Goal: Task Accomplishment & Management: Manage account settings

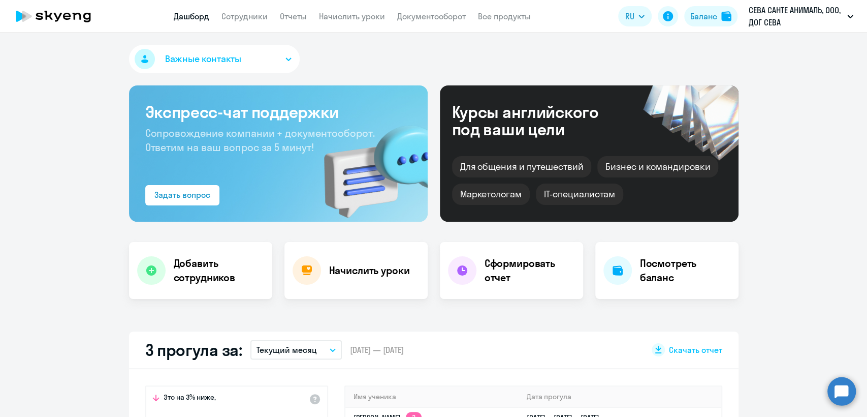
select select "30"
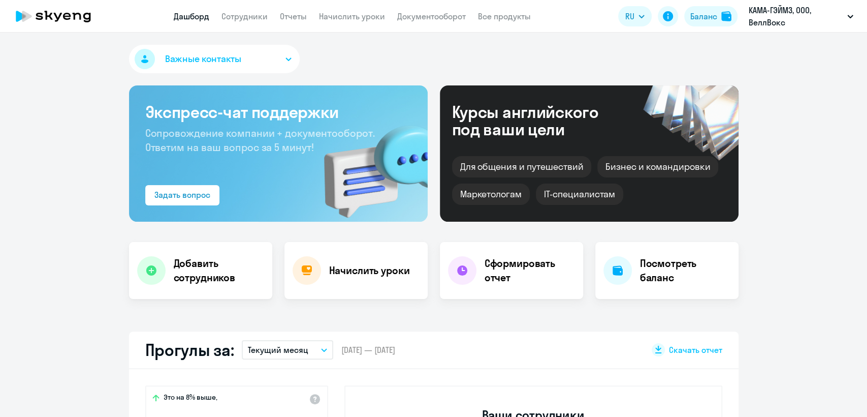
select select "30"
click at [248, 10] on app-menu-item-link "Сотрудники" at bounding box center [246, 16] width 46 height 13
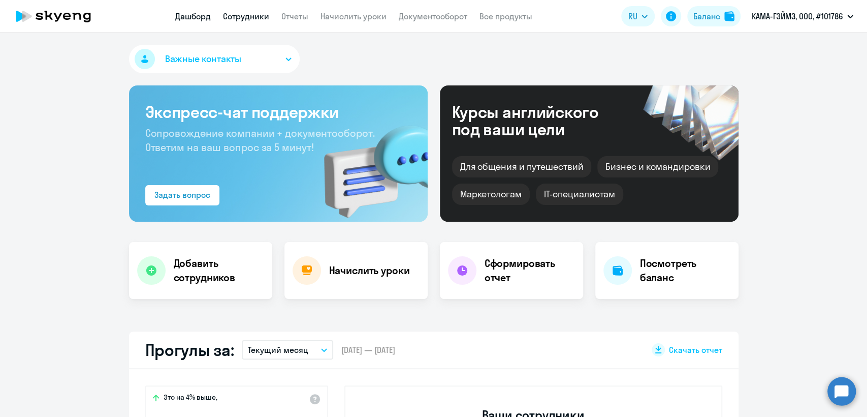
click at [254, 16] on link "Сотрудники" at bounding box center [246, 16] width 46 height 10
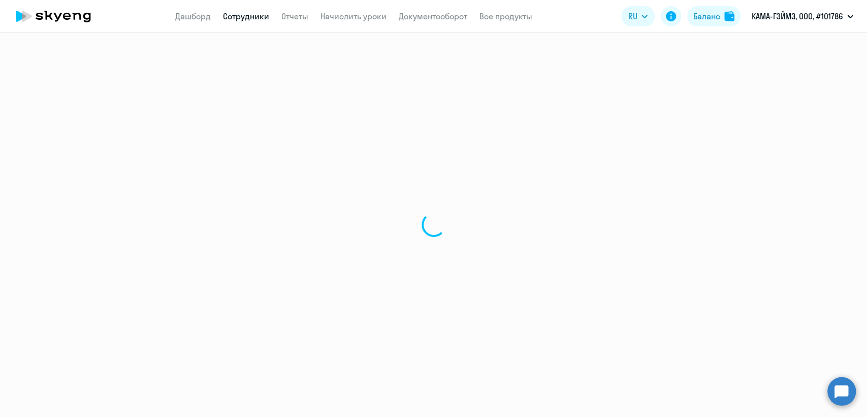
select select "30"
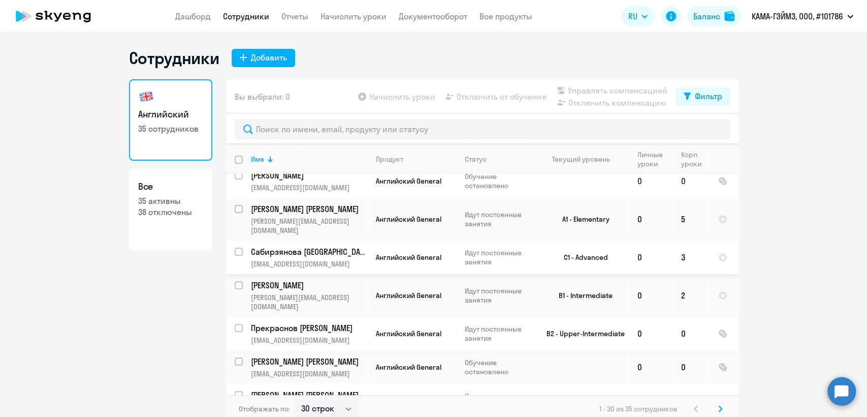
scroll to position [282, 0]
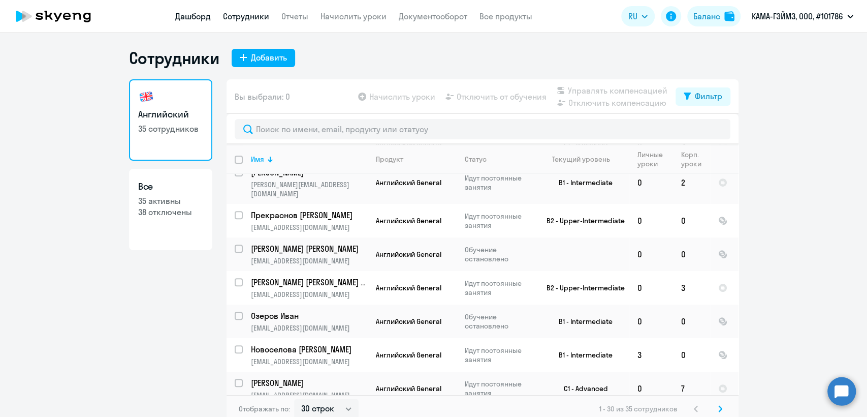
click at [188, 16] on link "Дашборд" at bounding box center [193, 16] width 36 height 10
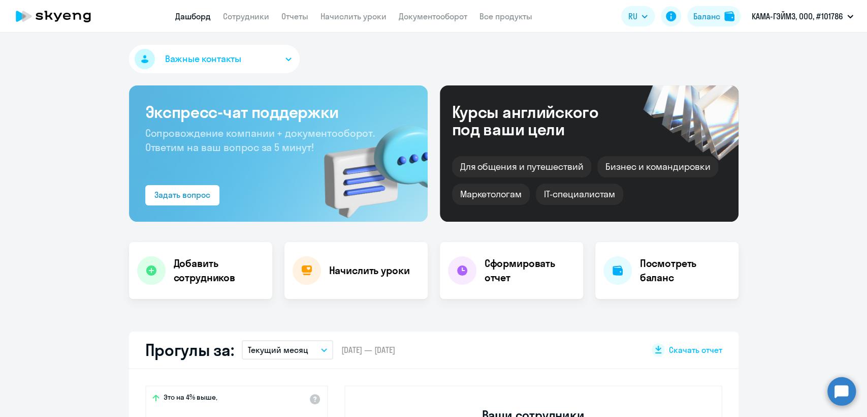
click at [246, 65] on button "Важные контакты" at bounding box center [214, 59] width 171 height 28
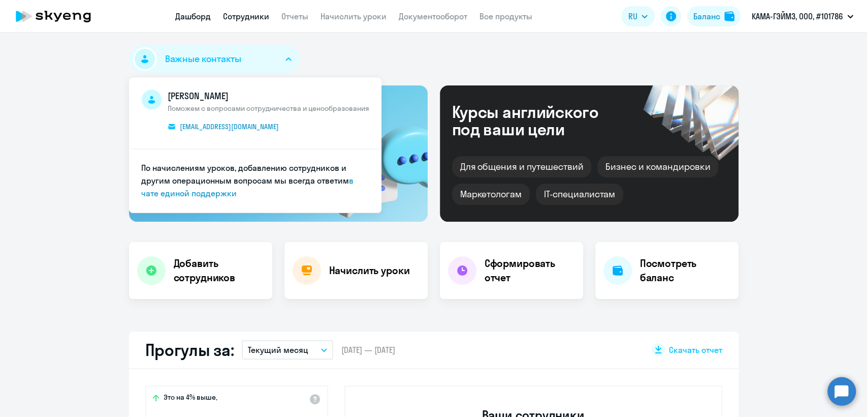
click at [245, 7] on app-header "Дашборд Сотрудники Отчеты Начислить уроки Документооборот Все продукты Дашборд …" at bounding box center [433, 16] width 867 height 33
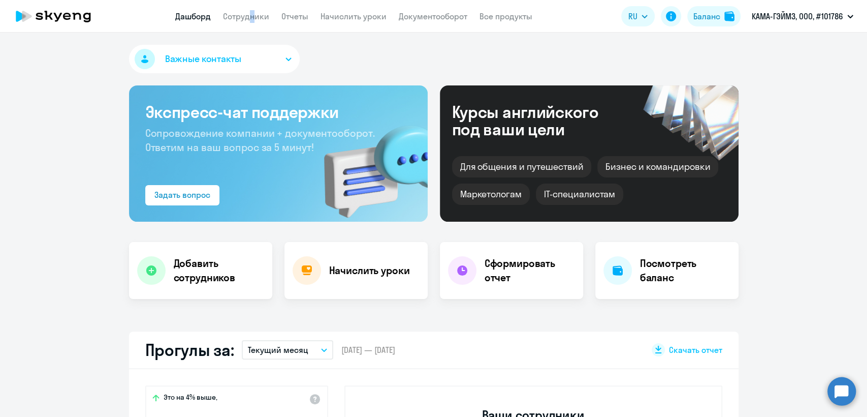
click at [185, 13] on link "Дашборд" at bounding box center [193, 16] width 36 height 10
select select "30"
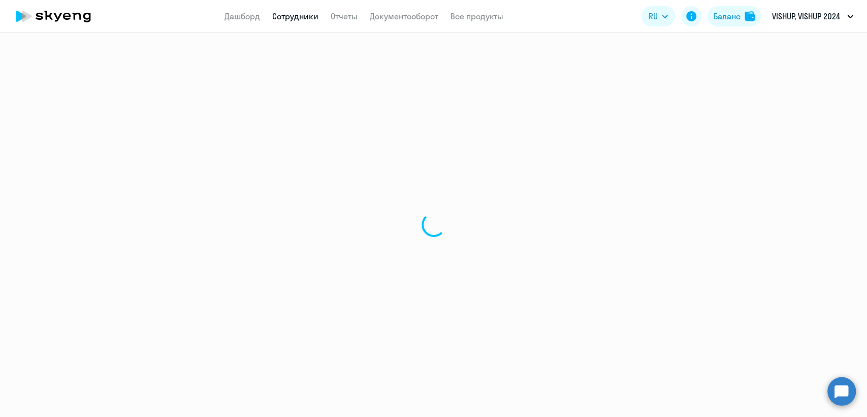
select select "30"
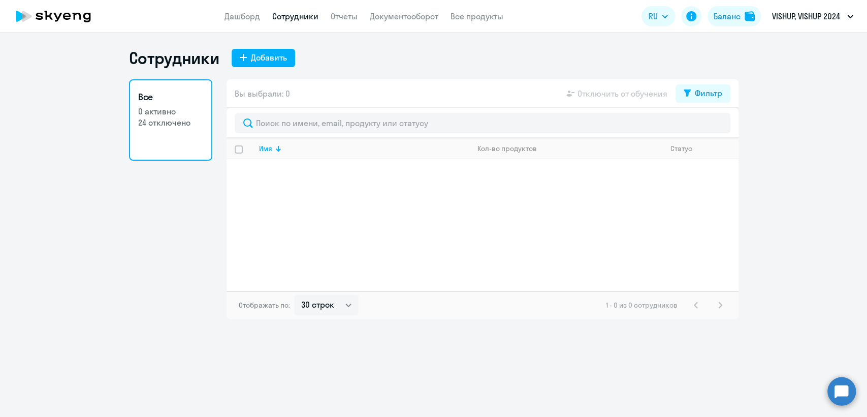
click at [241, 151] on input "select all" at bounding box center [245, 155] width 20 height 20
click at [240, 150] on input "select all" at bounding box center [245, 155] width 20 height 20
checkbox input "false"
drag, startPoint x: 300, startPoint y: 12, endPoint x: 294, endPoint y: 35, distance: 24.2
click at [300, 12] on link "Сотрудники" at bounding box center [295, 16] width 46 height 10
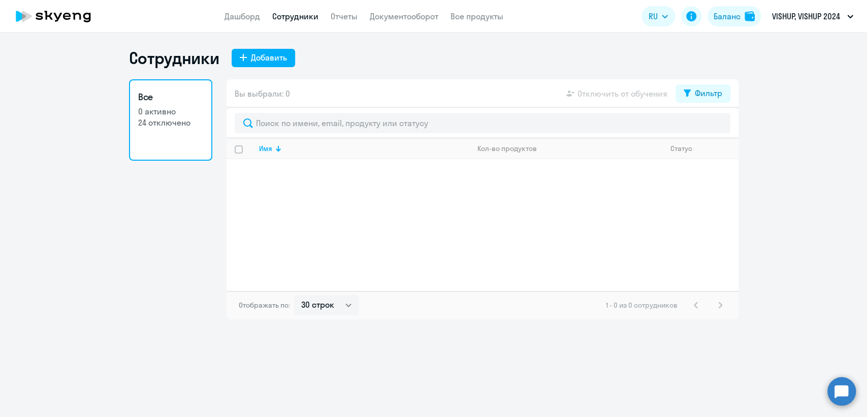
select select "30"
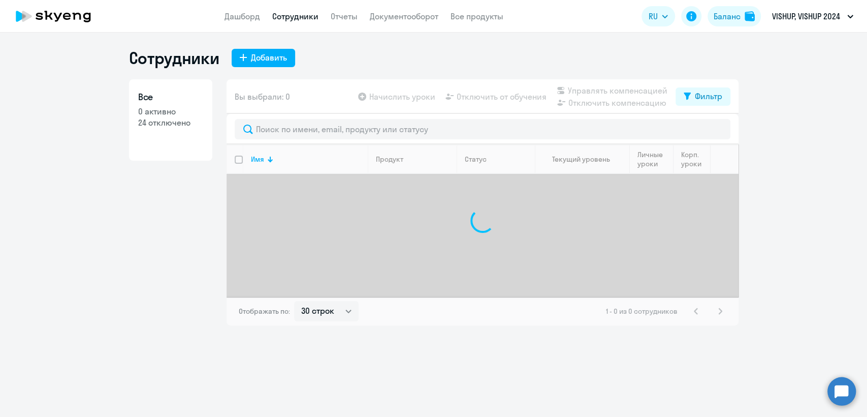
click at [178, 113] on p "0 активно" at bounding box center [170, 111] width 65 height 11
select select "30"
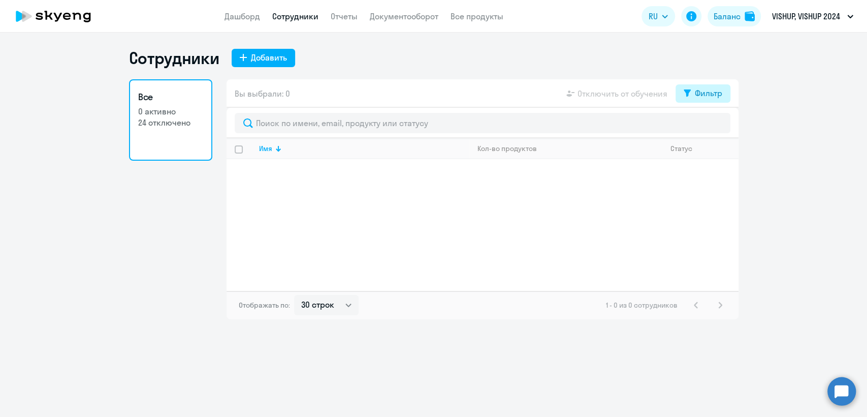
click at [709, 86] on button "Фильтр" at bounding box center [703, 93] width 55 height 18
click at [720, 127] on span at bounding box center [713, 126] width 17 height 10
click at [705, 127] on input "checkbox" at bounding box center [704, 126] width 1 height 1
checkbox input "true"
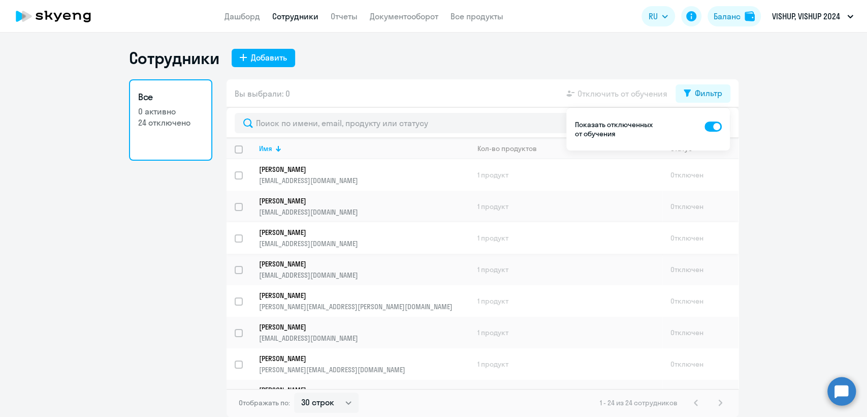
click at [346, 237] on link "Синяговский Дмитрий deimos9@yandex.ru" at bounding box center [364, 238] width 210 height 20
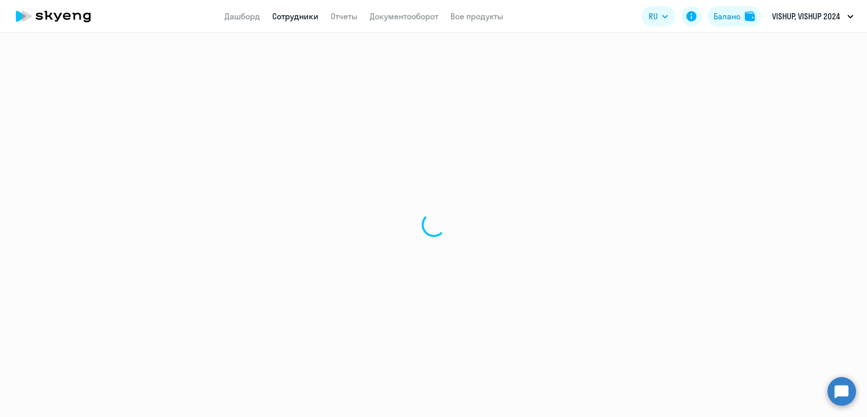
select select "english"
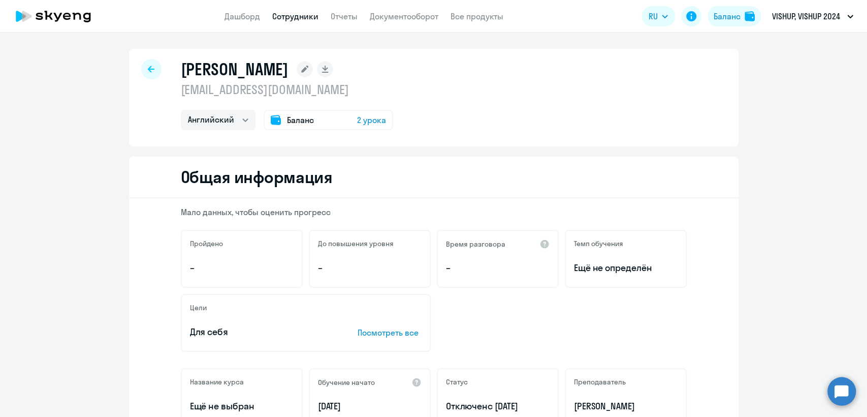
click at [271, 84] on p "deimos9@yandex.ru" at bounding box center [287, 89] width 212 height 16
copy p "deimos9@yandex.ru"
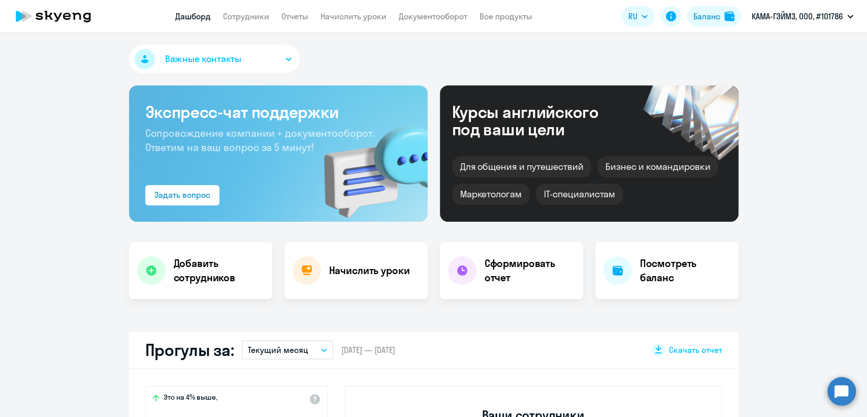
select select "30"
click at [247, 12] on link "Сотрудники" at bounding box center [246, 16] width 46 height 10
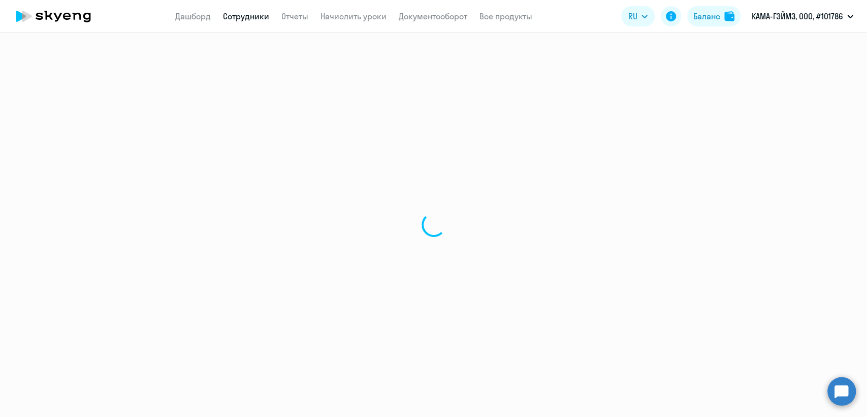
select select "30"
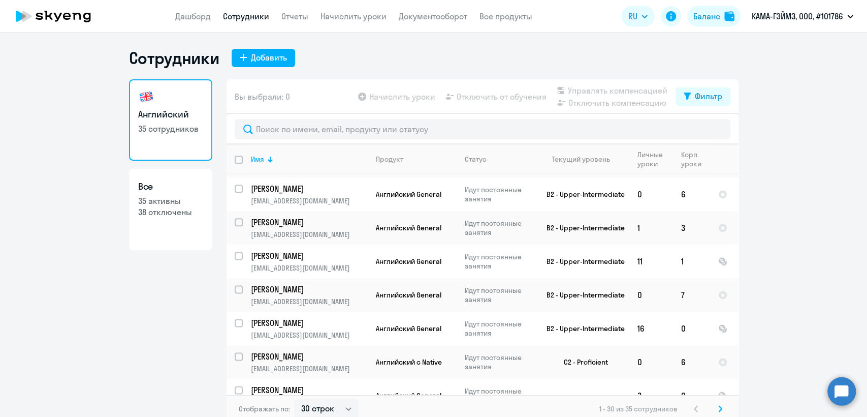
scroll to position [825, 0]
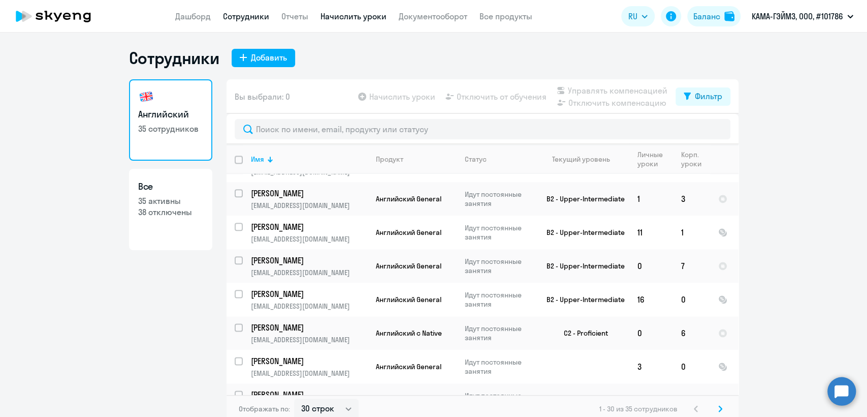
click at [356, 20] on link "Начислить уроки" at bounding box center [354, 16] width 66 height 10
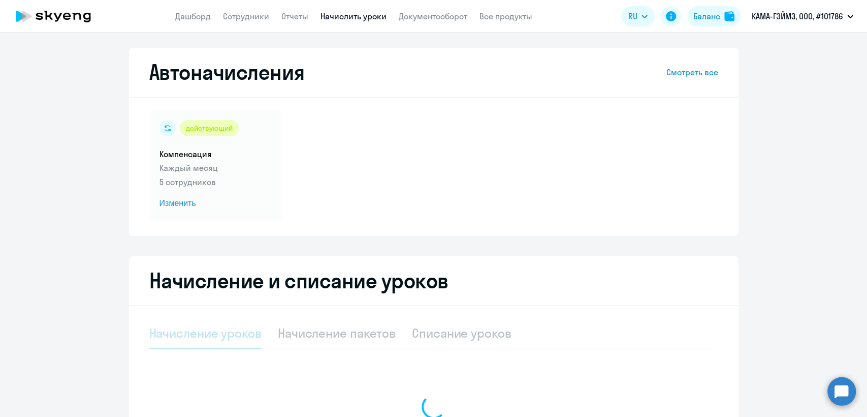
select select "10"
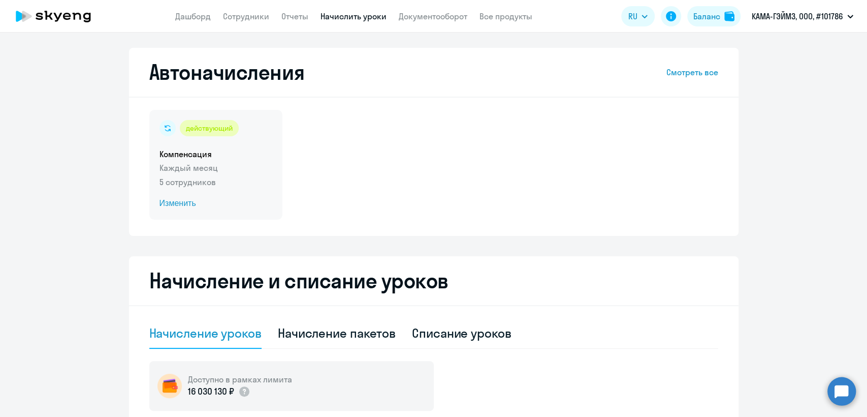
click at [254, 188] on p "5 сотрудников" at bounding box center [216, 182] width 113 height 12
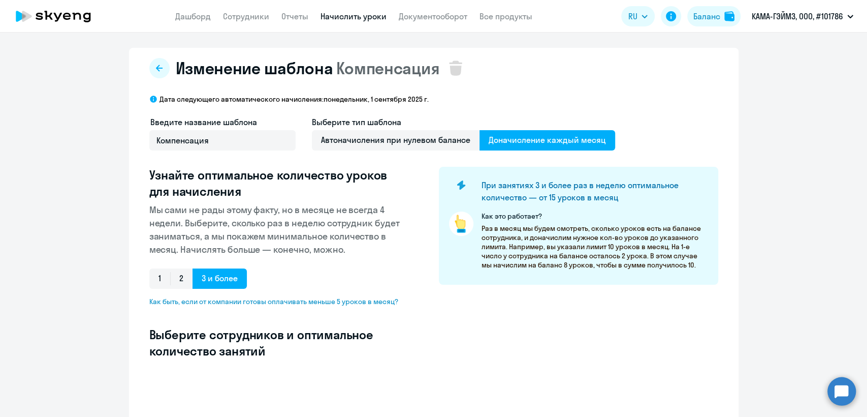
select select "10"
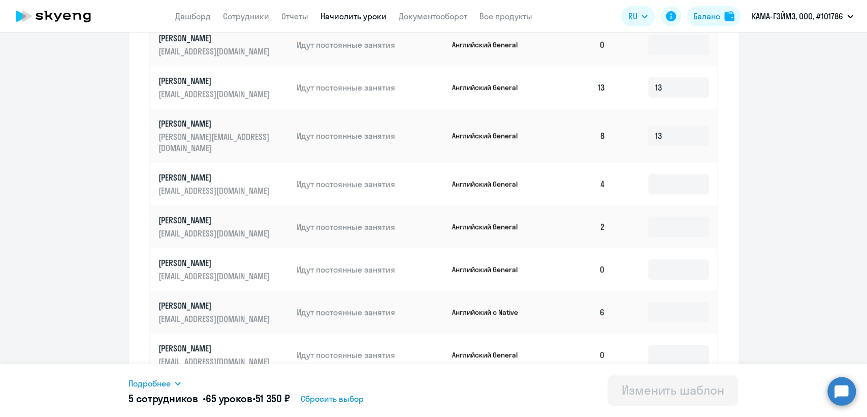
scroll to position [527, 0]
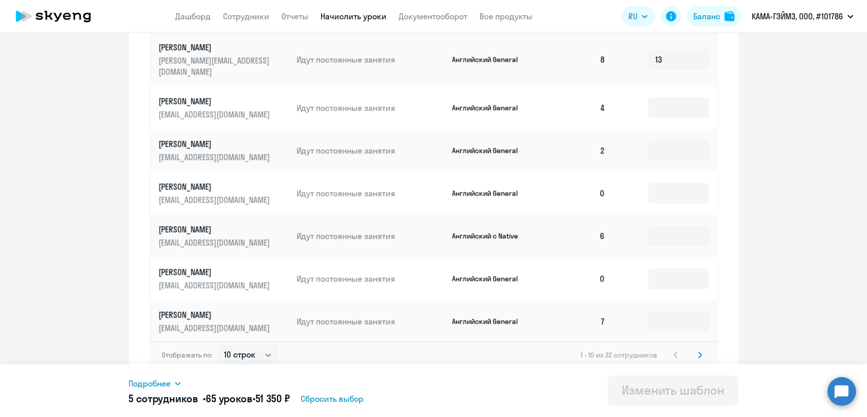
click at [698, 351] on icon at bounding box center [700, 354] width 4 height 7
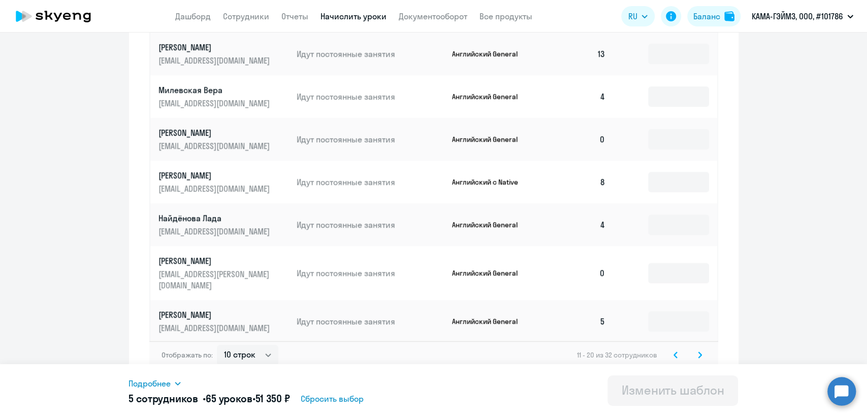
click at [671, 349] on svg-icon at bounding box center [676, 355] width 12 height 12
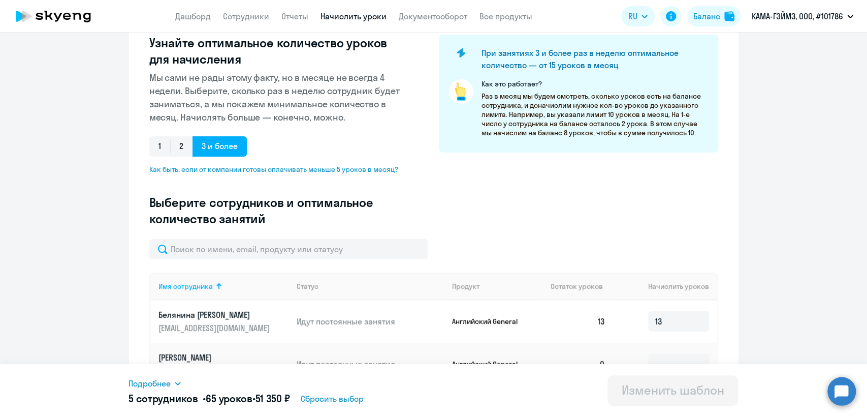
scroll to position [0, 0]
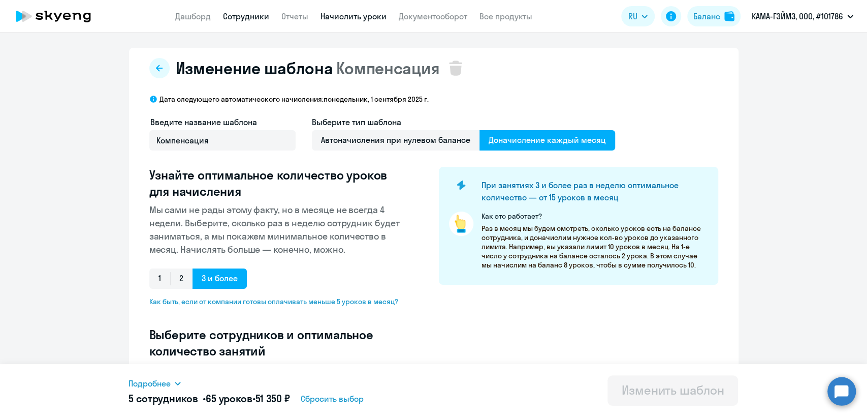
click at [254, 17] on link "Сотрудники" at bounding box center [246, 16] width 46 height 10
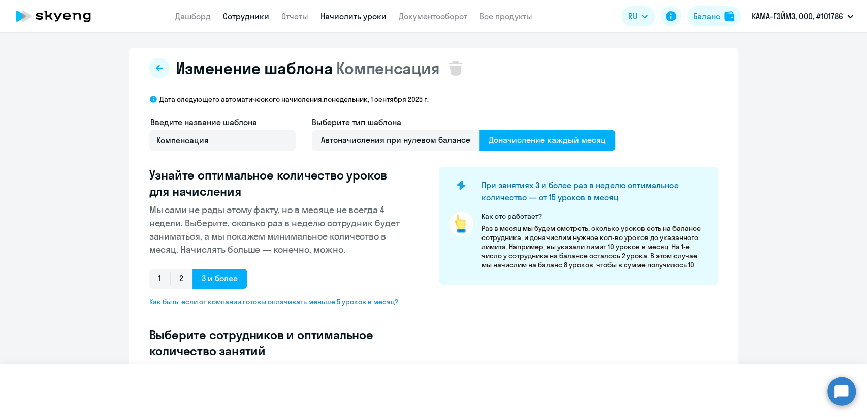
select select "30"
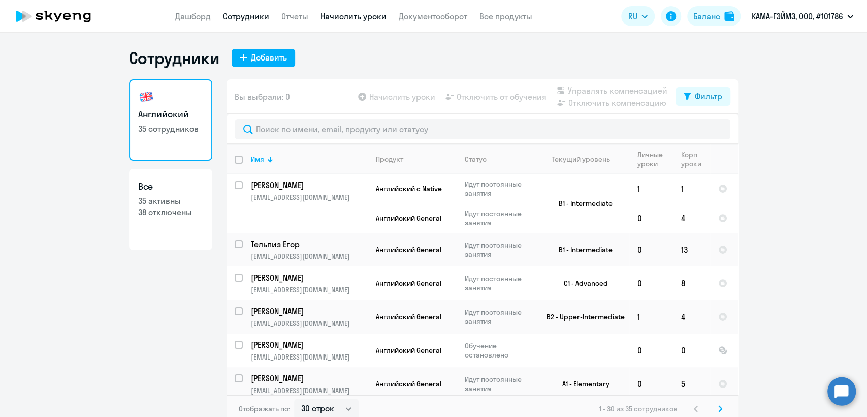
click at [358, 17] on link "Начислить уроки" at bounding box center [354, 16] width 66 height 10
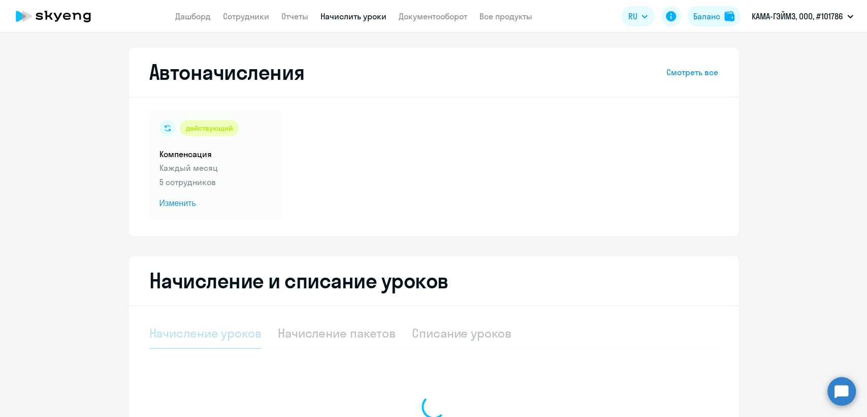
select select "10"
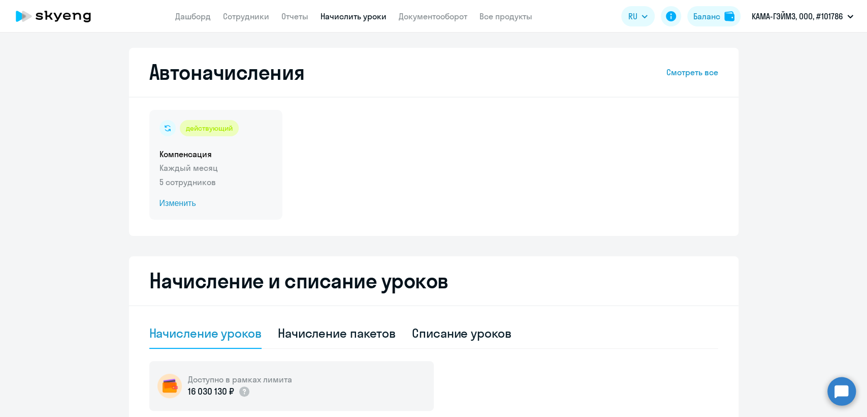
click at [258, 185] on p "5 сотрудников" at bounding box center [216, 182] width 113 height 12
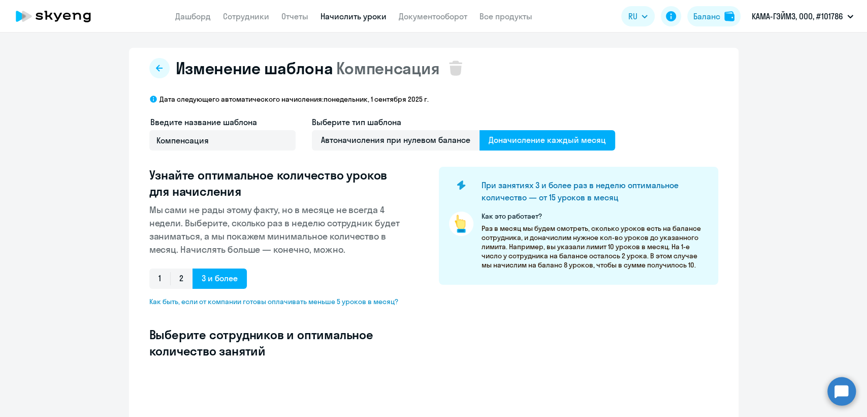
select select "10"
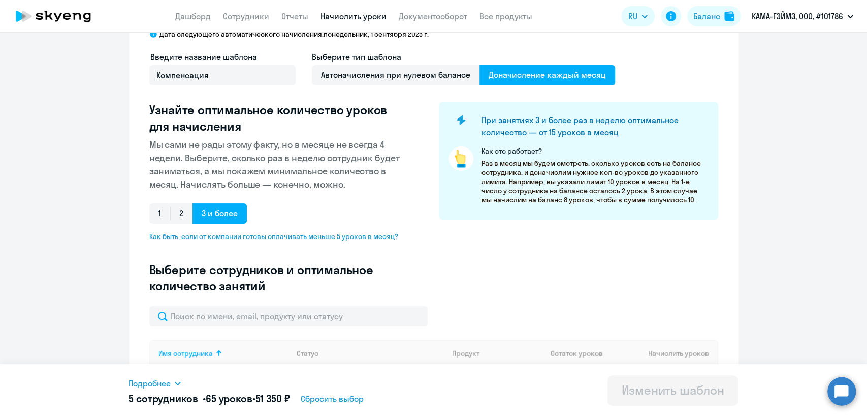
scroll to position [395, 0]
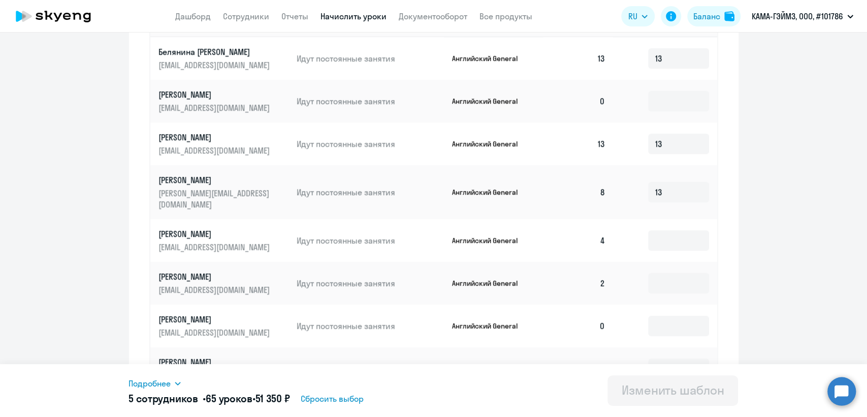
click at [228, 143] on link "Бойков Максим m.boykov@zmeke.com" at bounding box center [224, 144] width 131 height 24
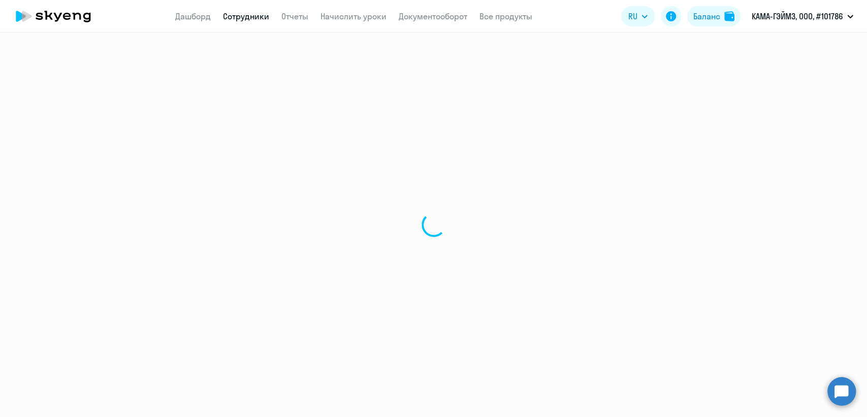
select select "english"
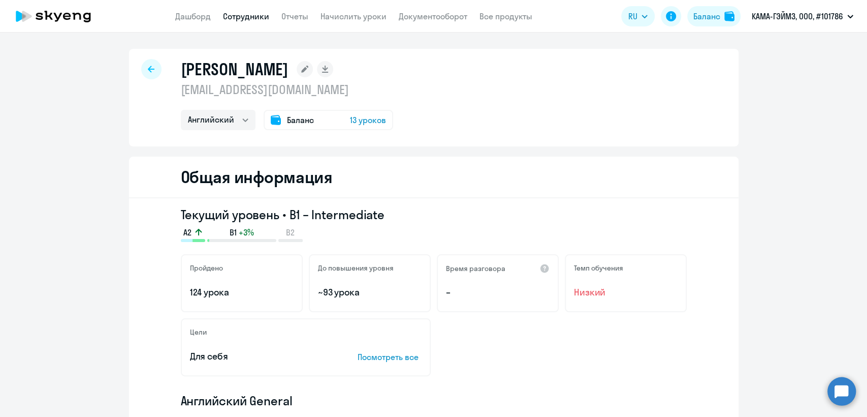
click at [248, 92] on p "m.boykov@zmeke.com" at bounding box center [287, 89] width 212 height 16
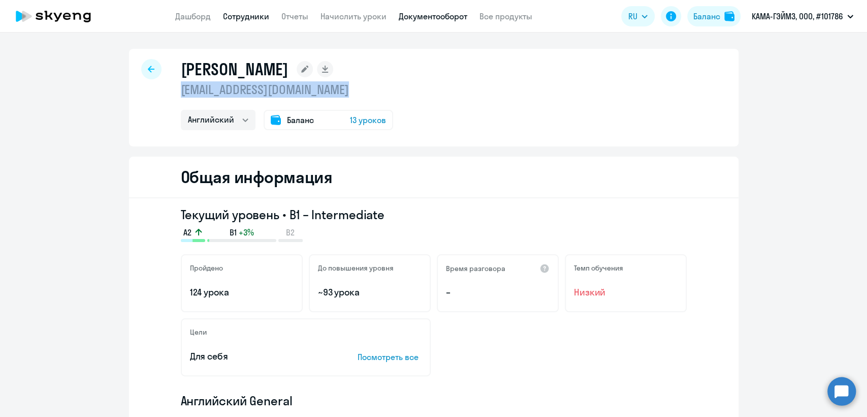
copy p "m.boykov@zmeke.com"
click at [252, 13] on link "Сотрудники" at bounding box center [246, 16] width 46 height 10
select select "30"
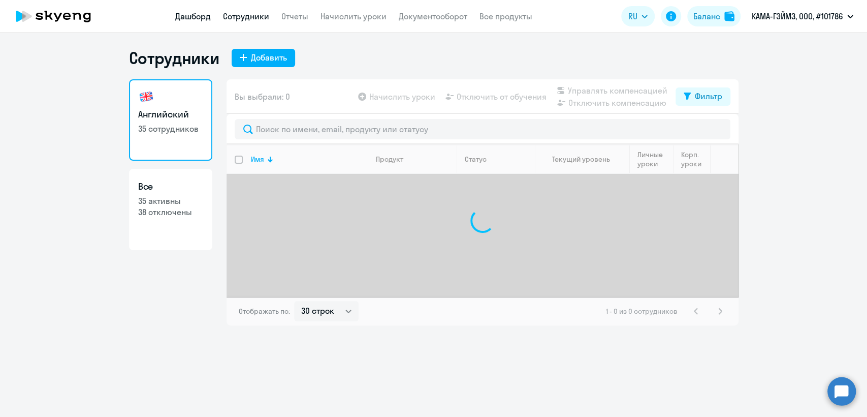
click at [192, 16] on link "Дашборд" at bounding box center [193, 16] width 36 height 10
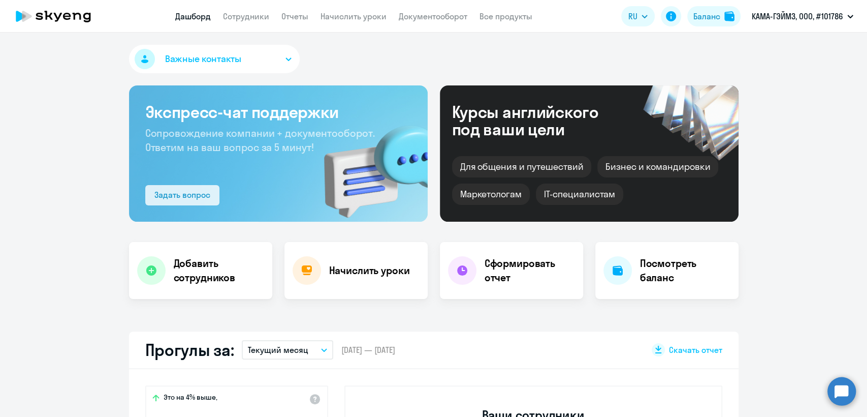
click at [204, 187] on button "Задать вопрос" at bounding box center [182, 195] width 74 height 20
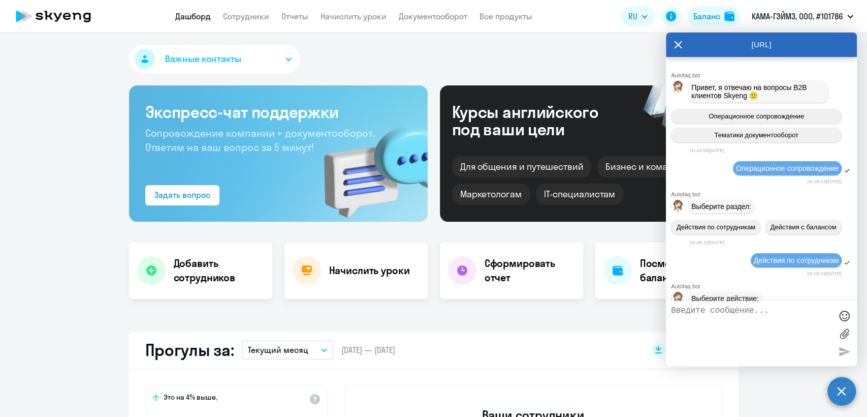
scroll to position [7981, 0]
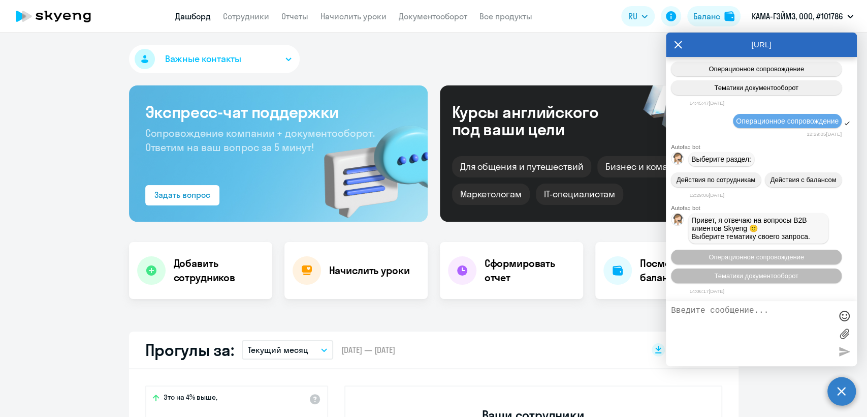
click at [680, 48] on icon at bounding box center [678, 45] width 8 height 24
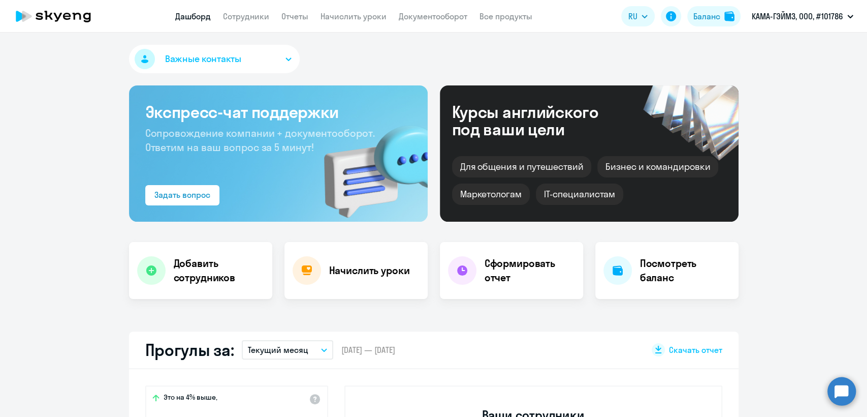
select select "30"
click at [436, 11] on link "Документооборот" at bounding box center [433, 16] width 69 height 10
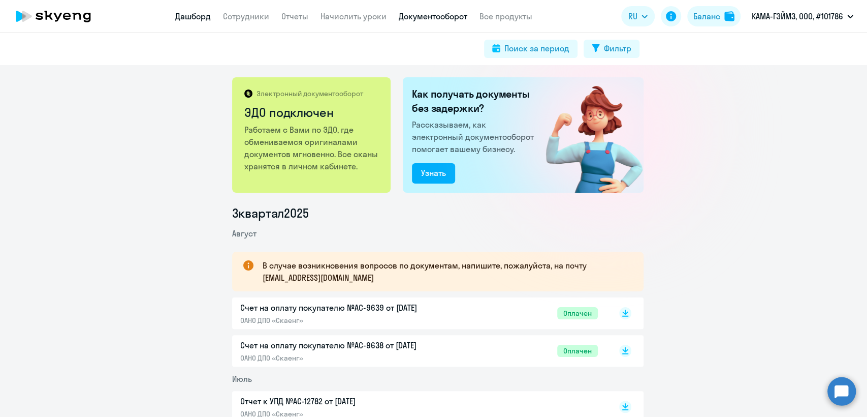
click at [197, 19] on link "Дашборд" at bounding box center [193, 16] width 36 height 10
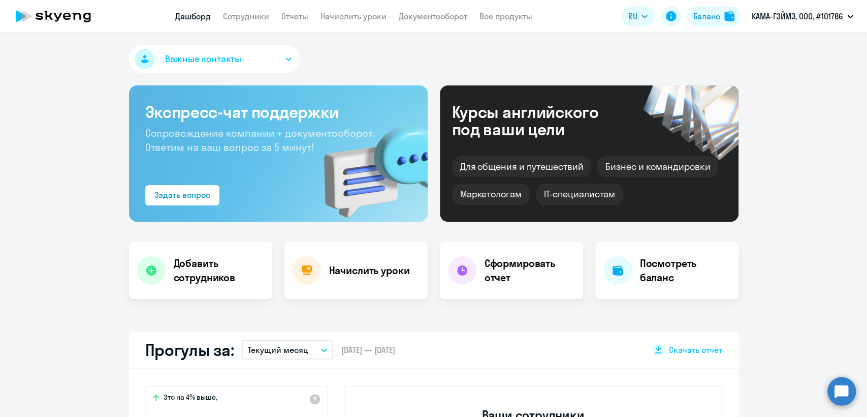
click at [209, 66] on button "Важные контакты" at bounding box center [214, 59] width 171 height 28
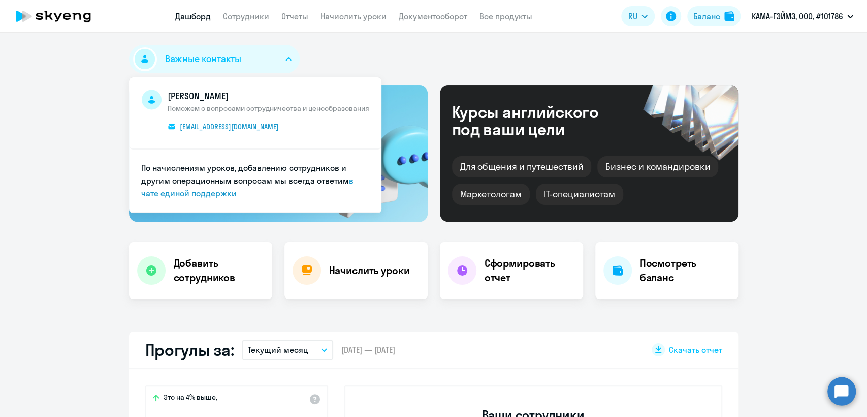
select select "30"
click at [438, 48] on div "Важные контакты Артём Занкевич Поможем с вопросами сотрудничества и ценообразов…" at bounding box center [434, 61] width 610 height 33
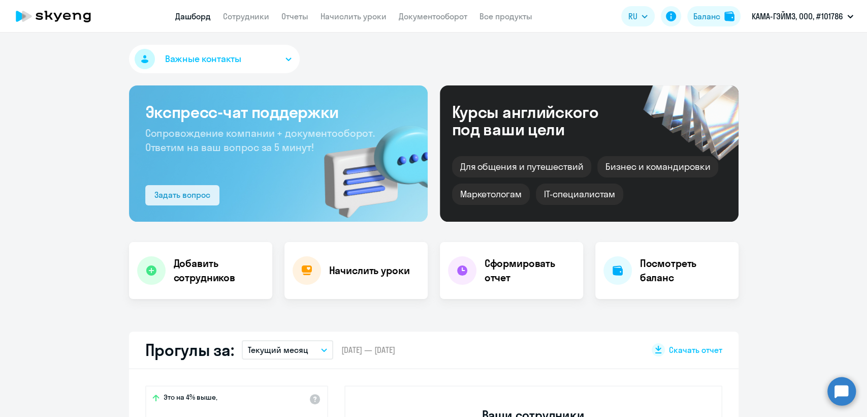
click at [170, 197] on div "Задать вопрос" at bounding box center [182, 195] width 56 height 12
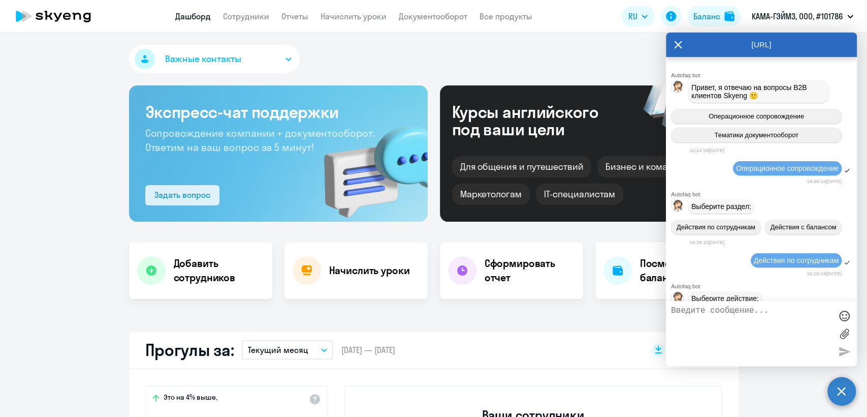
scroll to position [7977, 0]
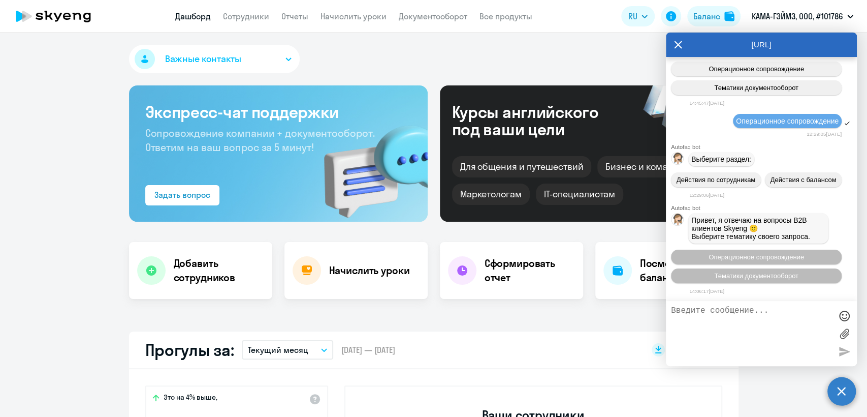
click at [411, 55] on div "Важные контакты Артём Занкевич Поможем с вопросами сотрудничества и ценообразов…" at bounding box center [434, 61] width 610 height 33
click at [844, 390] on circle at bounding box center [842, 391] width 28 height 28
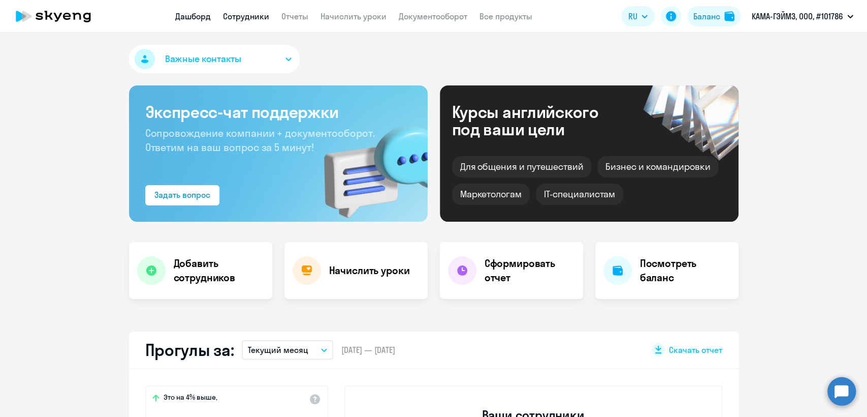
click at [245, 18] on link "Сотрудники" at bounding box center [246, 16] width 46 height 10
select select "30"
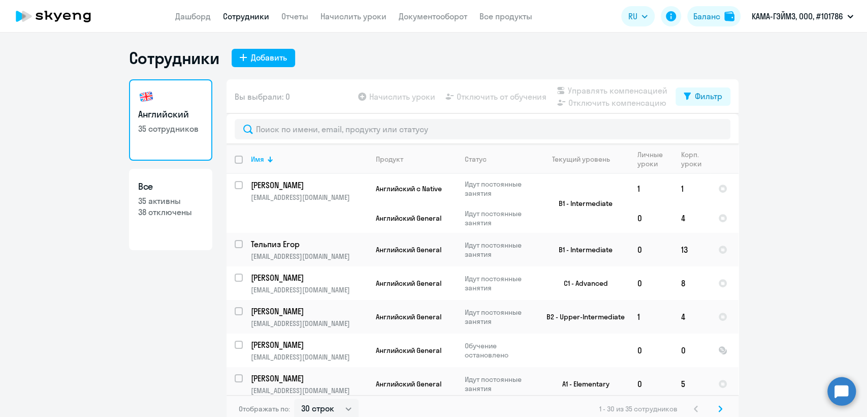
click at [839, 395] on circle at bounding box center [842, 391] width 28 height 28
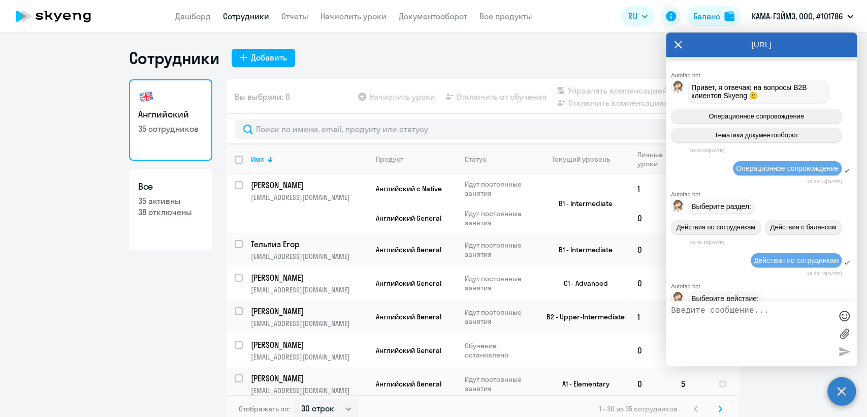
scroll to position [7977, 0]
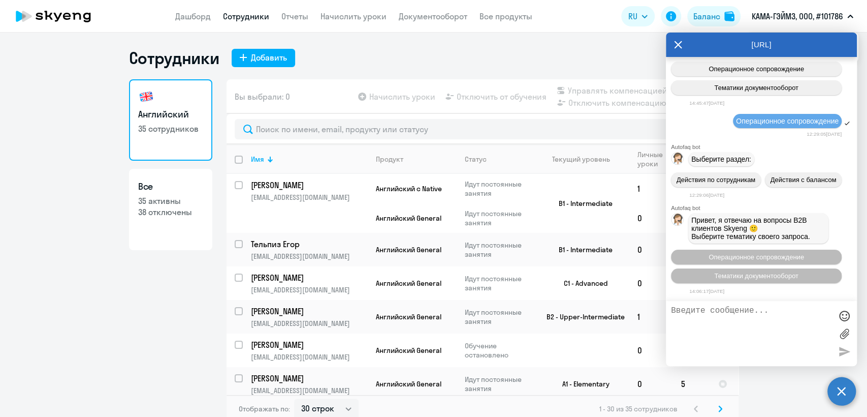
click at [848, 387] on circle at bounding box center [842, 391] width 28 height 28
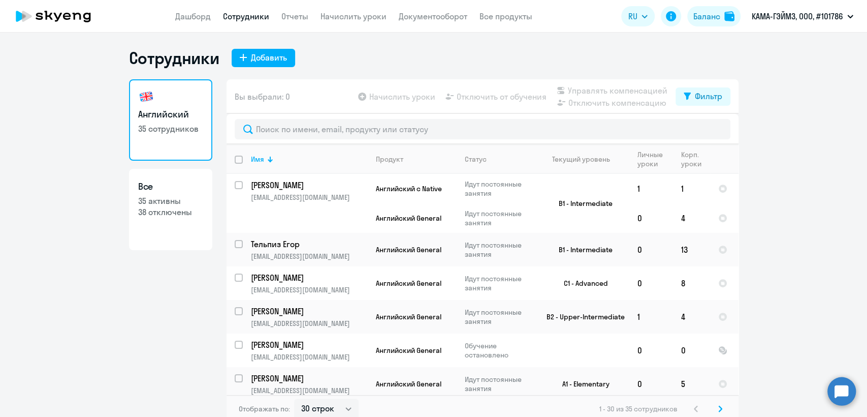
click at [254, 13] on link "Сотрудники" at bounding box center [246, 16] width 46 height 10
click at [259, 55] on div "Добавить" at bounding box center [269, 57] width 36 height 12
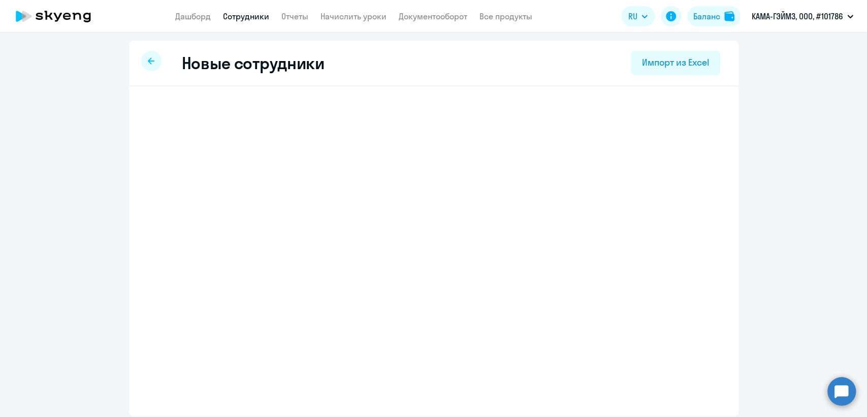
select select "english_adult_not_native_speaker"
select select "3"
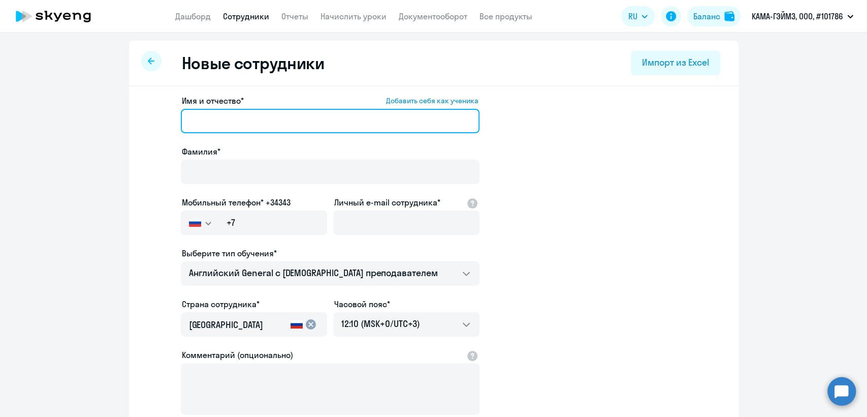
click at [219, 118] on input "Имя и отчество* Добавить себя как ученика" at bounding box center [330, 121] width 299 height 24
click at [204, 127] on input "Имя и отчество* Добавить себя как ученика" at bounding box center [330, 121] width 299 height 24
click at [206, 126] on input "Имя и отчество* Добавить себя как ученика" at bounding box center [330, 121] width 299 height 24
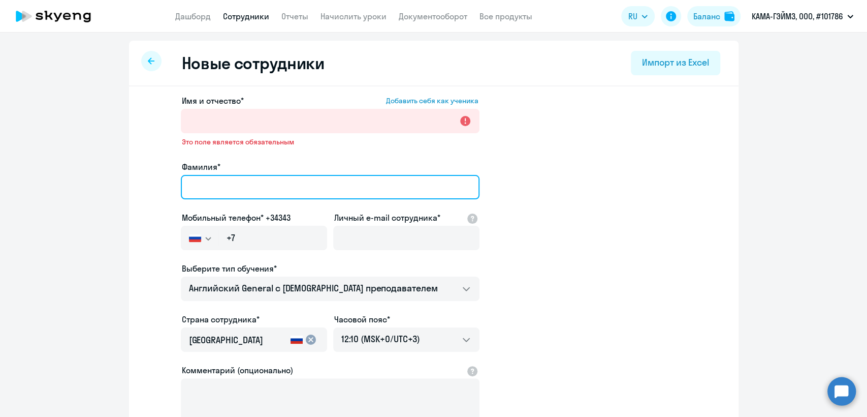
click at [197, 175] on input "Фамилия*" at bounding box center [330, 187] width 299 height 24
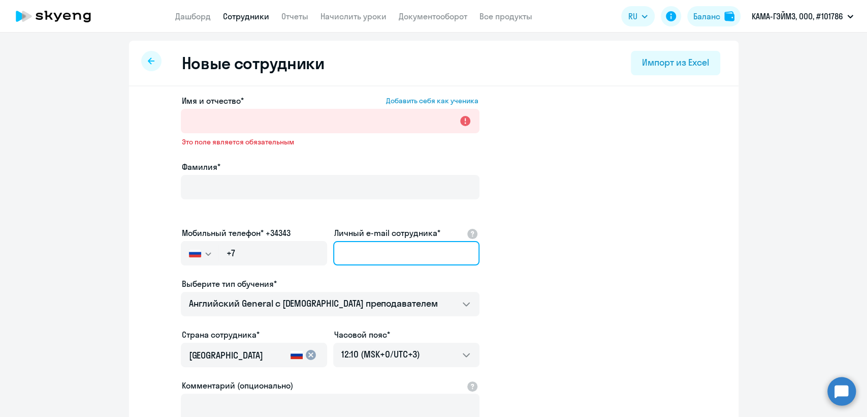
click at [397, 241] on input "Личный e-mail сотрудника*" at bounding box center [406, 253] width 146 height 24
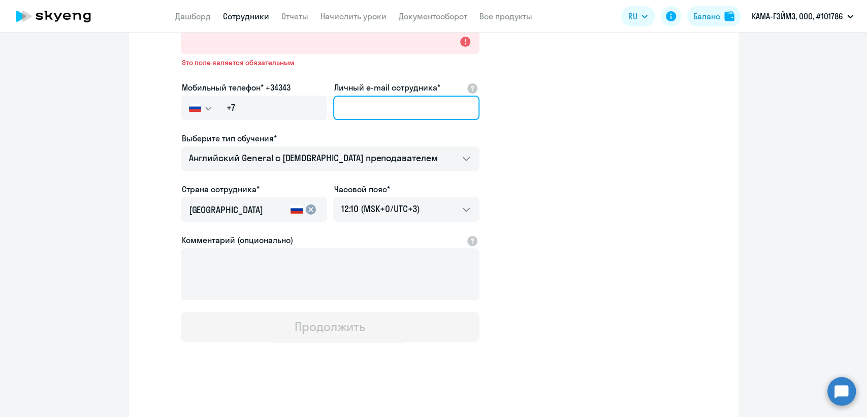
scroll to position [146, 0]
click at [370, 107] on input "Личный e-mail сотрудника*" at bounding box center [406, 107] width 146 height 24
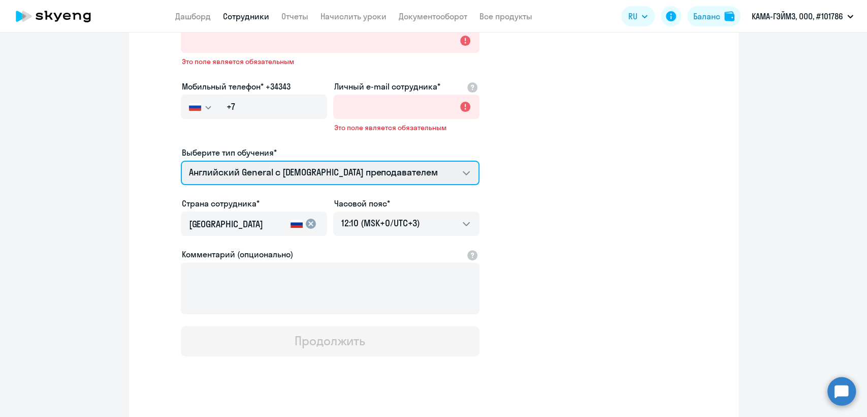
click at [260, 162] on select "Английский General с русскоговорящим преподавателем Английский General с англог…" at bounding box center [330, 173] width 299 height 24
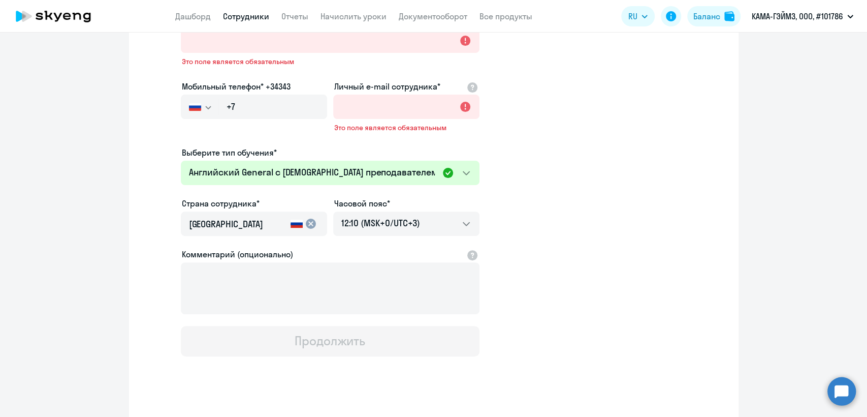
click at [551, 189] on app-new-student-form "Имя и отчество* Добавить себя как ученика Это поле является обязательным Фамили…" at bounding box center [433, 152] width 577 height 408
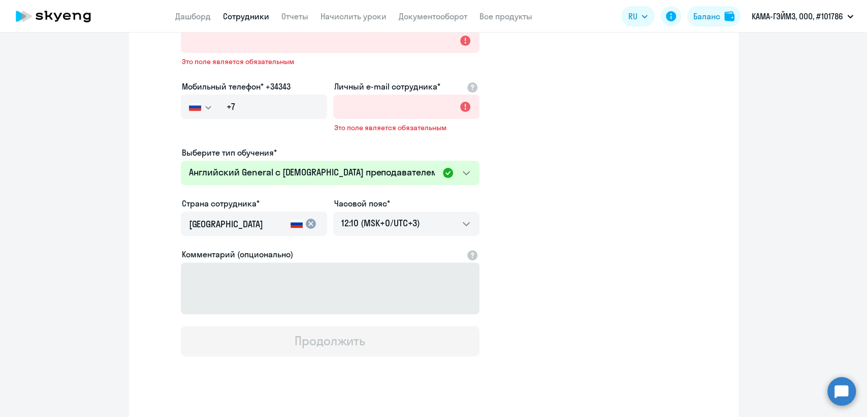
scroll to position [162, 0]
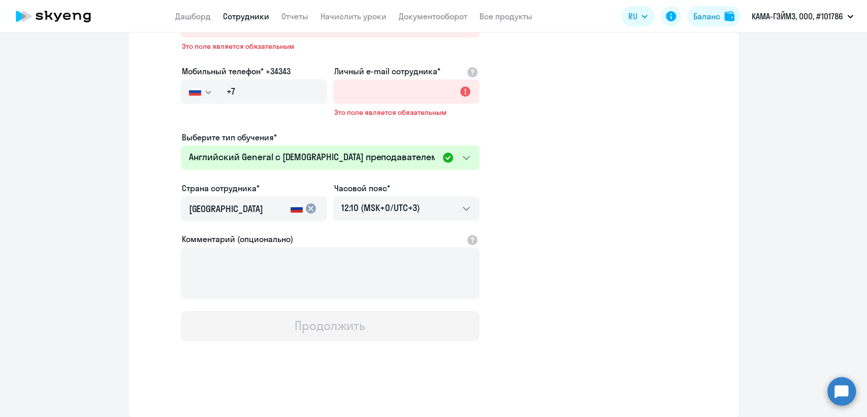
click at [253, 18] on link "Сотрудники" at bounding box center [246, 16] width 46 height 10
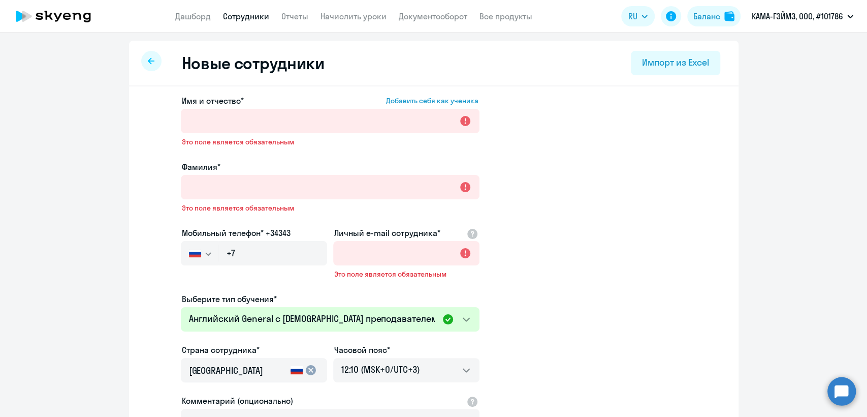
select select "30"
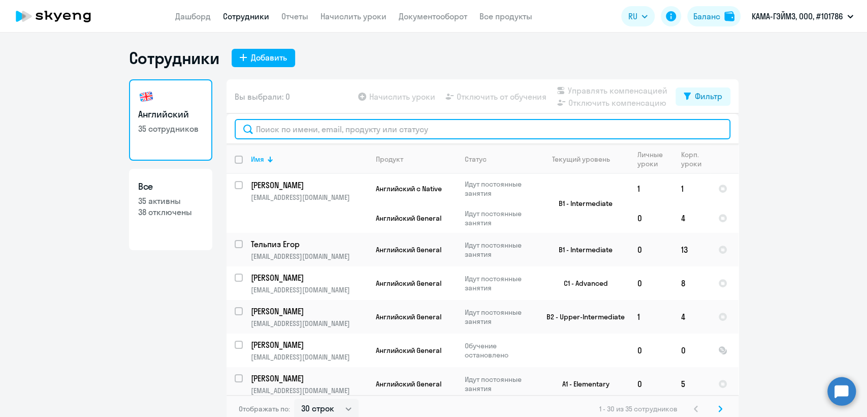
click at [352, 131] on input "text" at bounding box center [483, 129] width 496 height 20
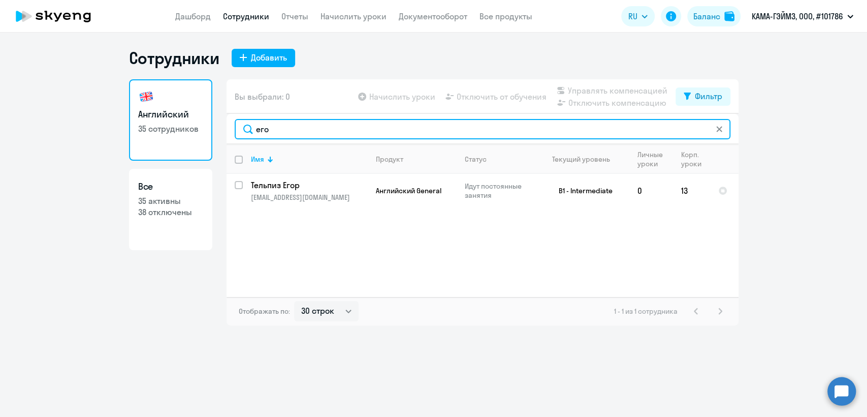
type input "его"
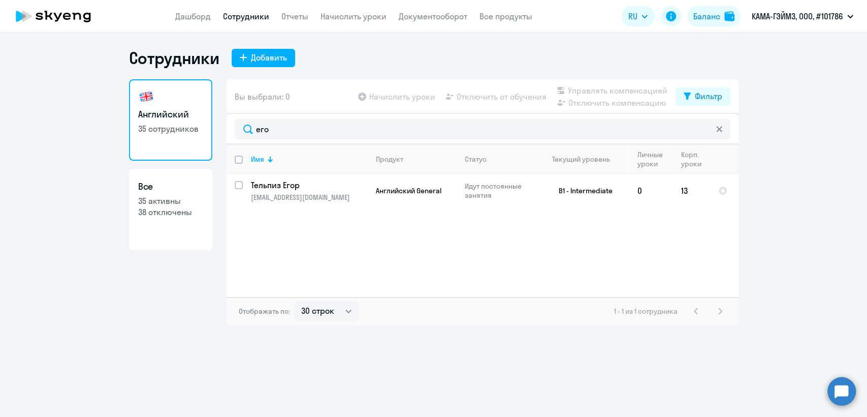
click at [851, 384] on circle at bounding box center [842, 391] width 28 height 28
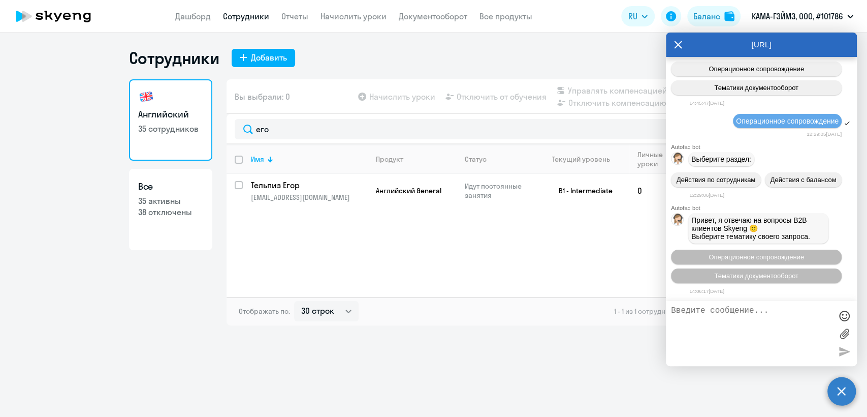
click at [755, 320] on textarea at bounding box center [751, 333] width 161 height 55
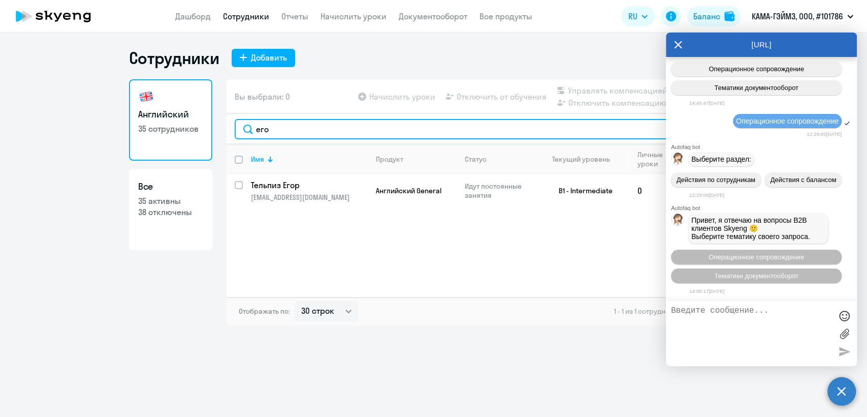
click at [416, 134] on input "его" at bounding box center [483, 129] width 496 height 20
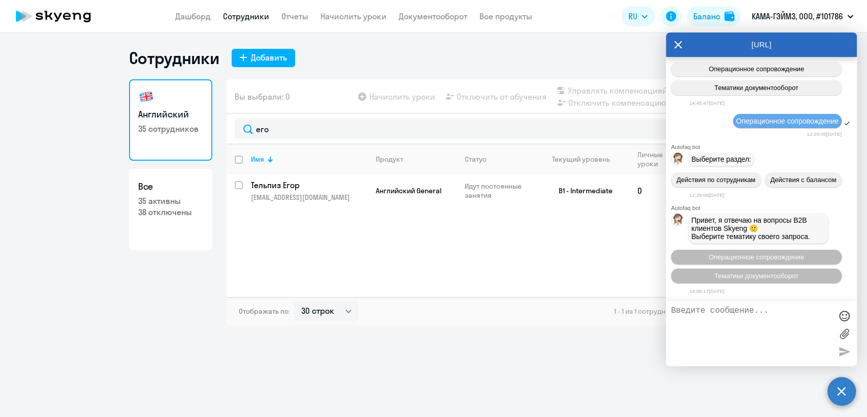
click at [846, 391] on circle at bounding box center [842, 391] width 28 height 28
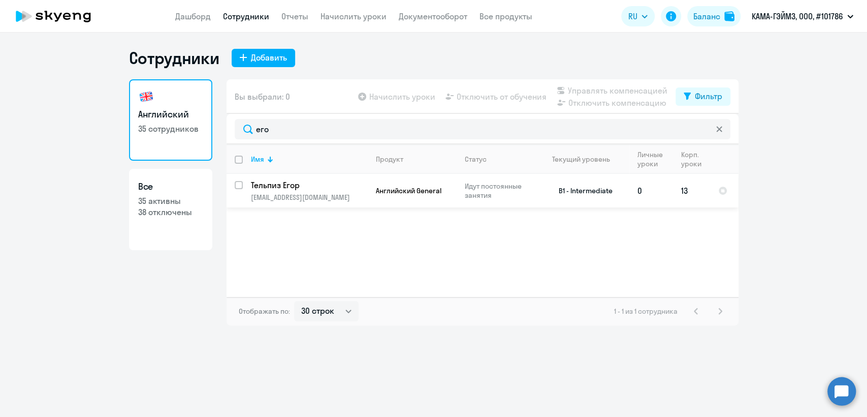
click at [237, 182] on input "select row 15851985" at bounding box center [245, 191] width 20 height 20
checkbox input "true"
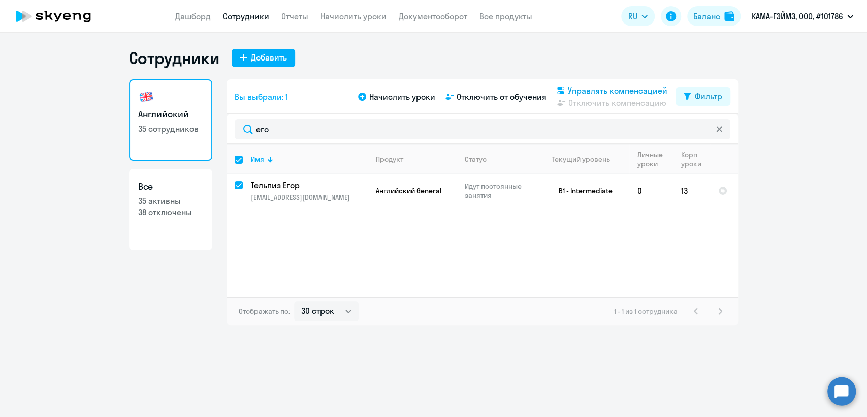
click at [602, 90] on span "Управлять компенсацией" at bounding box center [618, 90] width 100 height 12
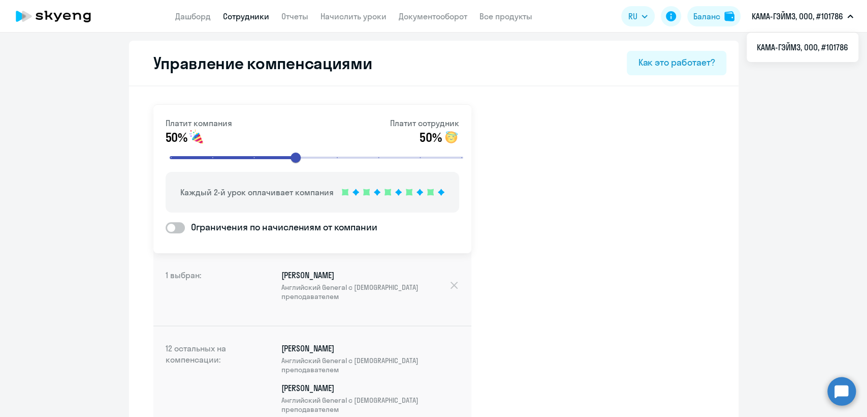
click at [227, 17] on link "Сотрудники" at bounding box center [246, 16] width 46 height 10
select select "30"
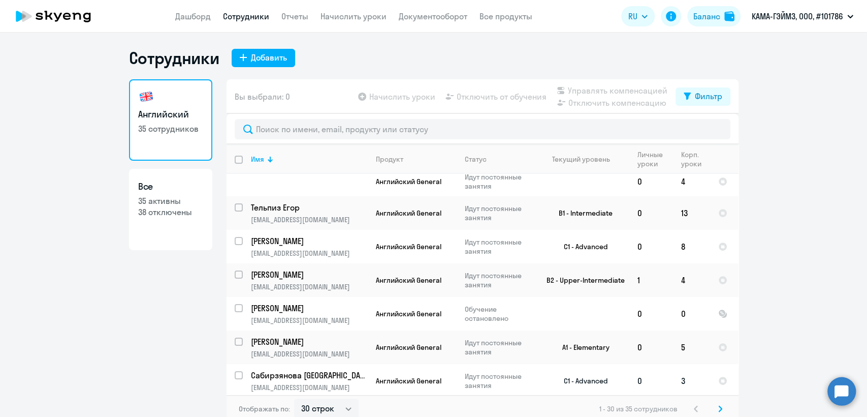
scroll to position [56, 0]
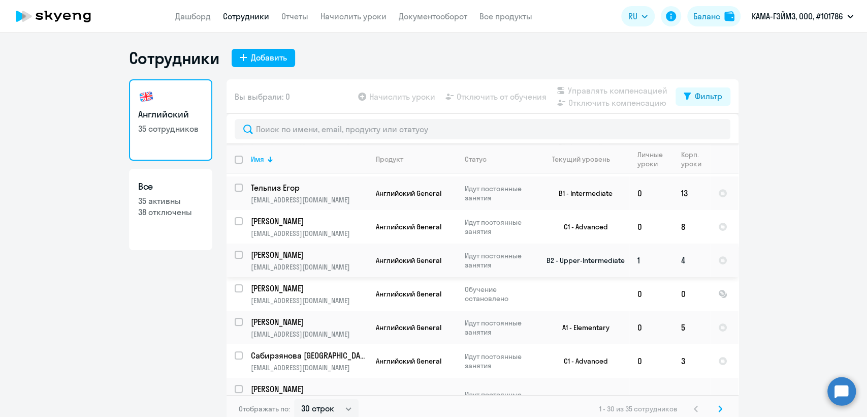
click at [235, 256] on input "select row 11864637" at bounding box center [245, 261] width 20 height 20
checkbox input "true"
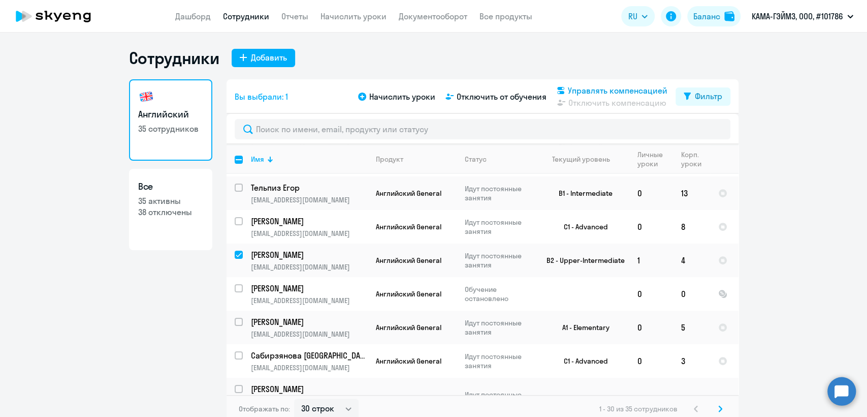
click at [578, 92] on span "Управлять компенсацией" at bounding box center [618, 90] width 100 height 12
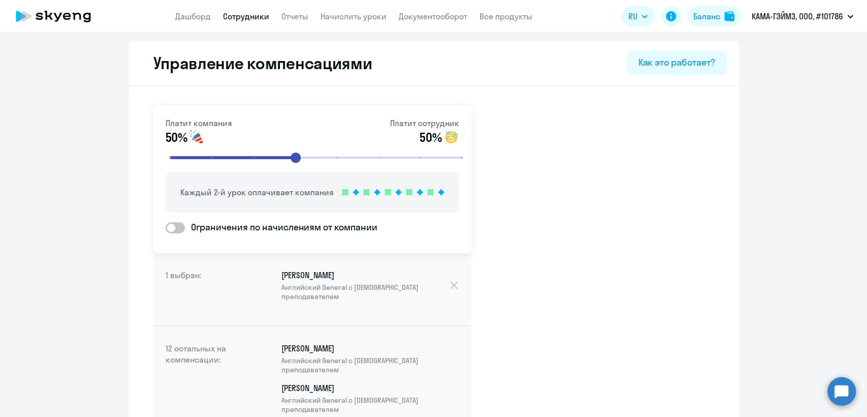
click at [171, 227] on span at bounding box center [175, 227] width 19 height 11
click at [166, 227] on input "Ограничения по начислениям от компании" at bounding box center [165, 227] width 1 height 1
checkbox input "true"
select select "MONTHLY"
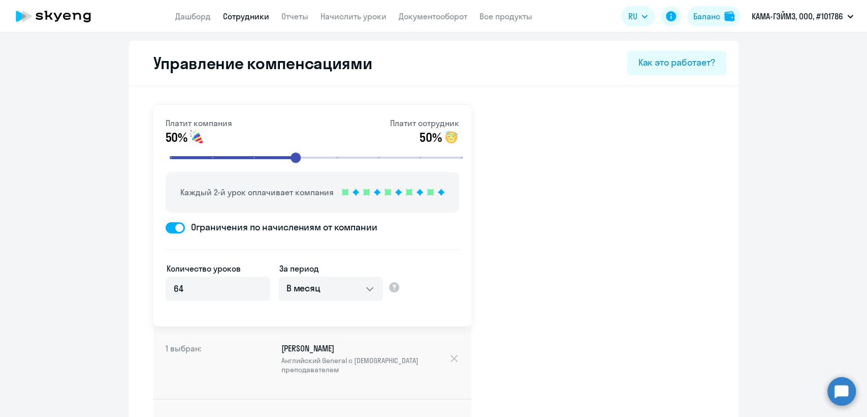
click at [166, 229] on span at bounding box center [175, 227] width 19 height 11
click at [166, 228] on input "Ограничения по начислениям от компании" at bounding box center [165, 227] width 1 height 1
checkbox input "false"
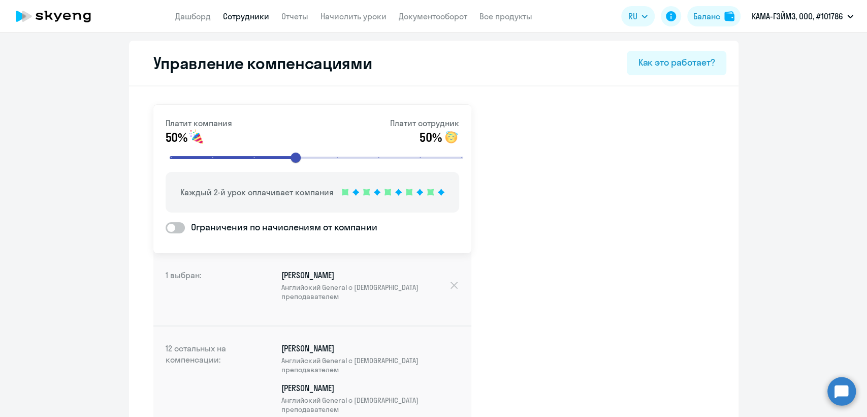
click at [254, 19] on link "Сотрудники" at bounding box center [246, 16] width 46 height 10
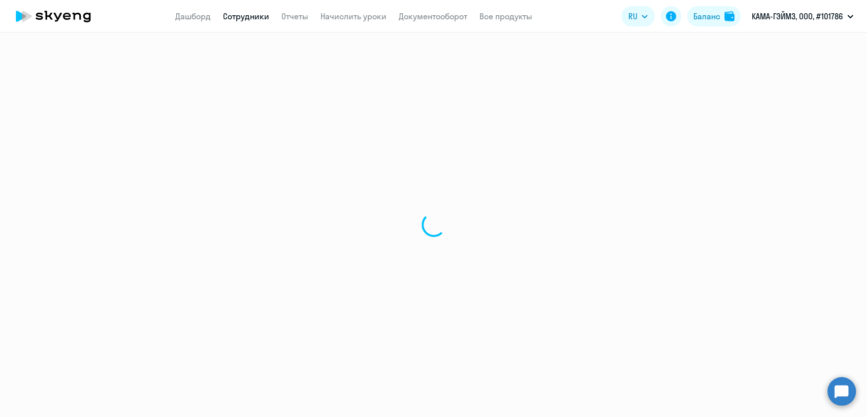
select select "30"
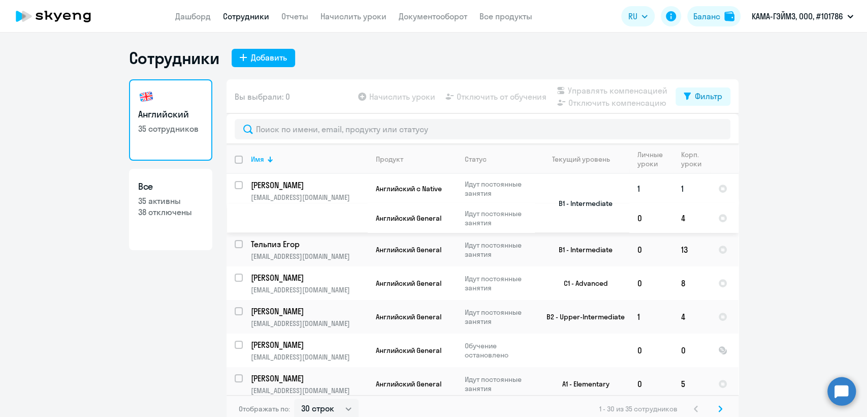
click at [236, 185] on input "select row 15057345" at bounding box center [245, 191] width 20 height 20
checkbox input "true"
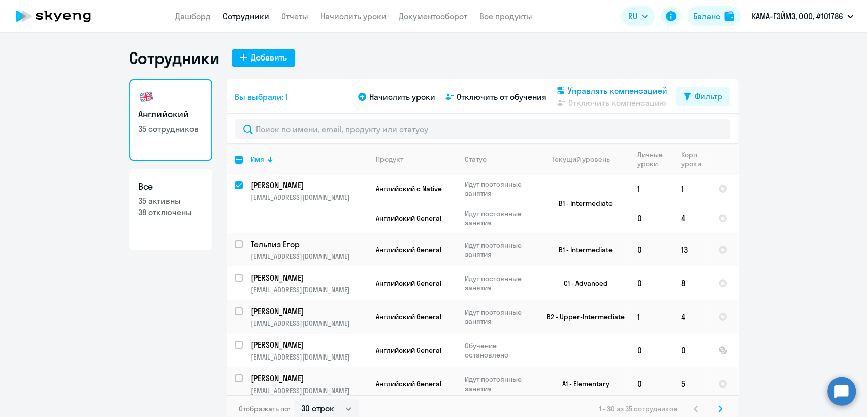
click at [614, 88] on span "Управлять компенсацией" at bounding box center [618, 90] width 100 height 12
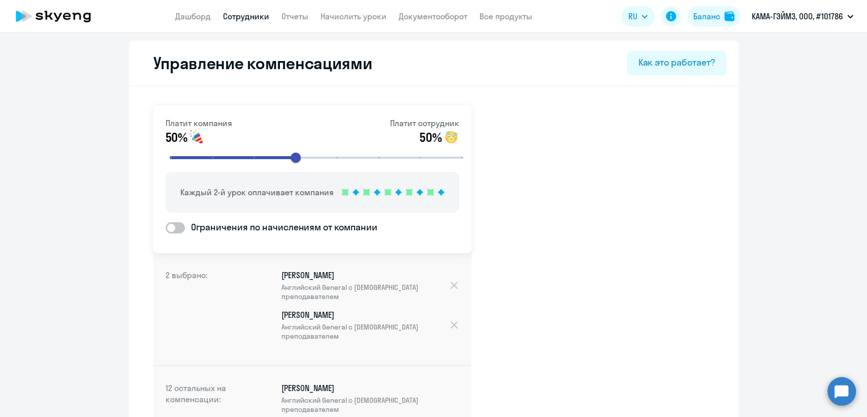
click at [245, 13] on link "Сотрудники" at bounding box center [246, 16] width 46 height 10
select select "30"
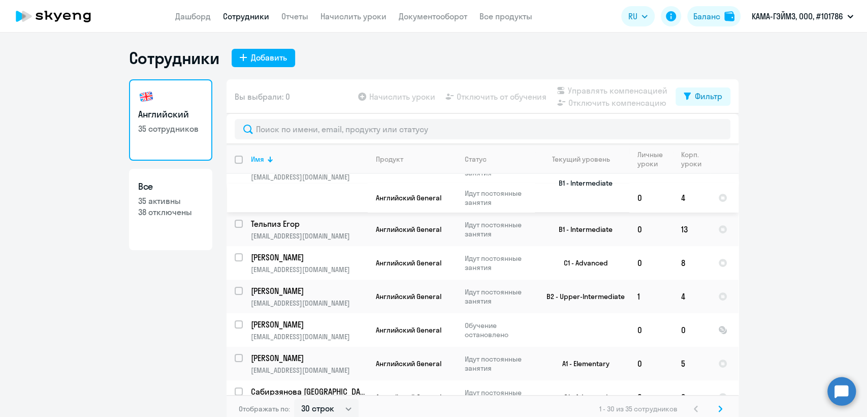
scroll to position [56, 0]
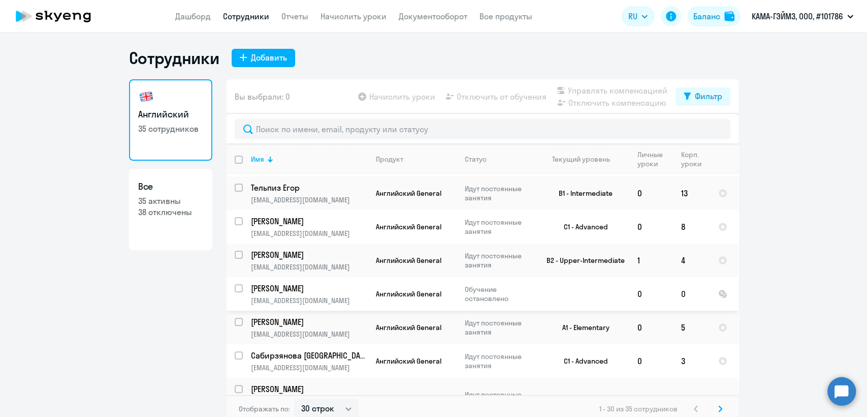
click at [236, 290] on input "select row 19497290" at bounding box center [245, 294] width 20 height 20
checkbox input "true"
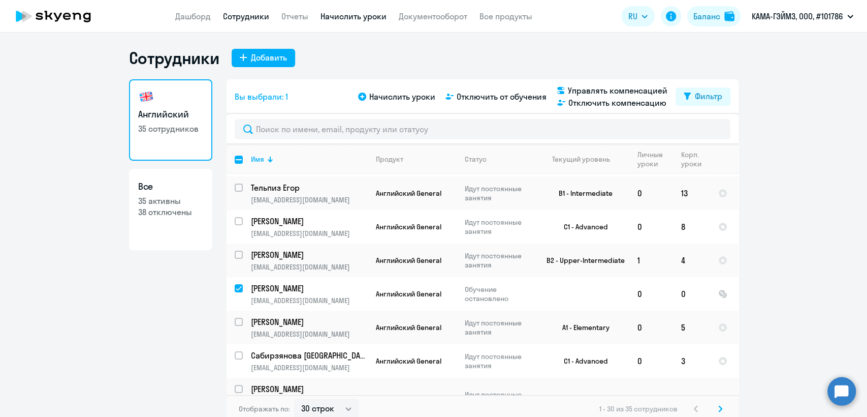
click at [338, 15] on link "Начислить уроки" at bounding box center [354, 16] width 66 height 10
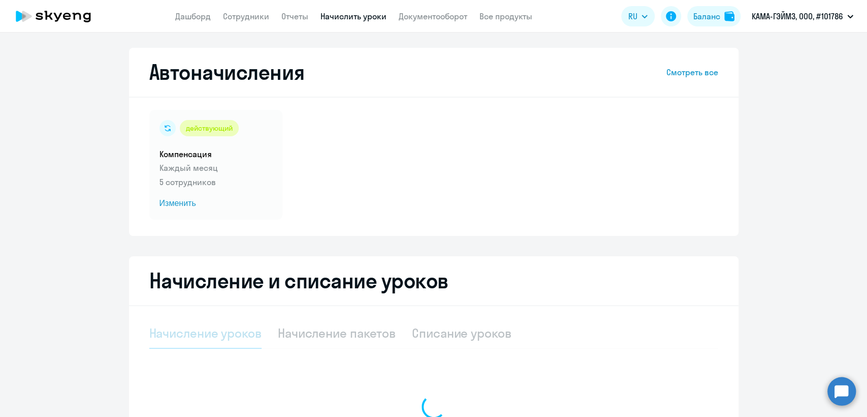
select select "10"
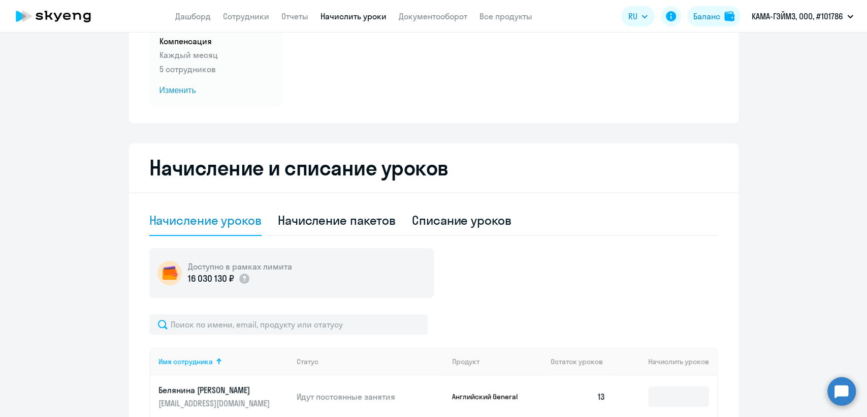
scroll to position [226, 0]
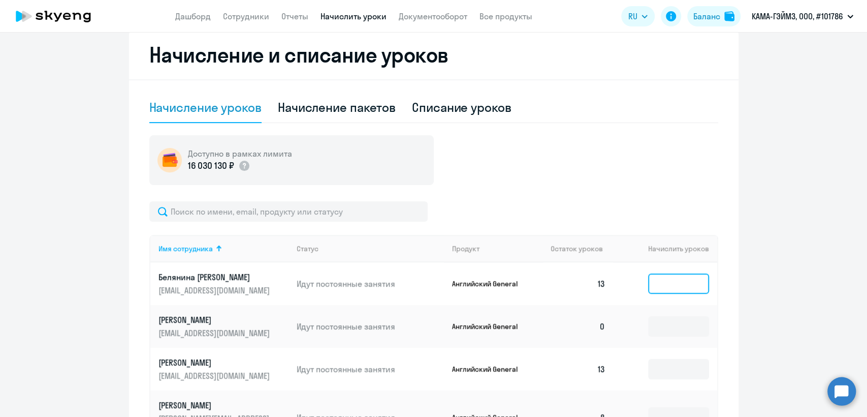
click at [667, 290] on input at bounding box center [678, 283] width 61 height 20
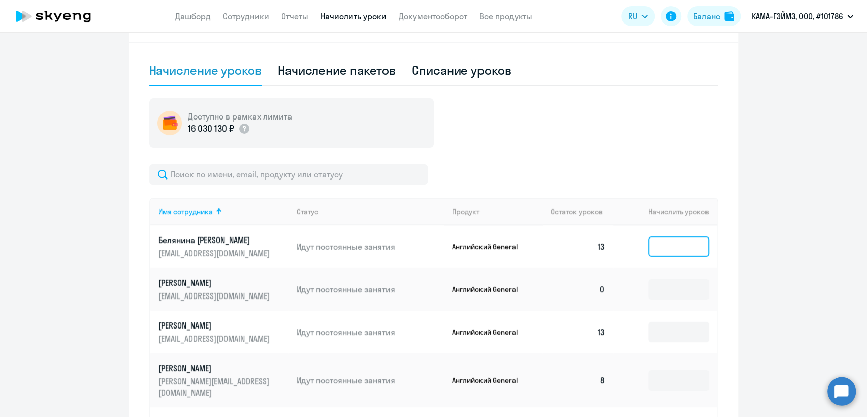
scroll to position [282, 0]
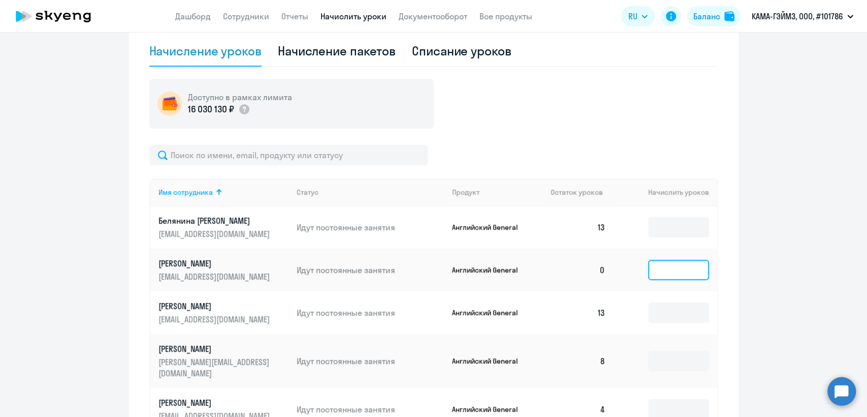
click at [660, 268] on input at bounding box center [678, 270] width 61 height 20
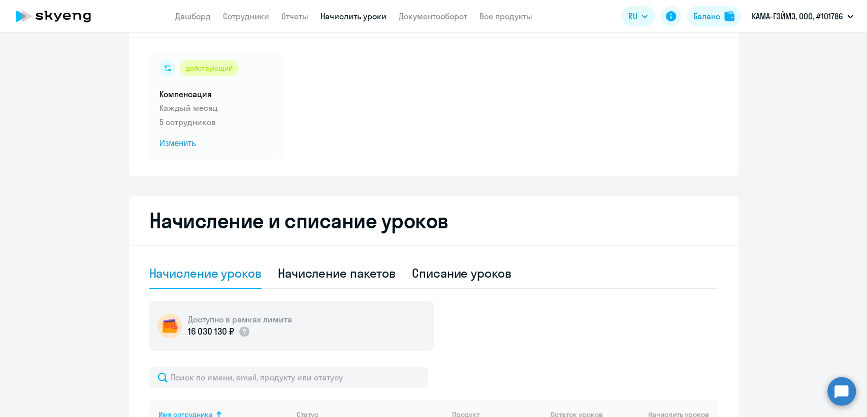
scroll to position [56, 0]
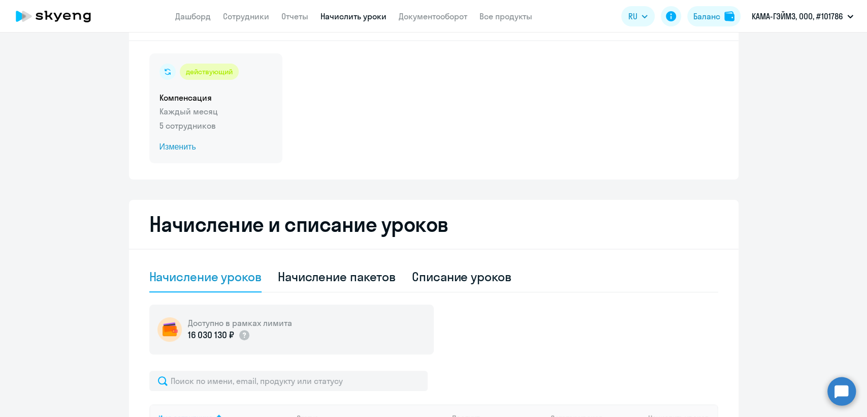
click at [222, 118] on div "действующий Компенсация Каждый месяц 5 сотрудников Изменить" at bounding box center [215, 108] width 133 height 110
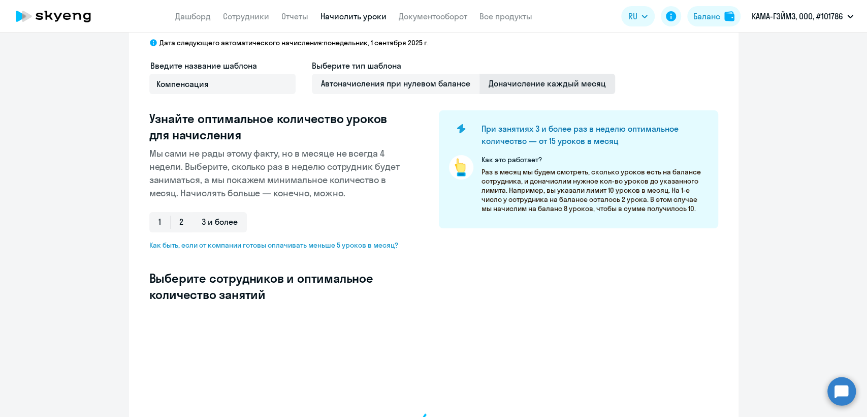
select select "10"
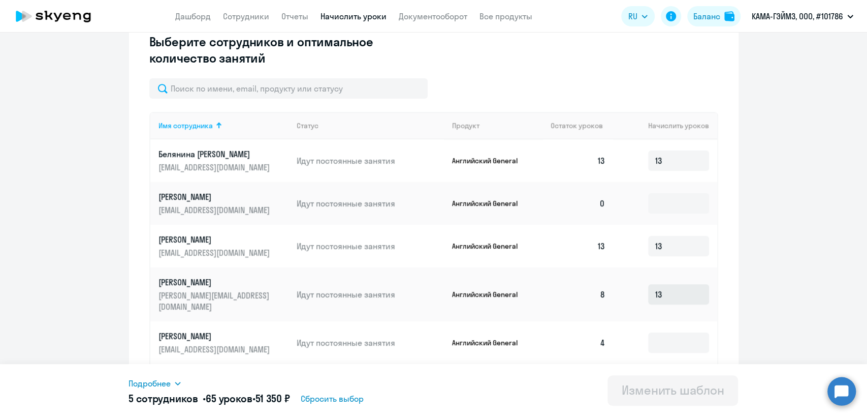
scroll to position [338, 0]
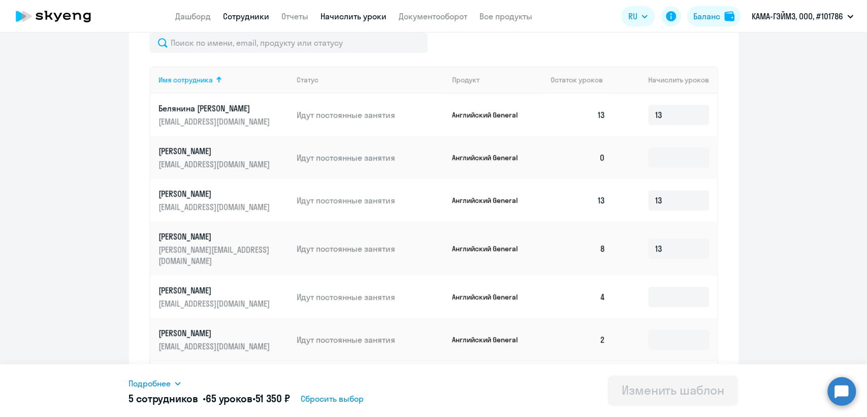
click at [247, 17] on link "Сотрудники" at bounding box center [246, 16] width 46 height 10
select select "30"
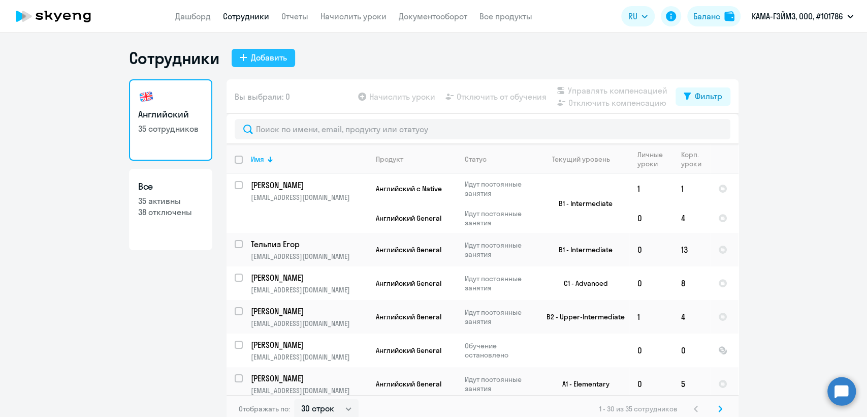
click at [251, 52] on div "Добавить" at bounding box center [269, 57] width 36 height 12
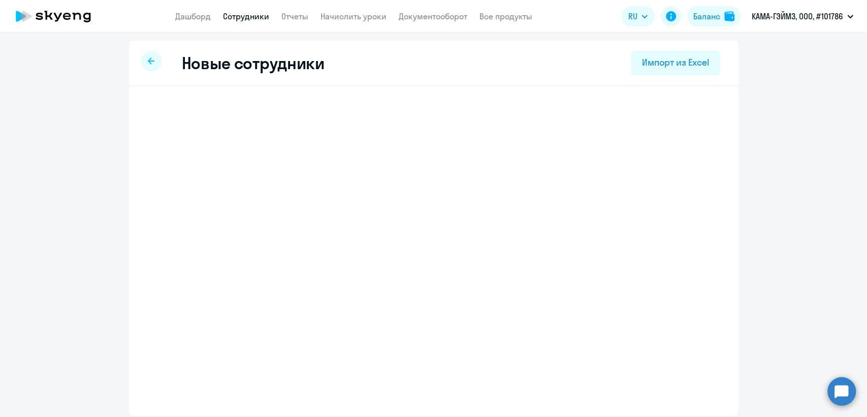
select select "english_adult_not_native_speaker"
select select "3"
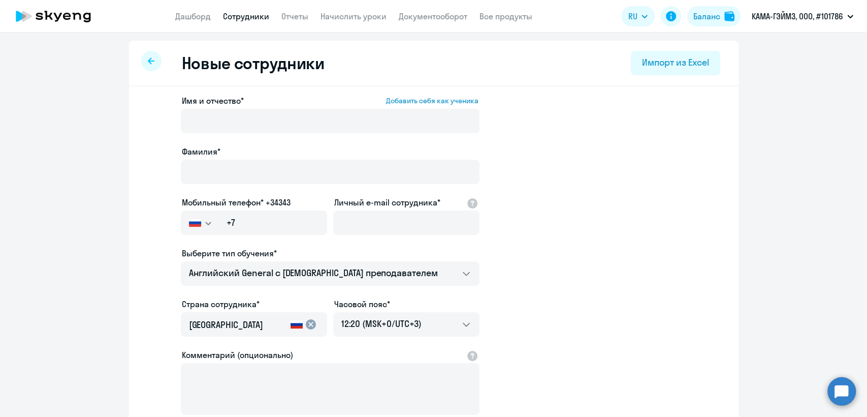
click at [853, 389] on circle at bounding box center [842, 391] width 28 height 28
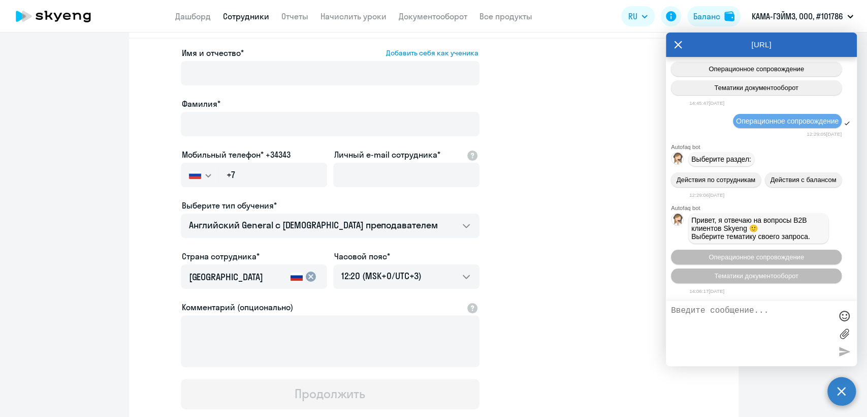
scroll to position [113, 0]
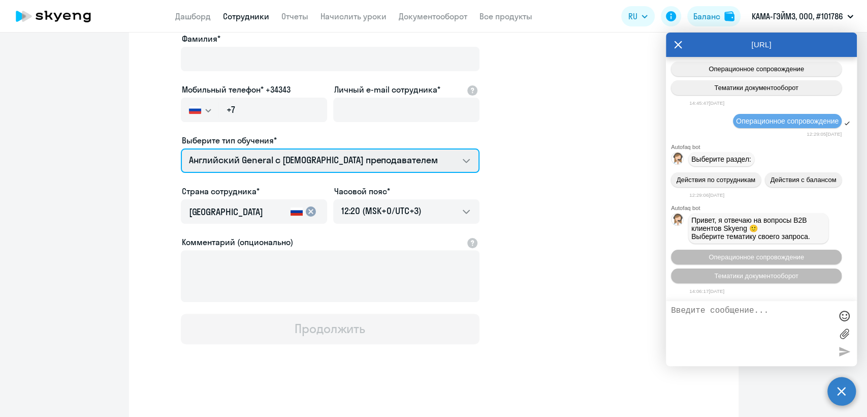
click at [274, 161] on select "Английский General с русскоговорящим преподавателем Английский General с англог…" at bounding box center [330, 160] width 299 height 24
click at [181, 148] on select "Английский General с русскоговорящим преподавателем Английский General с англог…" at bounding box center [330, 160] width 299 height 24
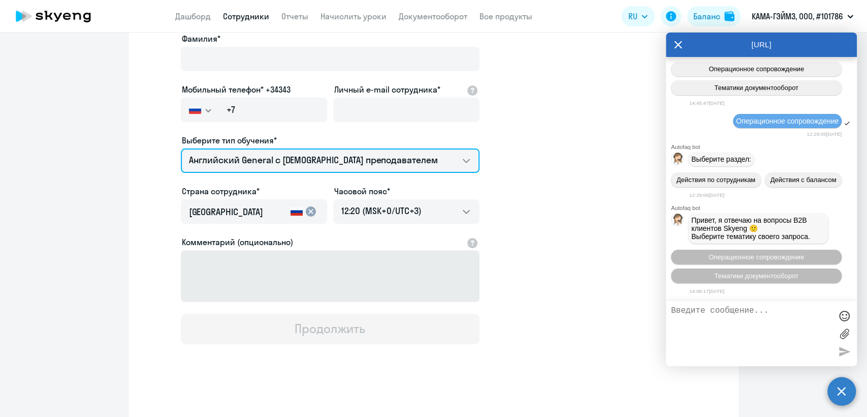
scroll to position [116, 0]
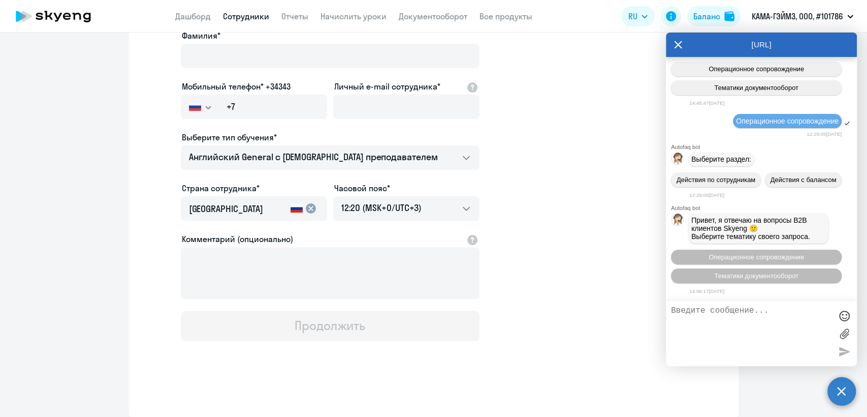
click at [252, 20] on link "Сотрудники" at bounding box center [246, 16] width 46 height 10
select select "30"
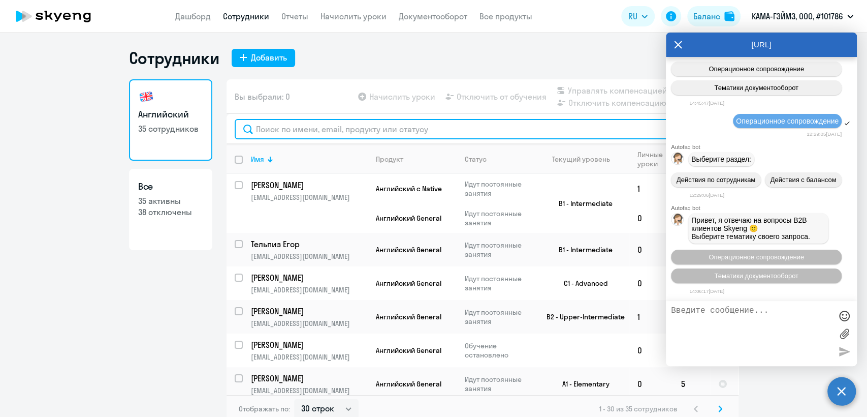
click at [297, 126] on input "text" at bounding box center [483, 129] width 496 height 20
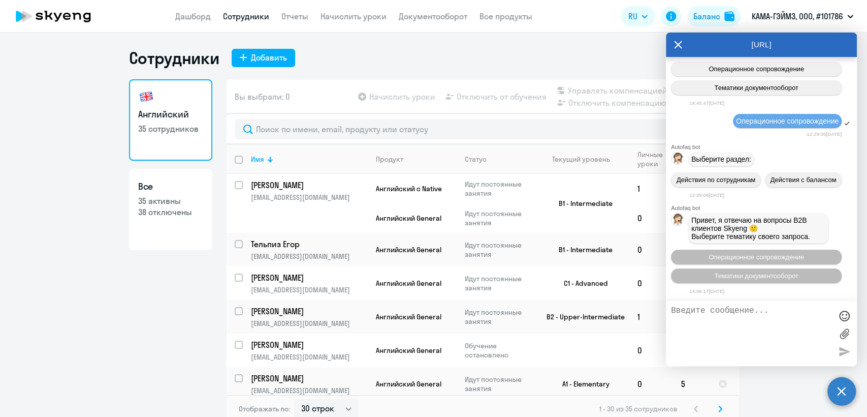
click at [849, 384] on circle at bounding box center [842, 391] width 28 height 28
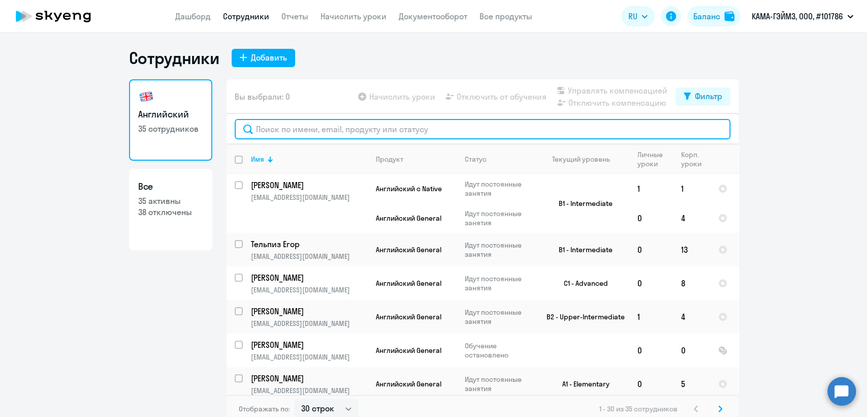
click at [355, 129] on input "text" at bounding box center [483, 129] width 496 height 20
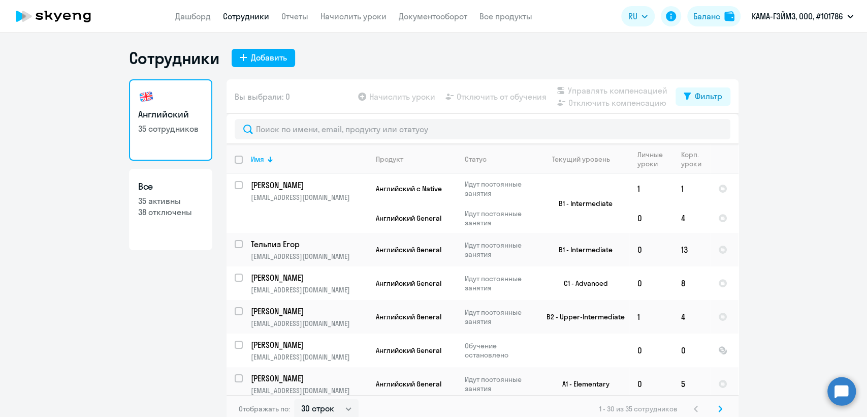
click at [844, 390] on circle at bounding box center [842, 391] width 28 height 28
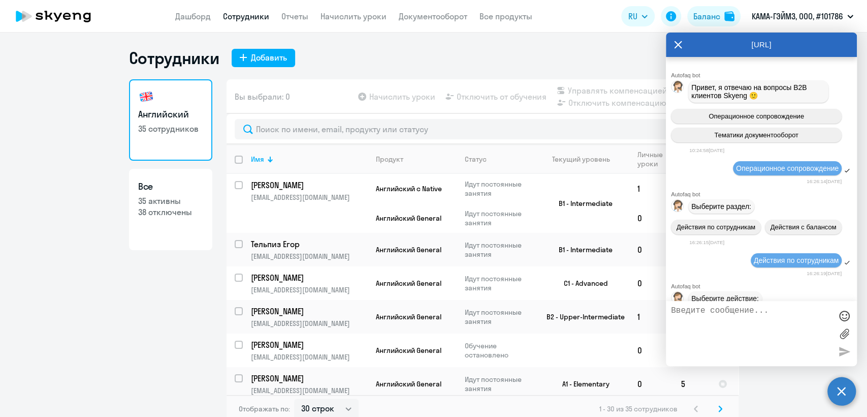
scroll to position [7977, 0]
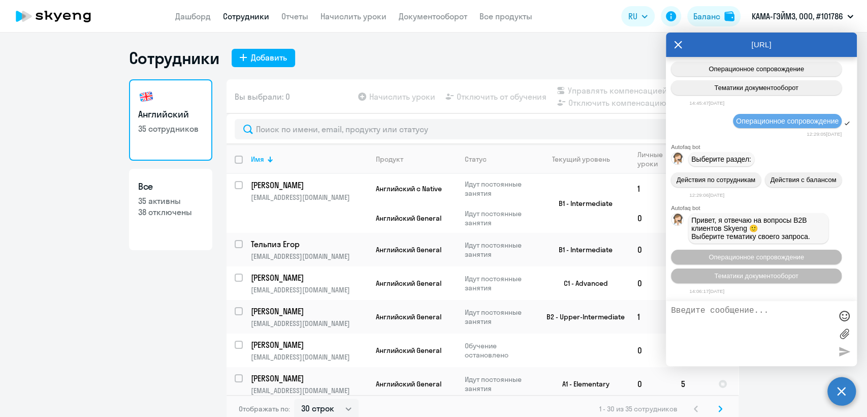
click at [845, 387] on circle at bounding box center [842, 391] width 28 height 28
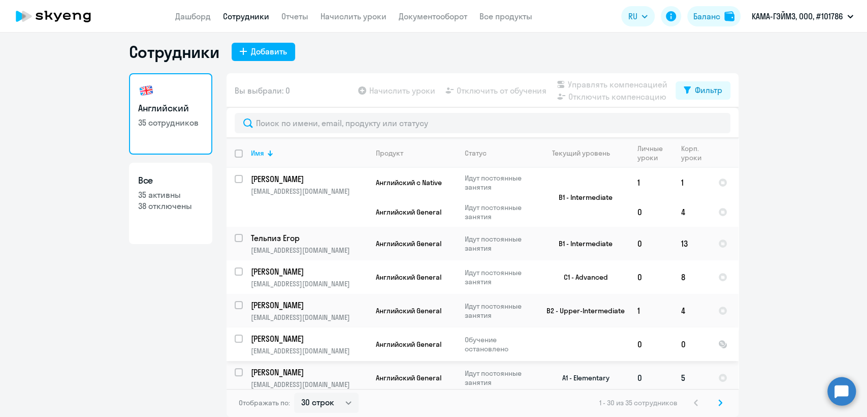
scroll to position [0, 0]
click at [709, 12] on div "Баланс" at bounding box center [707, 16] width 27 height 12
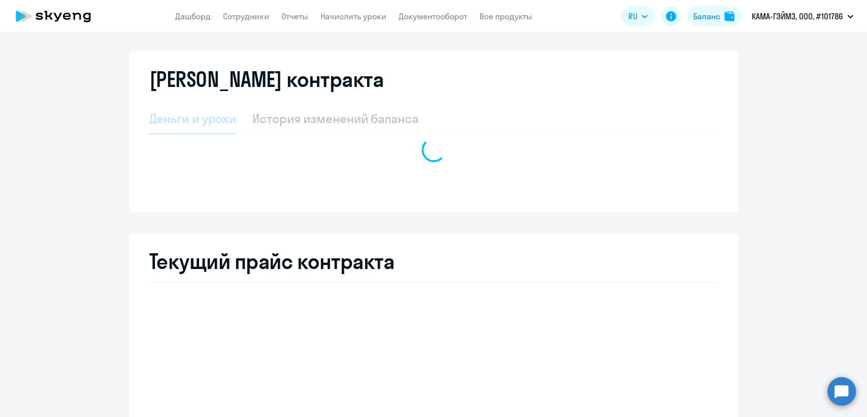
select select "english_adult_not_native_speaker"
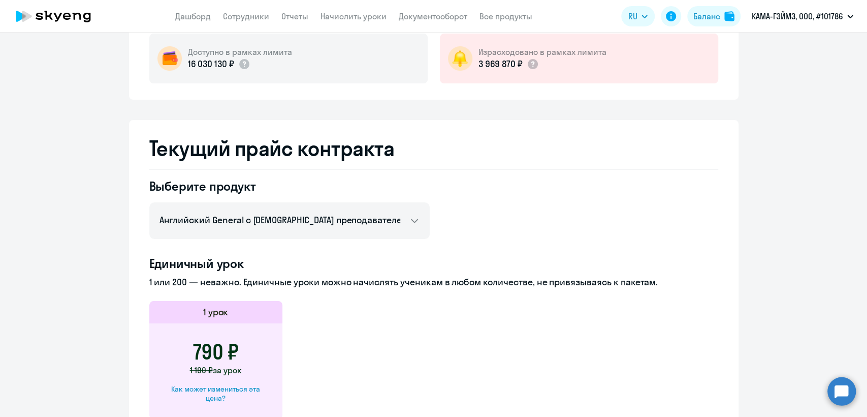
scroll to position [175, 0]
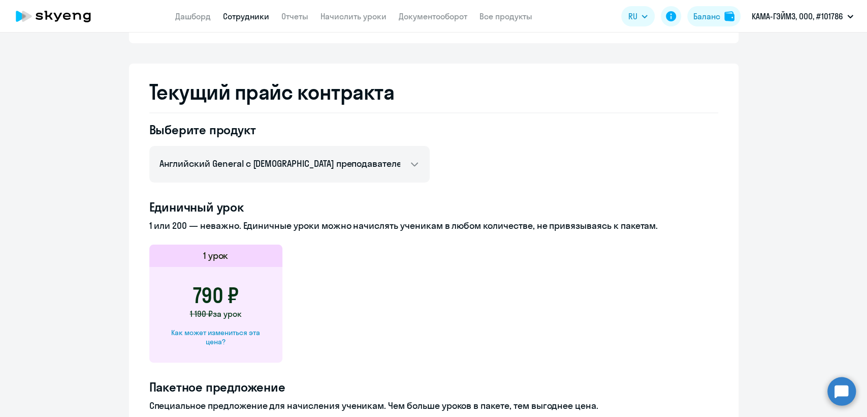
click at [252, 21] on link "Сотрудники" at bounding box center [246, 16] width 46 height 10
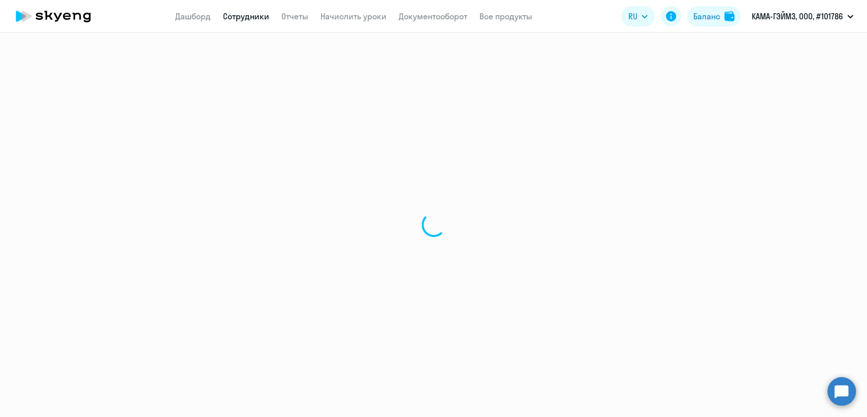
select select "30"
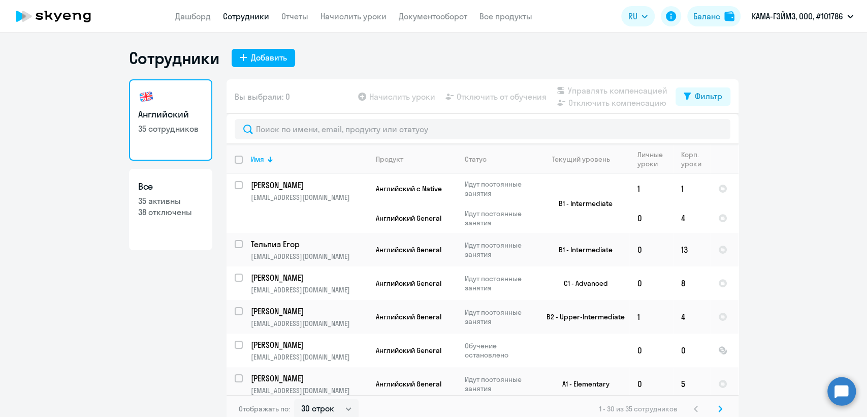
click at [329, 24] on app-header "Дашборд Сотрудники Отчеты Начислить уроки Документооборот Все продукты Дашборд …" at bounding box center [433, 16] width 867 height 33
click at [341, 19] on link "Начислить уроки" at bounding box center [354, 16] width 66 height 10
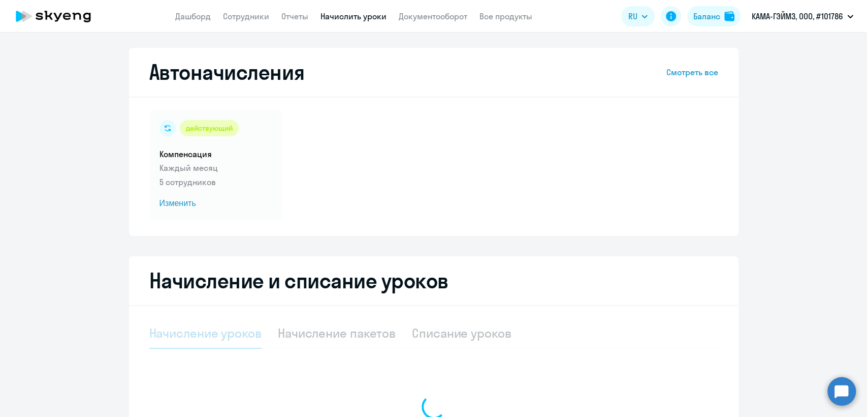
select select "10"
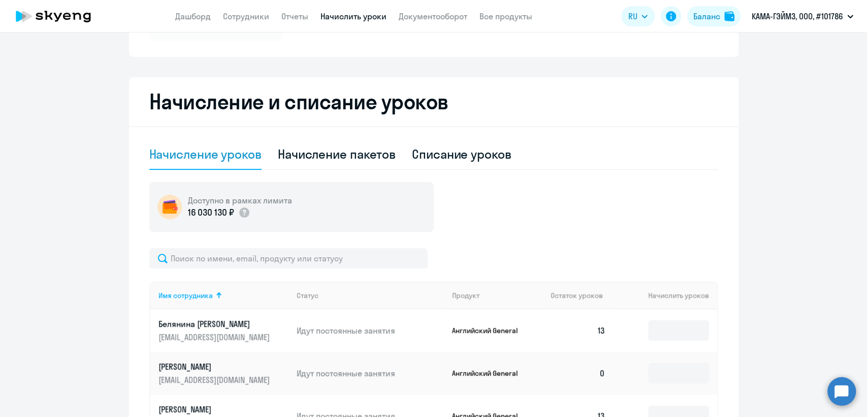
scroll to position [282, 0]
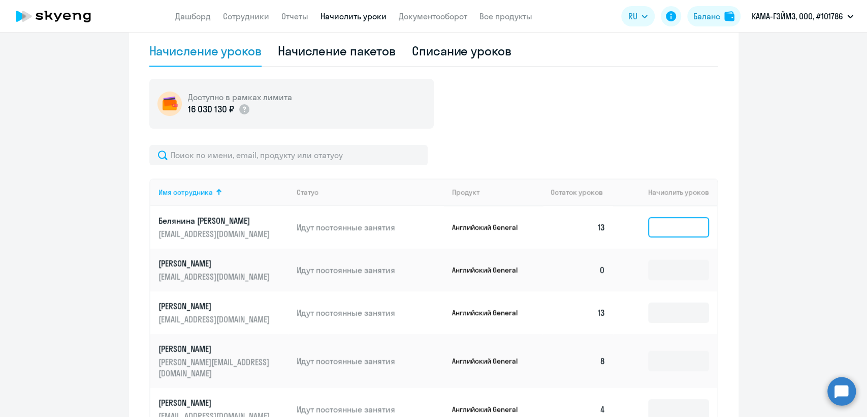
click at [666, 231] on input at bounding box center [678, 227] width 61 height 20
type input "8"
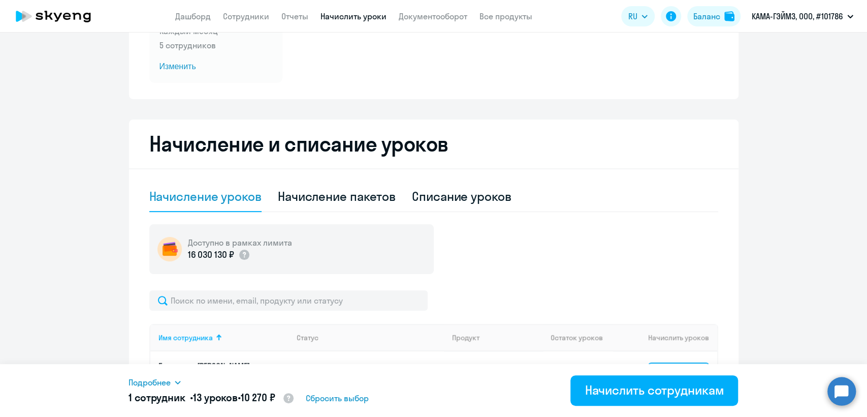
scroll to position [0, 0]
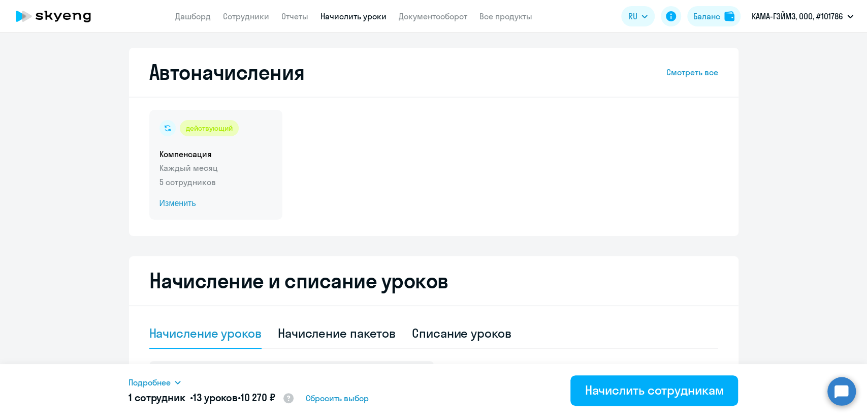
type input "13"
click at [240, 168] on p "Каждый месяц" at bounding box center [216, 168] width 113 height 12
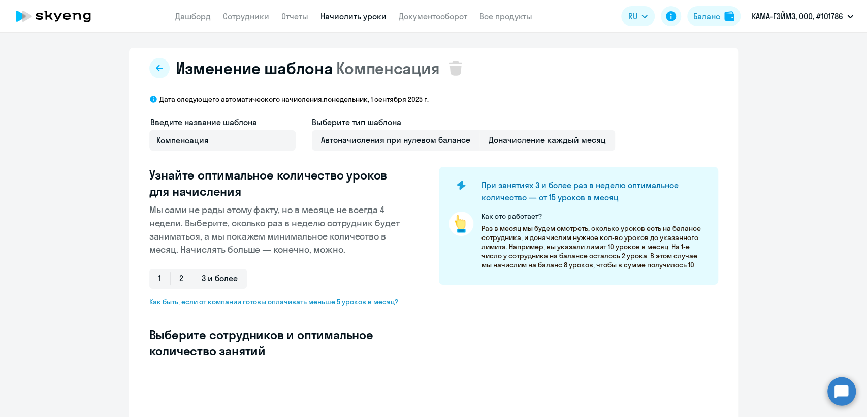
select select "10"
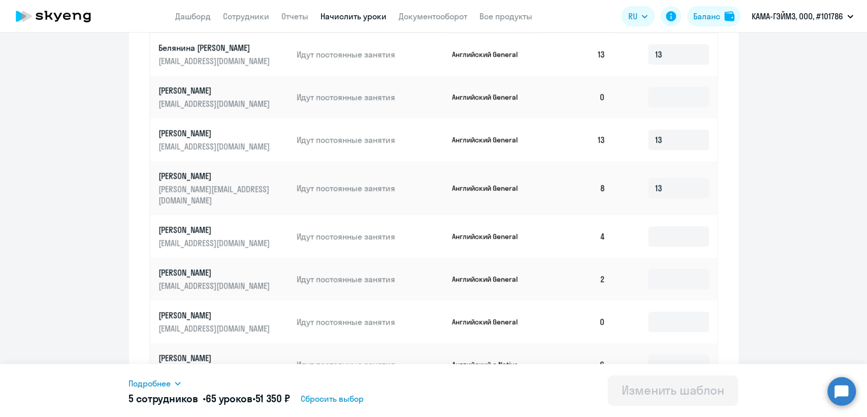
scroll to position [508, 0]
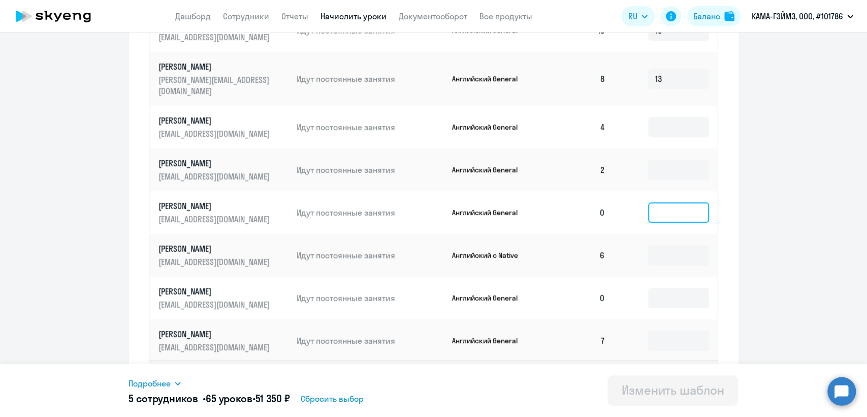
click at [671, 202] on input at bounding box center [678, 212] width 61 height 20
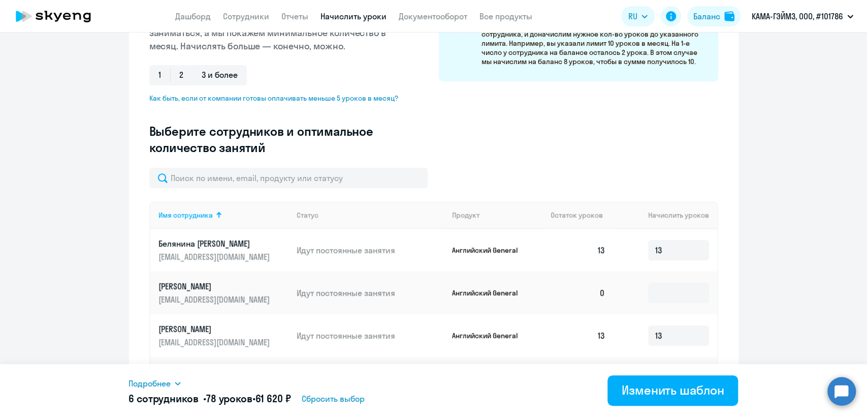
scroll to position [113, 0]
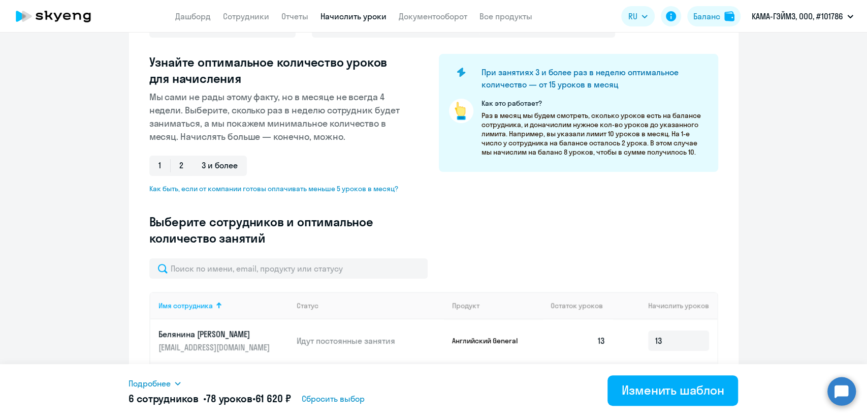
type input "13"
click at [248, 22] on app-header "Дашборд Сотрудники Отчеты Начислить уроки Документооборот Все продукты Дашборд …" at bounding box center [433, 16] width 867 height 33
click at [243, 17] on link "Сотрудники" at bounding box center [246, 16] width 46 height 10
select select "30"
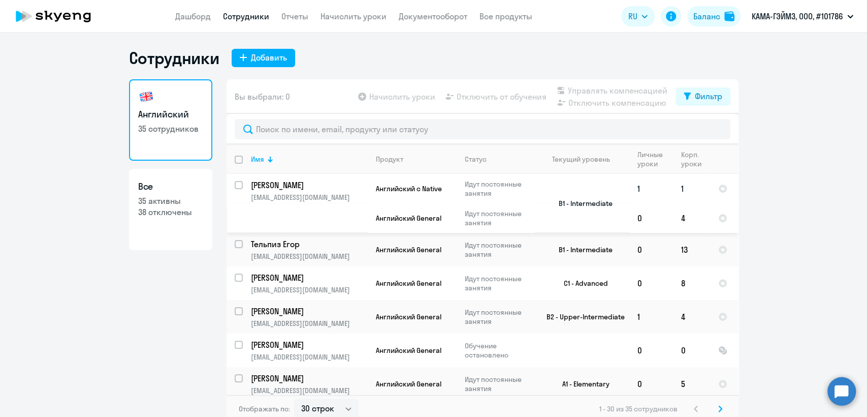
click at [235, 188] on input "select row 15057345" at bounding box center [245, 191] width 20 height 20
checkbox input "true"
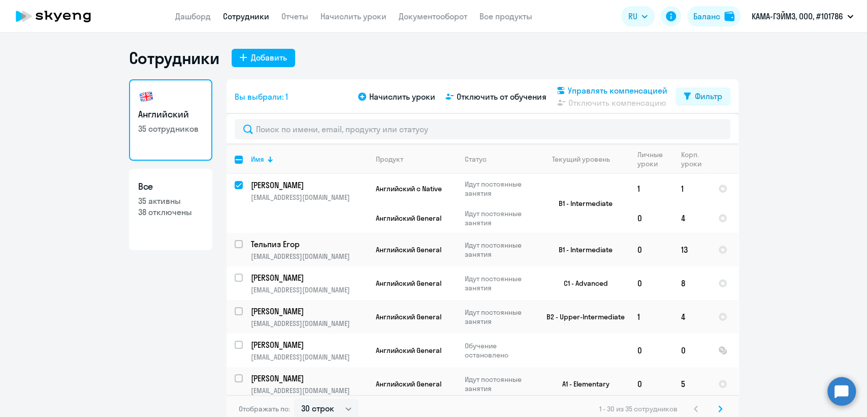
click at [619, 90] on span "Управлять компенсацией" at bounding box center [618, 90] width 100 height 12
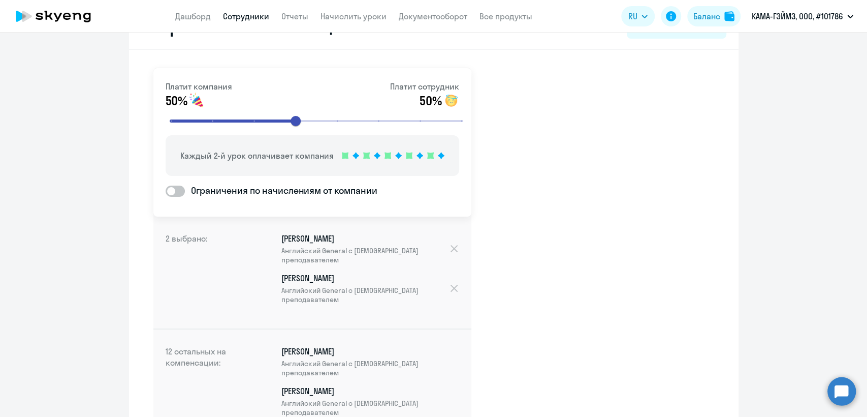
scroll to position [56, 0]
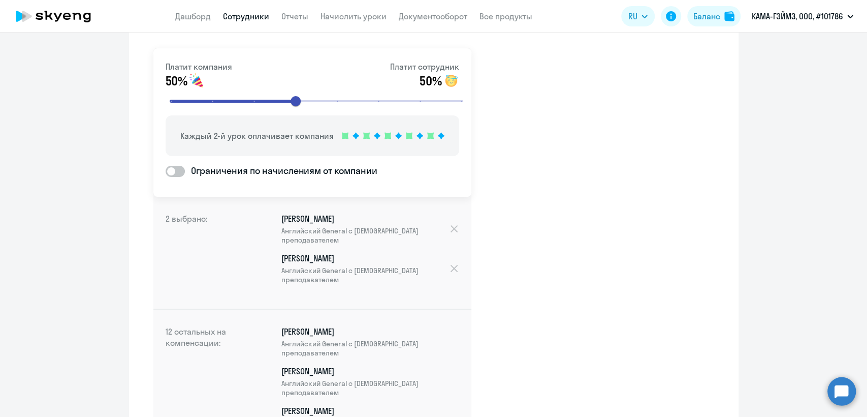
click at [258, 19] on link "Сотрудники" at bounding box center [246, 16] width 46 height 10
select select "30"
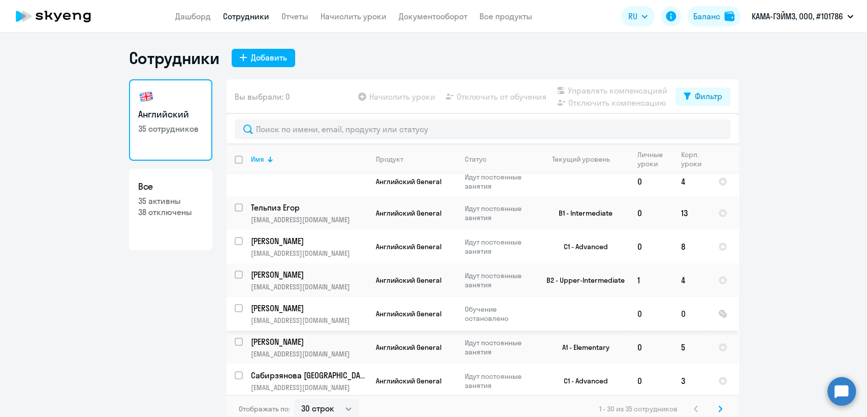
scroll to position [56, 0]
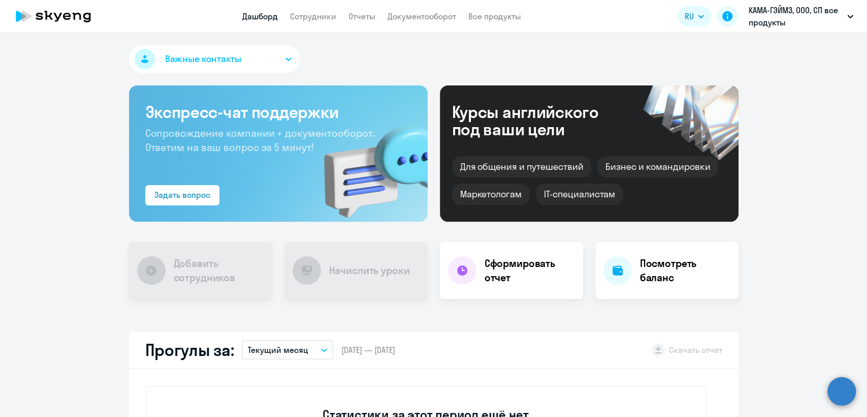
select select "30"
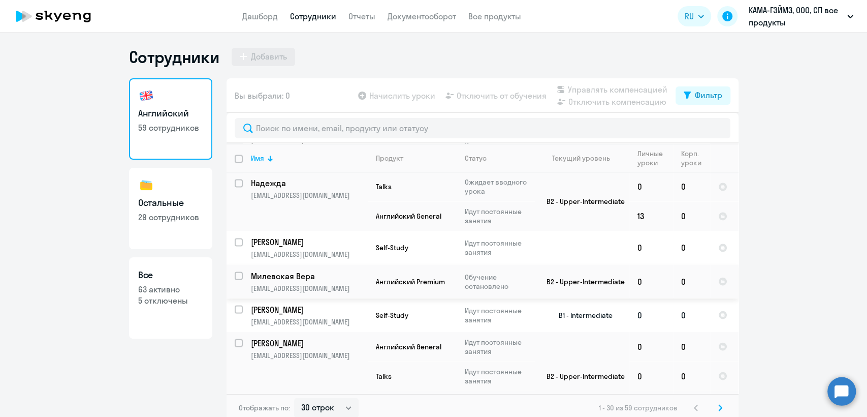
scroll to position [6, 0]
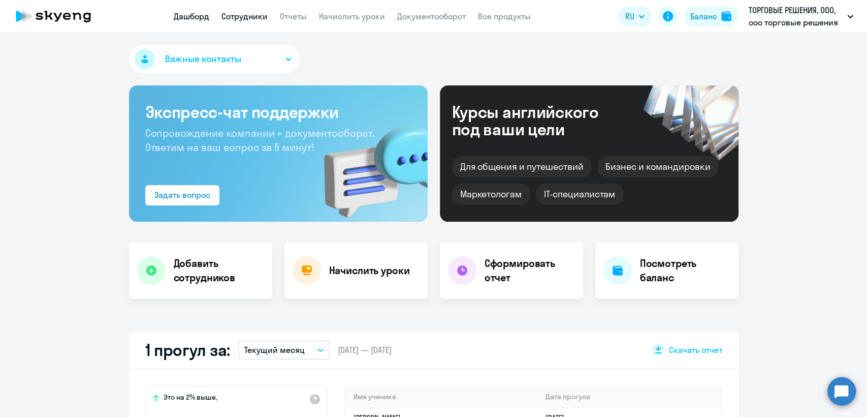
click at [238, 16] on link "Сотрудники" at bounding box center [245, 16] width 46 height 10
select select "30"
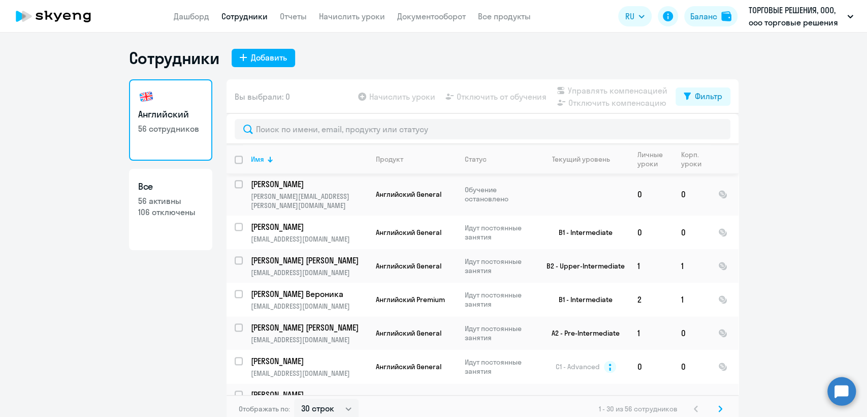
scroll to position [836, 0]
click at [718, 409] on icon at bounding box center [720, 408] width 4 height 7
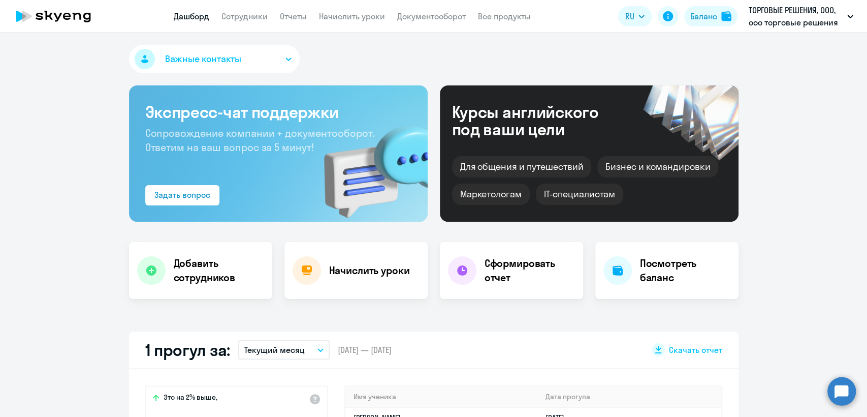
select select "30"
click at [226, 20] on link "Сотрудники" at bounding box center [245, 16] width 46 height 10
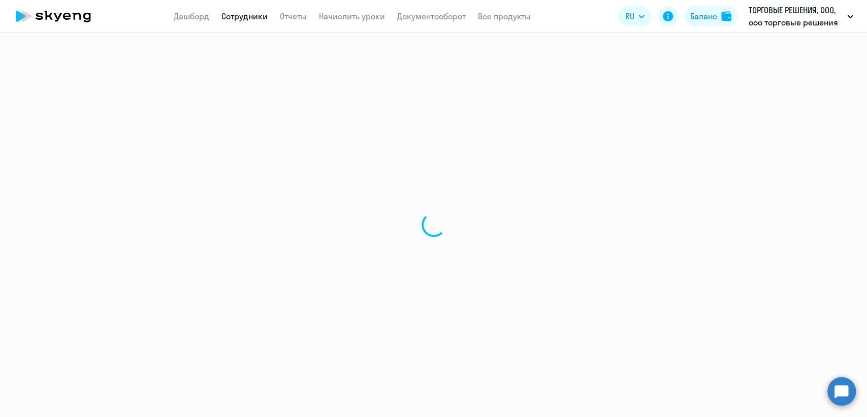
select select "30"
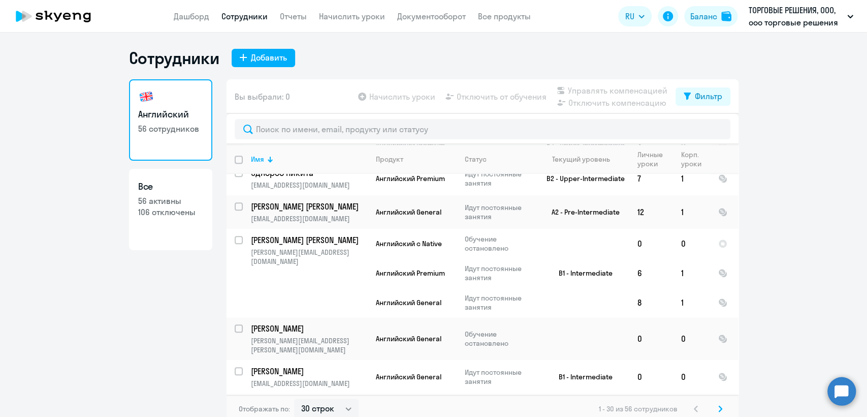
scroll to position [734, 0]
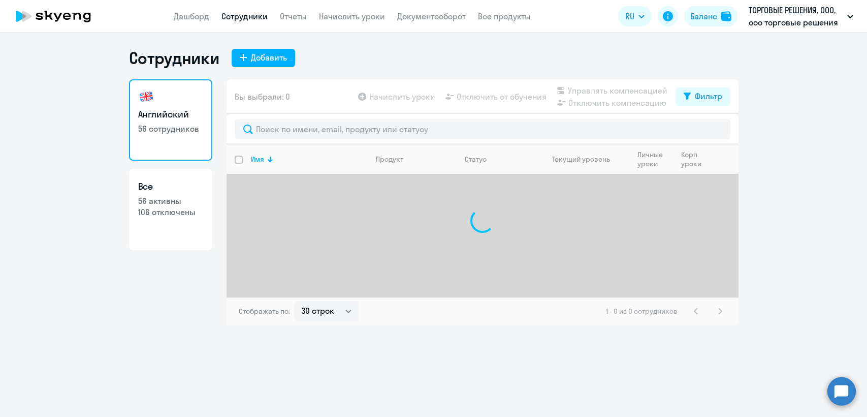
select select "30"
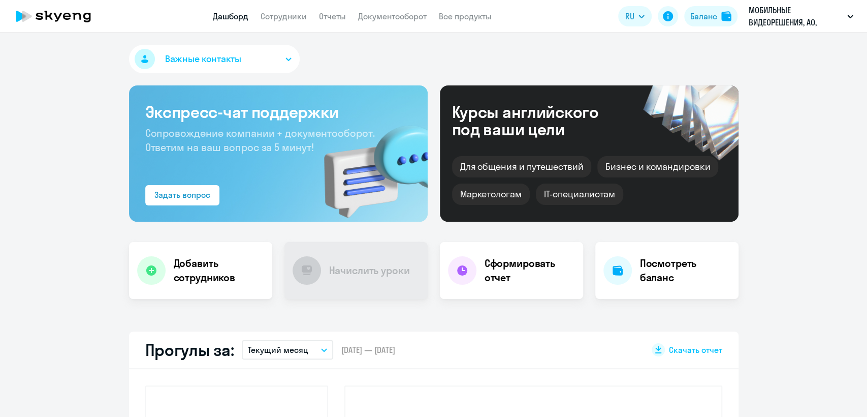
drag, startPoint x: 268, startPoint y: 8, endPoint x: 273, endPoint y: 12, distance: 5.8
click at [269, 8] on app-header "Дашборд Сотрудники Отчеты Документооборот Все продукты Дашборд Сотрудники Отчет…" at bounding box center [433, 16] width 867 height 33
click at [275, 13] on link "Сотрудники" at bounding box center [284, 16] width 46 height 10
select select "30"
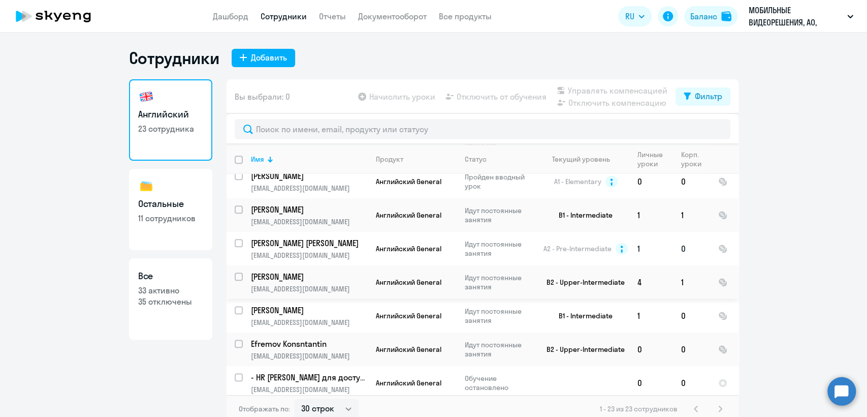
scroll to position [628, 0]
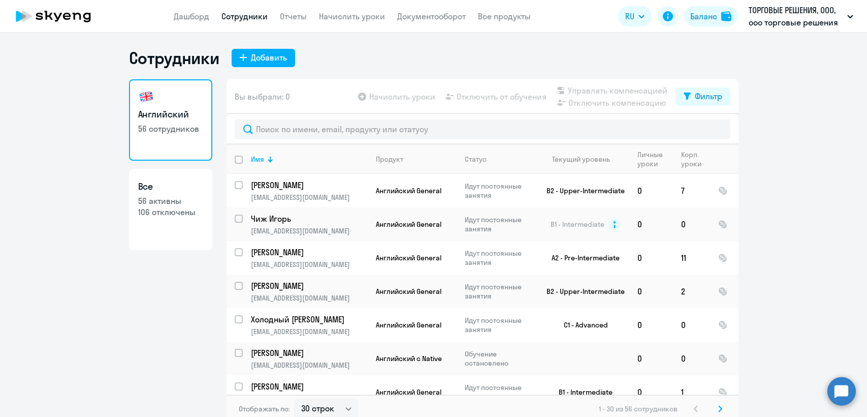
select select "30"
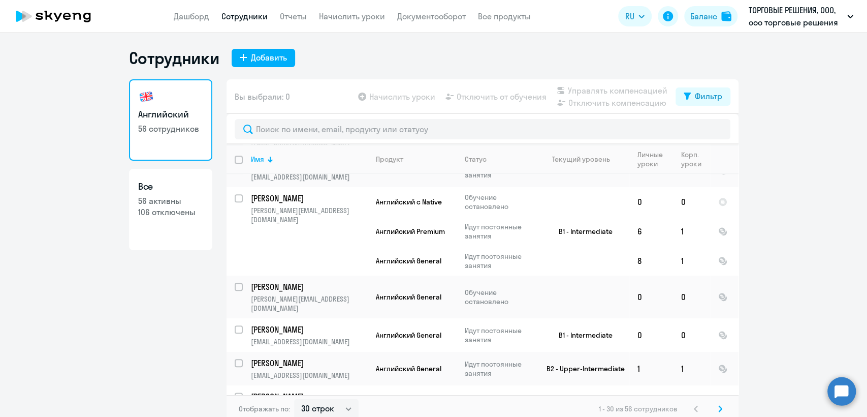
click at [189, 23] on app-header "Дашборд Сотрудники Отчеты Начислить уроки Документооборот Все продукты Дашборд …" at bounding box center [433, 16] width 867 height 33
click at [189, 20] on link "Дашборд" at bounding box center [192, 16] width 36 height 10
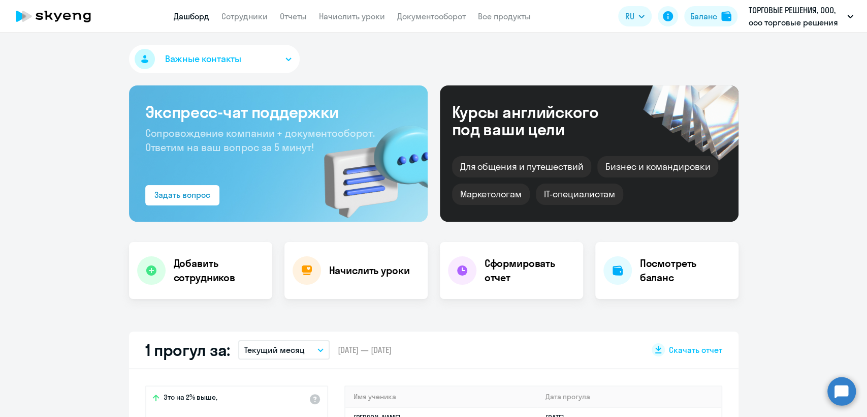
select select "30"
click at [396, 62] on div "Важные контакты" at bounding box center [434, 61] width 610 height 33
click at [254, 18] on link "Сотрудники" at bounding box center [245, 16] width 46 height 10
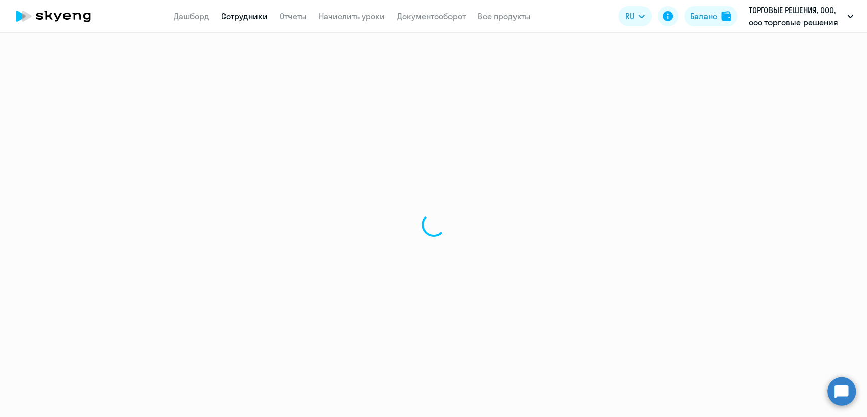
select select "30"
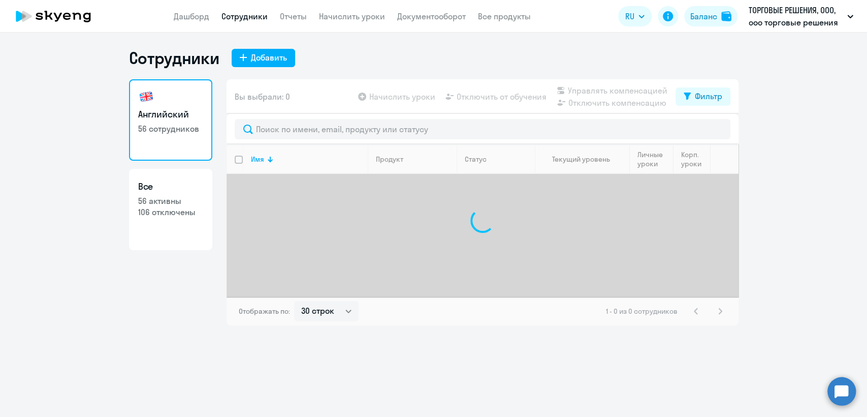
click at [185, 26] on app-header "Дашборд Сотрудники Отчеты Начислить уроки Документооборот Все продукты Дашборд …" at bounding box center [433, 16] width 867 height 33
click at [189, 12] on link "Дашборд" at bounding box center [192, 16] width 36 height 10
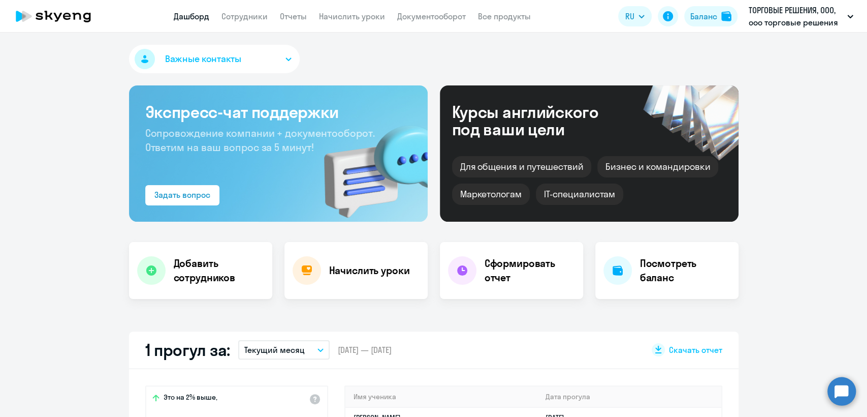
select select "30"
click at [190, 50] on button "Важные контакты" at bounding box center [214, 59] width 171 height 28
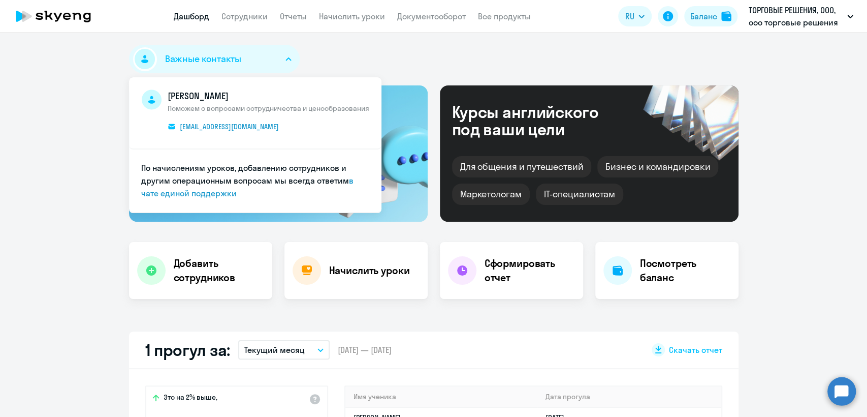
click at [840, 388] on circle at bounding box center [842, 391] width 28 height 28
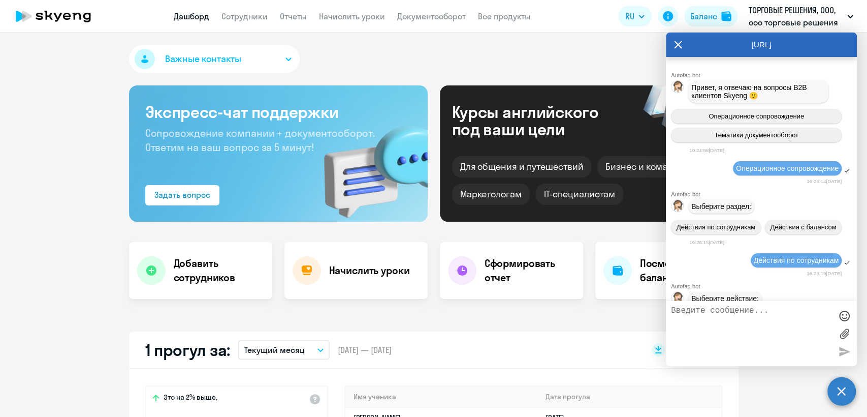
scroll to position [7981, 0]
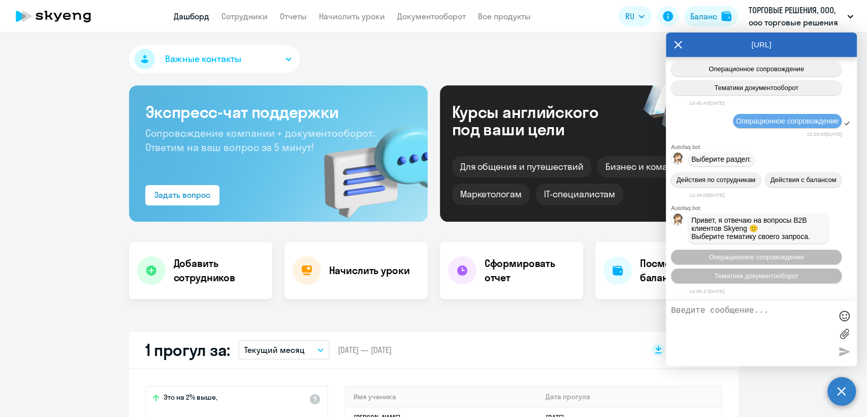
click at [840, 389] on circle at bounding box center [842, 391] width 28 height 28
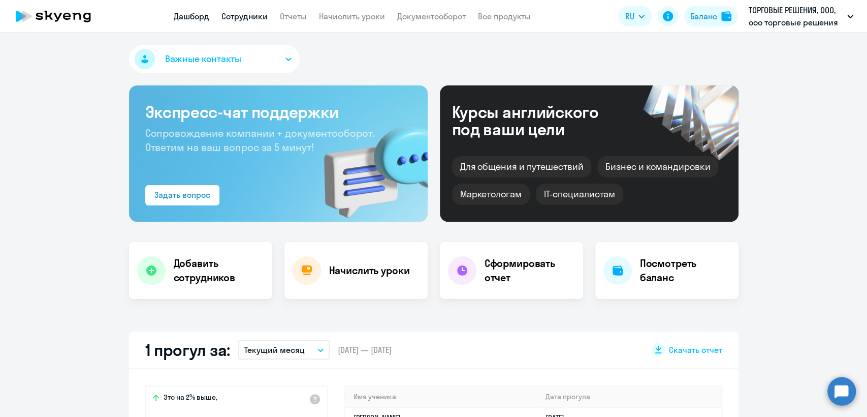
click at [238, 18] on link "Сотрудники" at bounding box center [245, 16] width 46 height 10
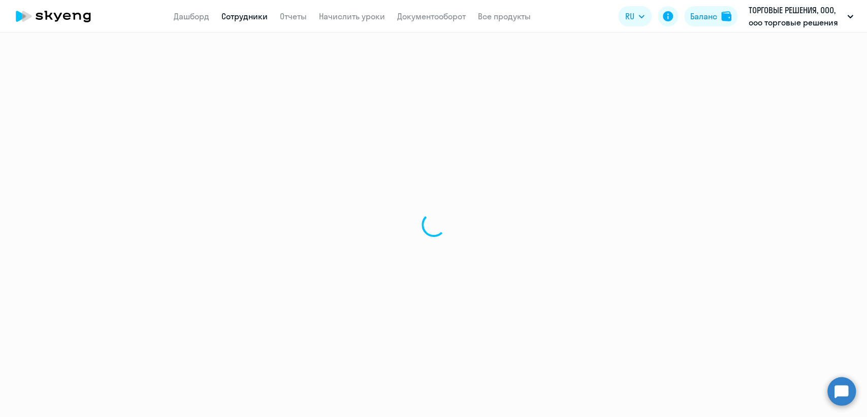
select select "30"
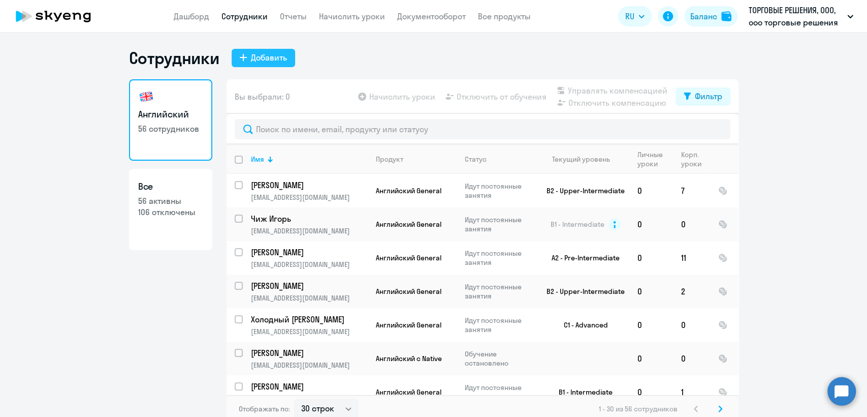
click at [265, 62] on div "Добавить" at bounding box center [269, 57] width 36 height 12
select select "english_adult_not_native_speaker"
select select "3"
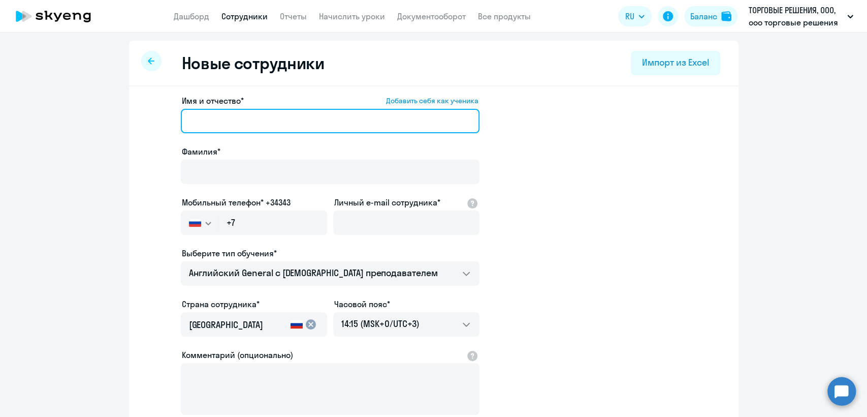
click at [249, 117] on input "Имя и отчество* Добавить себя как ученика" at bounding box center [330, 121] width 299 height 24
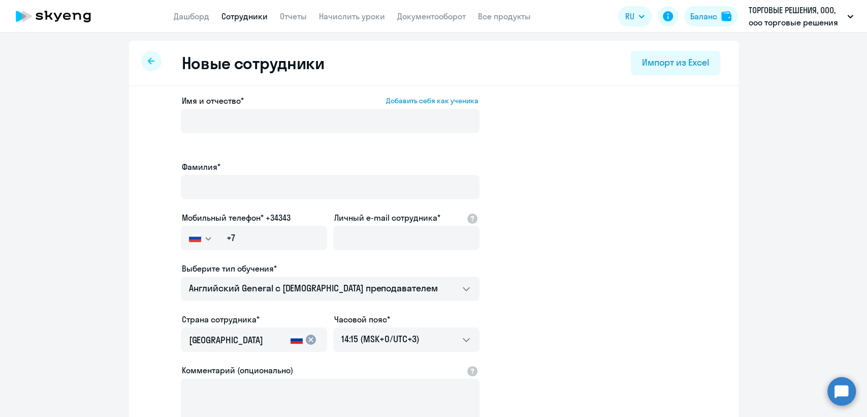
click at [228, 74] on div "Новые сотрудники Импорт из Excel" at bounding box center [434, 64] width 610 height 46
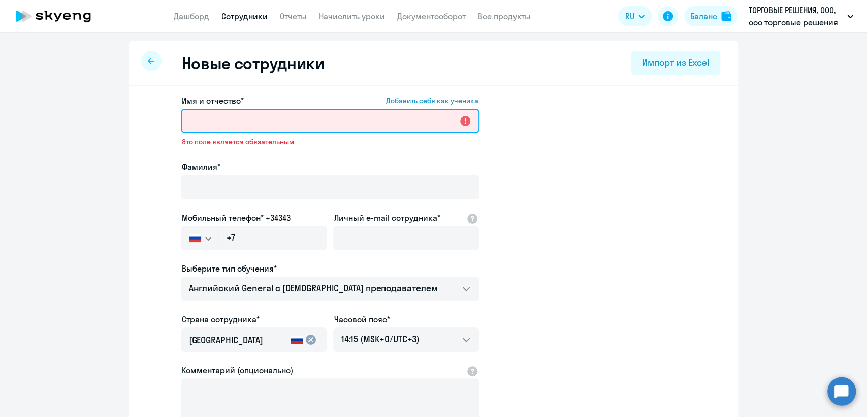
click at [197, 120] on input "Имя и отчество* Добавить себя как ученика" at bounding box center [330, 121] width 299 height 24
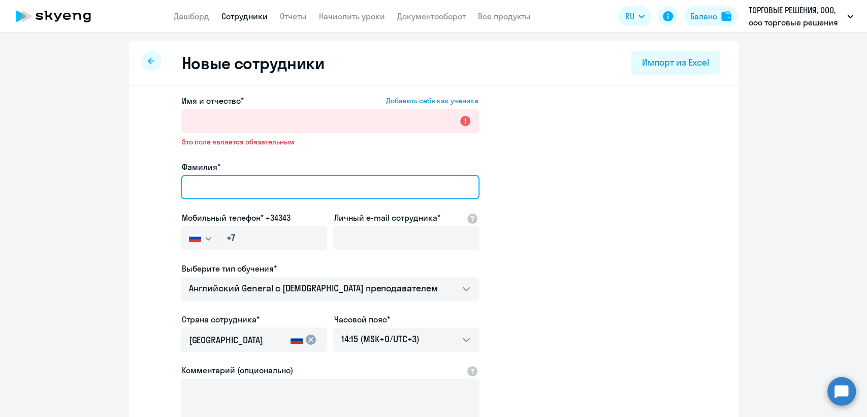
click at [194, 184] on input "Фамилия*" at bounding box center [330, 187] width 299 height 24
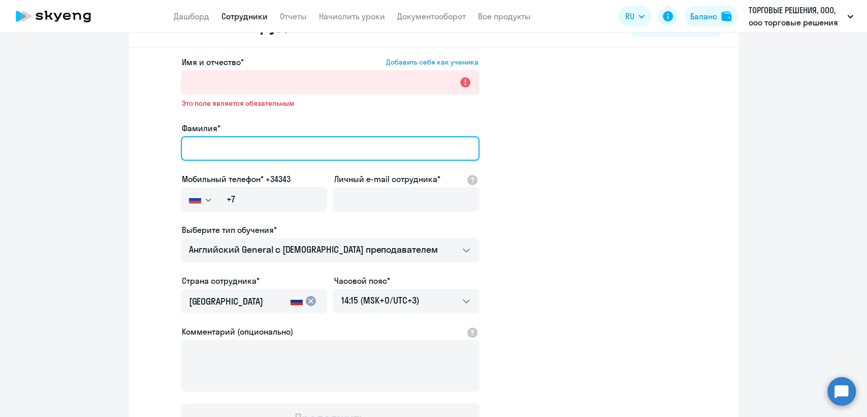
scroll to position [56, 0]
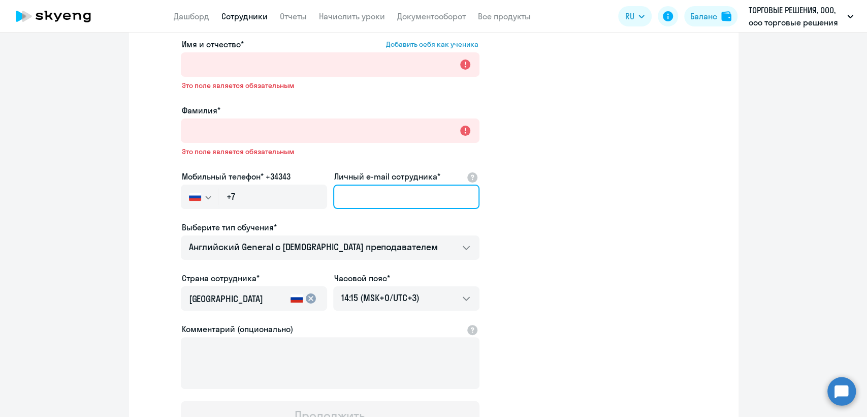
click at [400, 186] on input "Личный e-mail сотрудника*" at bounding box center [406, 196] width 146 height 24
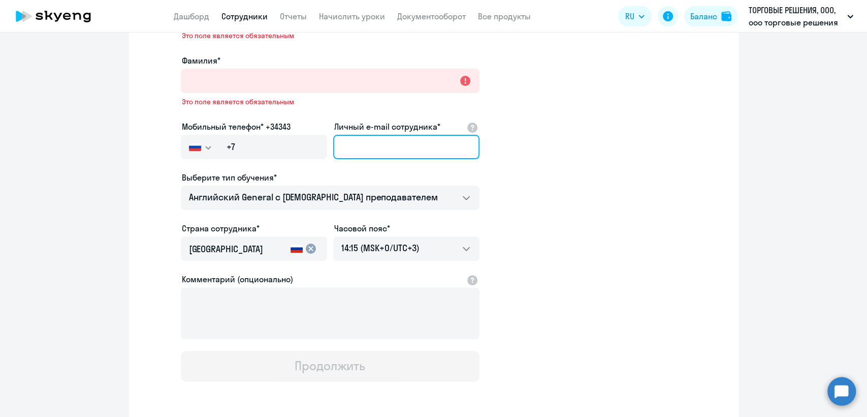
scroll to position [146, 0]
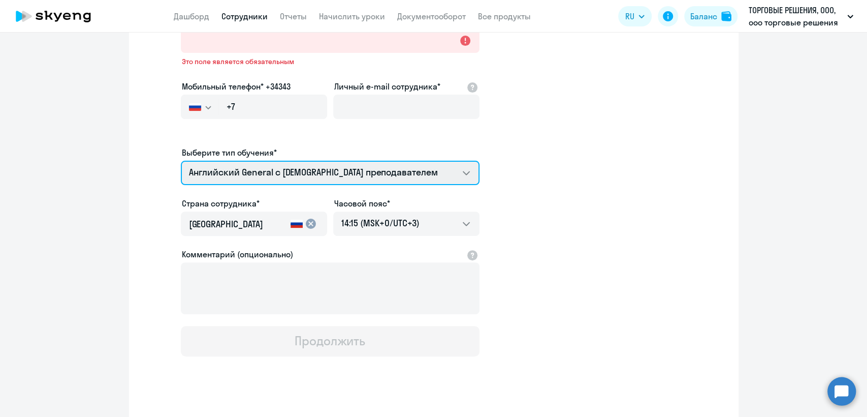
click at [256, 164] on select "Премиум английский с русскоговорящим преподавателем Английский General с русско…" at bounding box center [330, 173] width 299 height 24
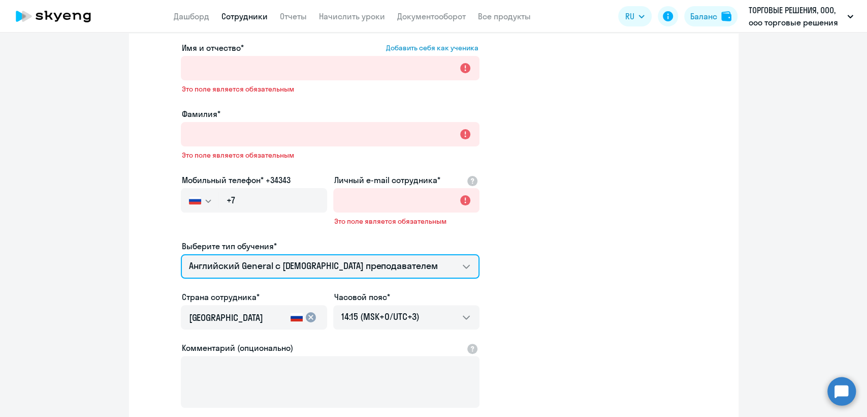
scroll to position [33, 0]
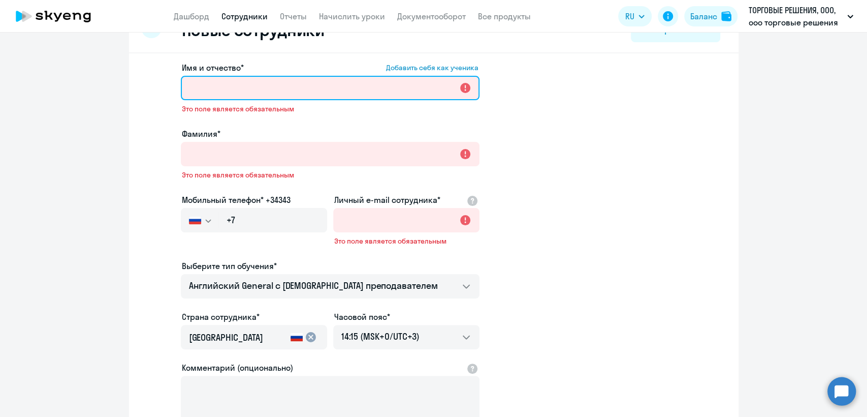
click at [218, 81] on input "Имя и отчество* Добавить себя как ученика" at bounding box center [330, 88] width 299 height 24
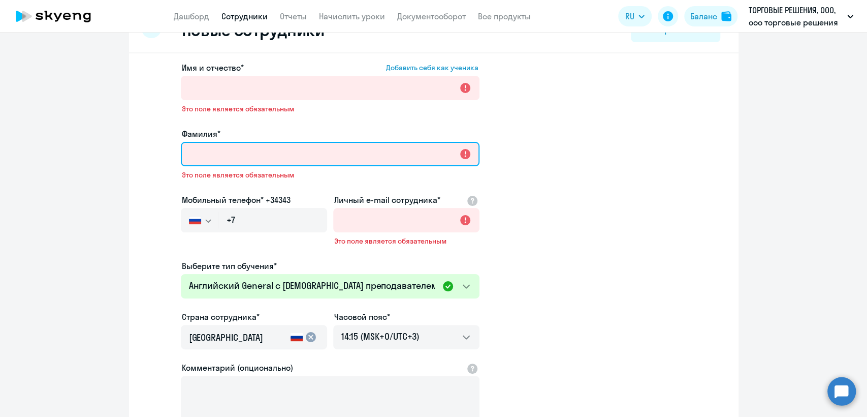
click at [194, 155] on input "Фамилия*" at bounding box center [330, 154] width 299 height 24
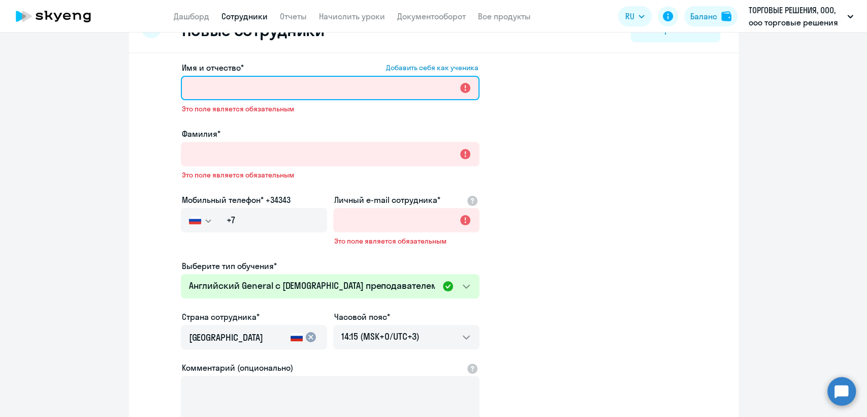
click at [222, 85] on input "Имя и отчество* Добавить себя как ученика" at bounding box center [330, 88] width 299 height 24
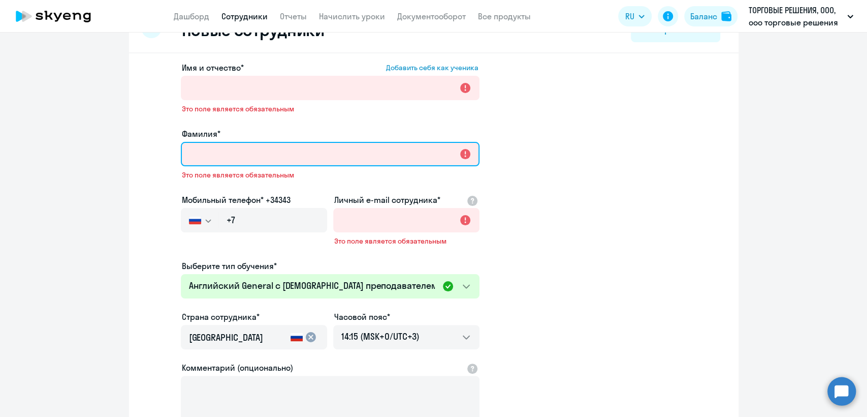
click at [199, 149] on input "Фамилия*" at bounding box center [330, 154] width 299 height 24
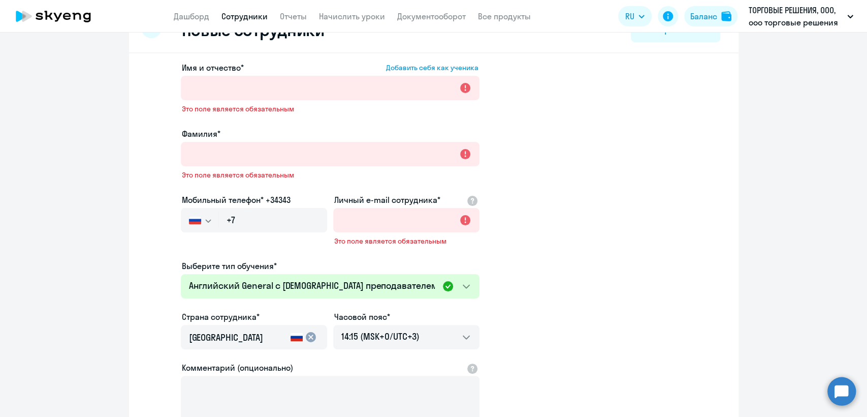
click at [616, 219] on app-new-student-form "Имя и отчество* Добавить себя как ученика Это поле является обязательным Фамили…" at bounding box center [433, 265] width 577 height 408
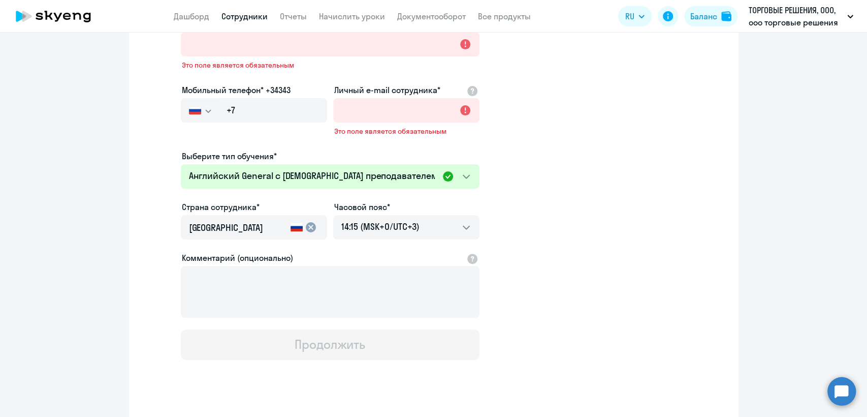
scroll to position [146, 0]
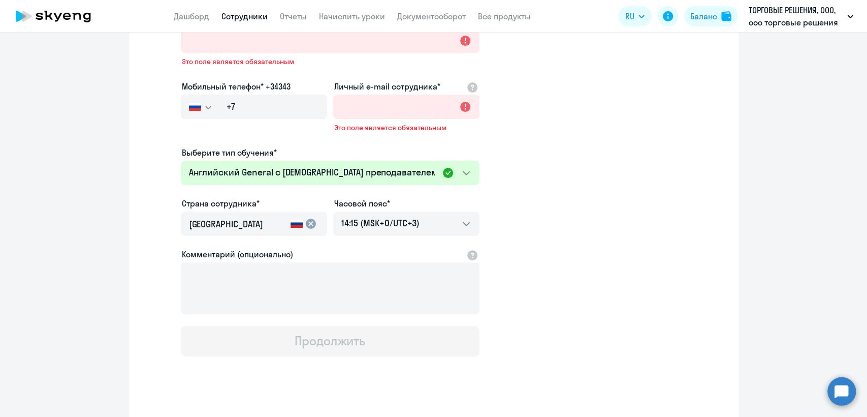
click at [204, 103] on svg-icon "button" at bounding box center [208, 107] width 8 height 8
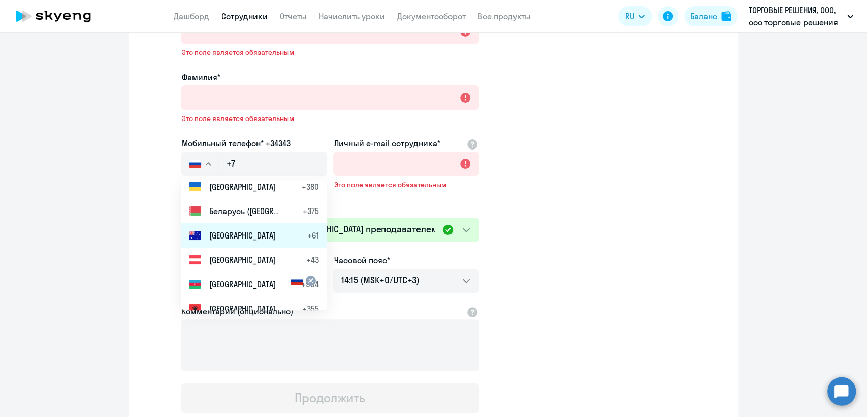
scroll to position [169, 0]
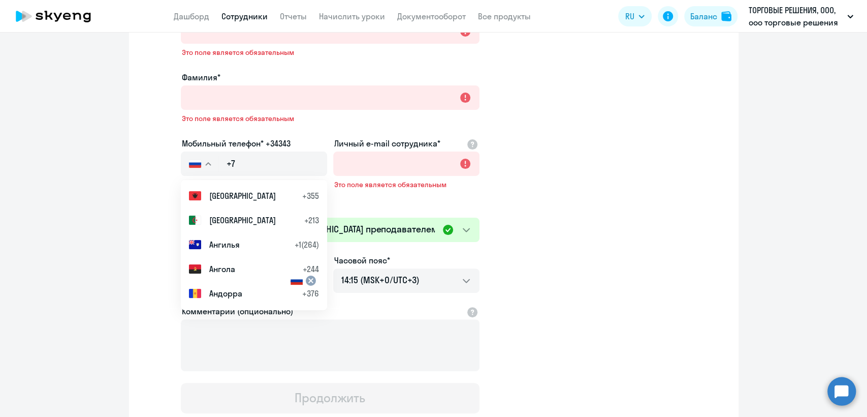
click at [551, 200] on app-new-student-form "Имя и отчество* Добавить себя как ученика Это поле является обязательным Фамили…" at bounding box center [433, 209] width 577 height 408
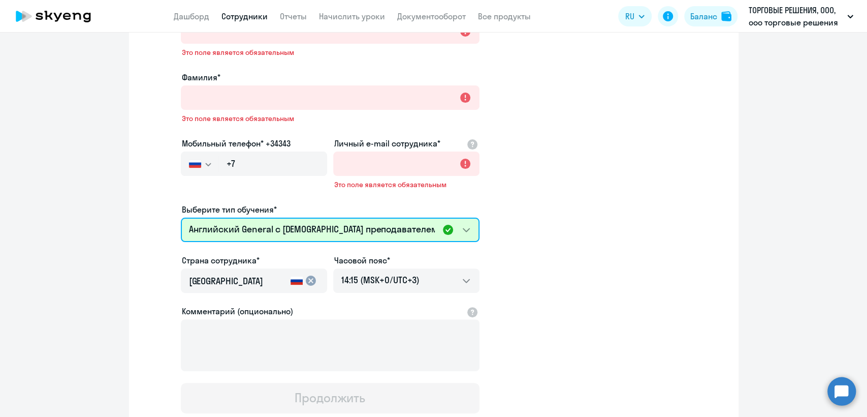
click at [280, 226] on select "Премиум английский с русскоговорящим преподавателем Английский General с русско…" at bounding box center [330, 229] width 299 height 24
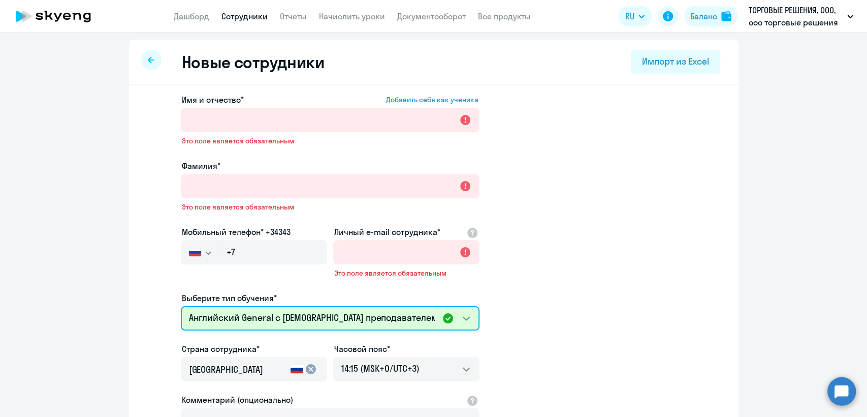
scroll to position [0, 0]
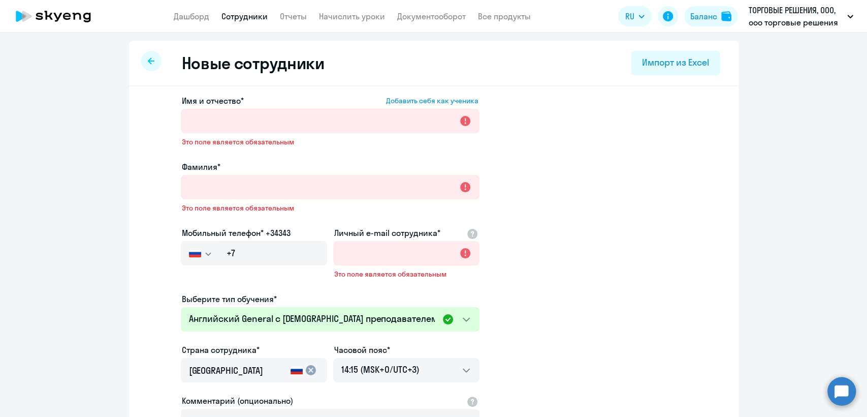
click at [262, 9] on app-header "Дашборд Сотрудники Отчеты Начислить уроки Документооборот Все продукты Дашборд …" at bounding box center [433, 16] width 867 height 33
click at [247, 18] on link "Сотрудники" at bounding box center [245, 16] width 46 height 10
select select "30"
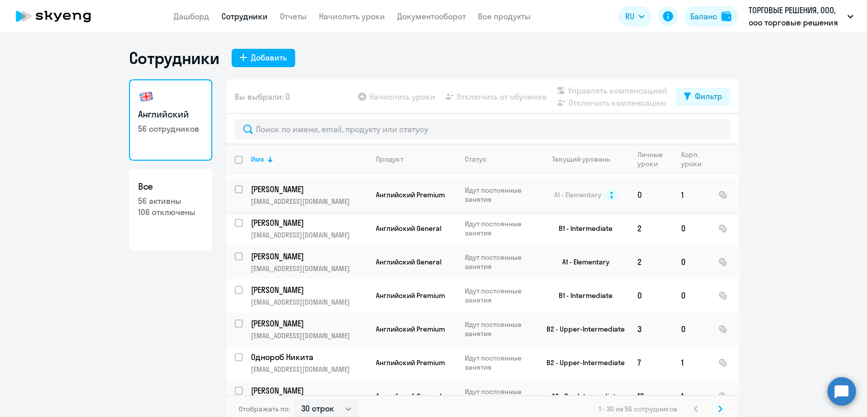
scroll to position [565, 0]
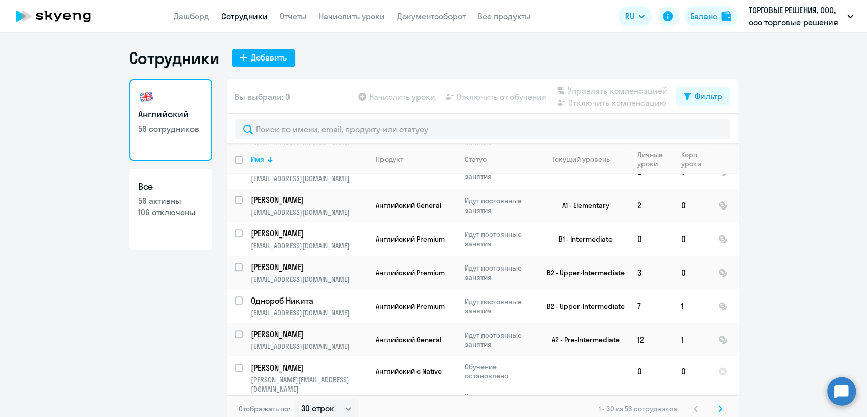
click at [266, 14] on link "Сотрудники" at bounding box center [245, 16] width 46 height 10
click at [260, 59] on div "Добавить" at bounding box center [269, 57] width 36 height 12
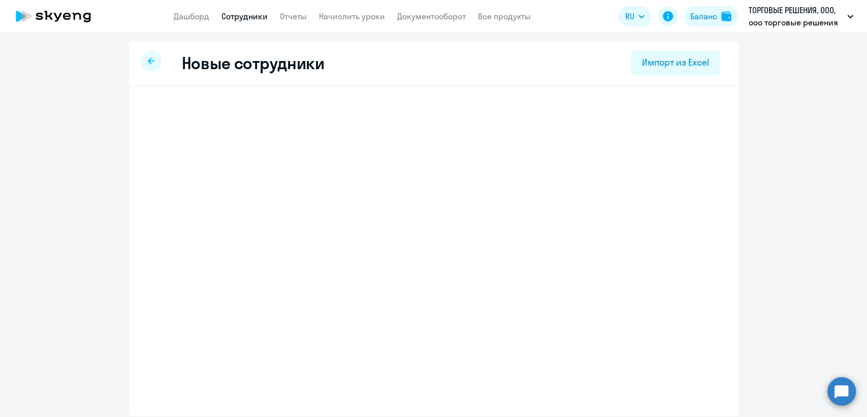
select select "english_adult_not_native_speaker"
select select "3"
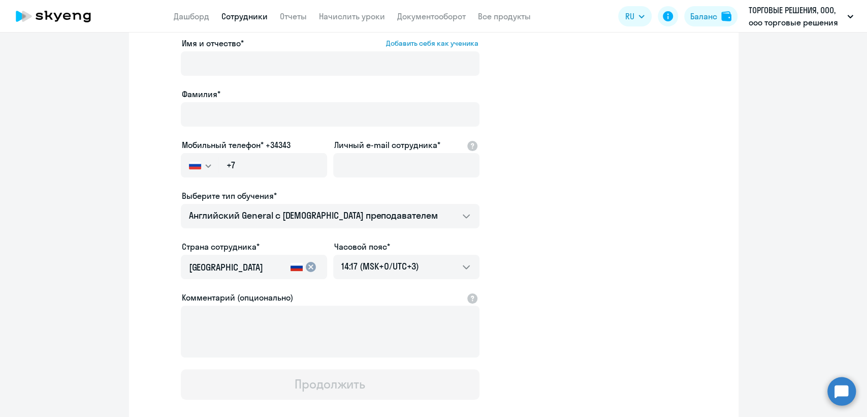
scroll to position [116, 0]
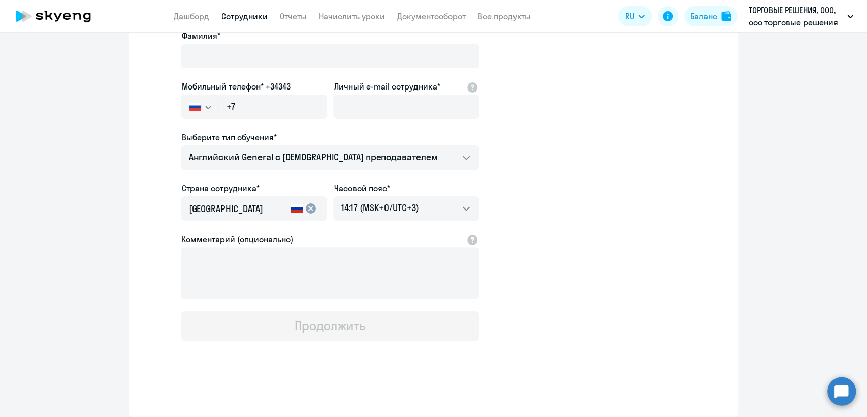
click at [242, 19] on link "Сотрудники" at bounding box center [245, 16] width 46 height 10
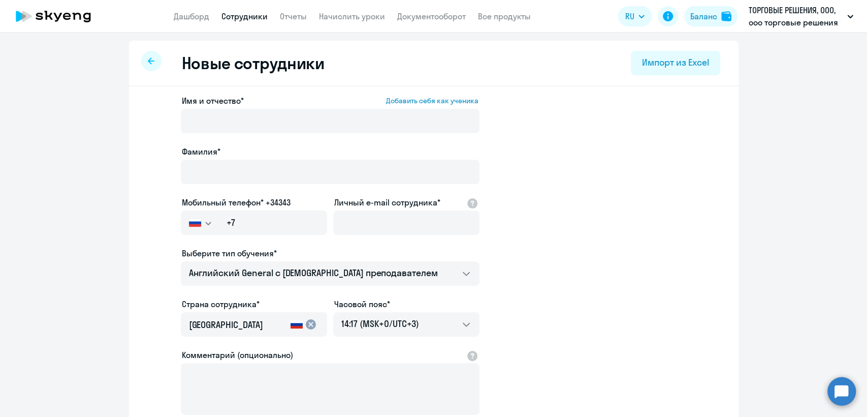
select select "30"
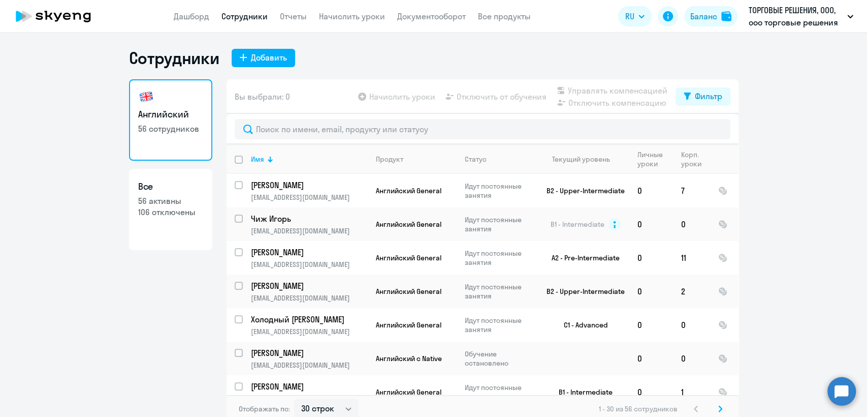
click at [839, 387] on circle at bounding box center [842, 391] width 28 height 28
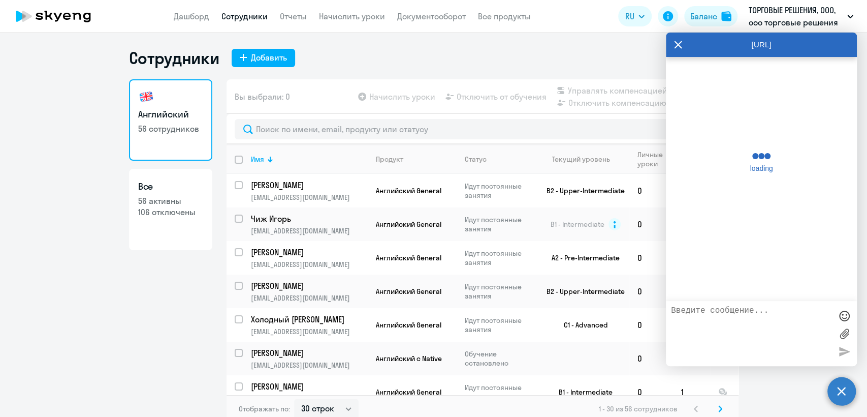
scroll to position [7977, 0]
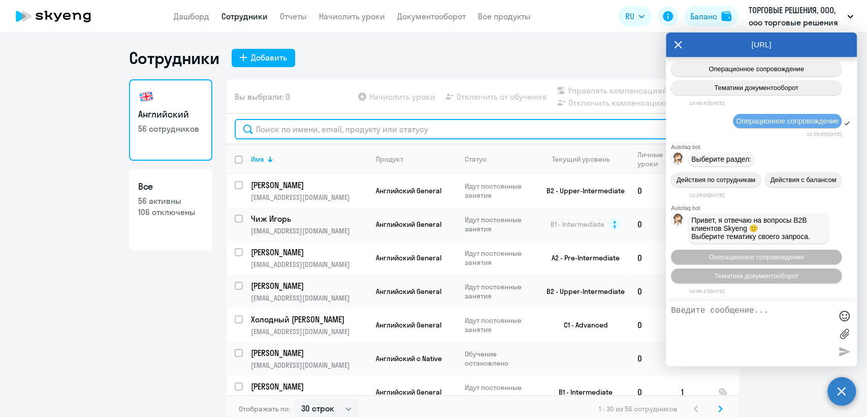
click at [376, 130] on input "text" at bounding box center [483, 129] width 496 height 20
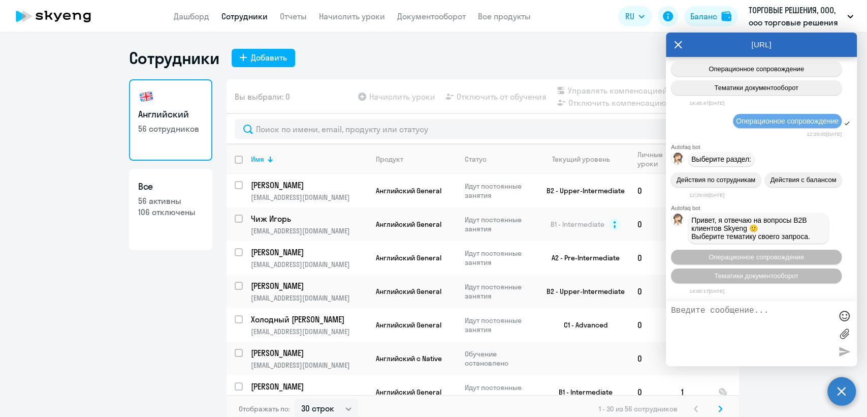
click at [841, 388] on circle at bounding box center [842, 391] width 28 height 28
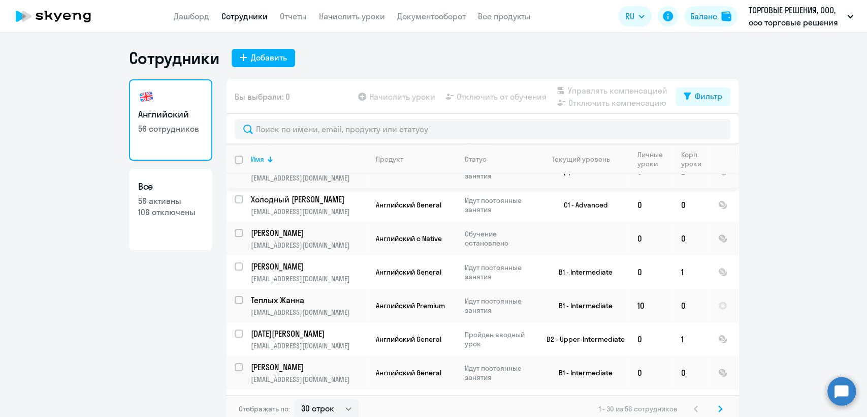
scroll to position [169, 0]
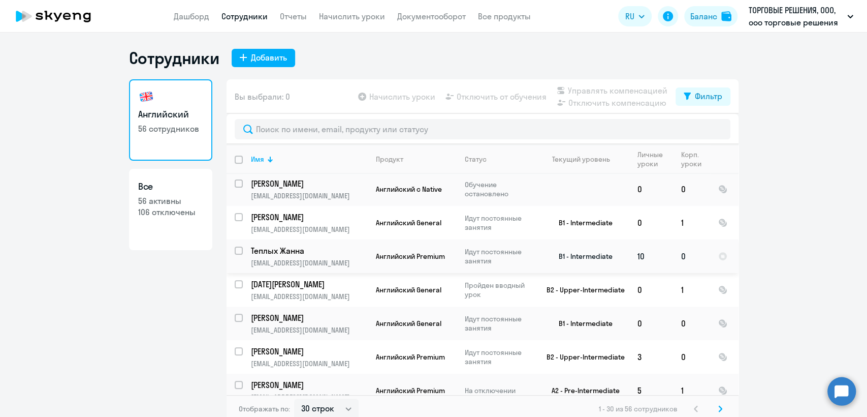
click at [235, 249] on input "select row 3785489" at bounding box center [245, 256] width 20 height 20
checkbox input "true"
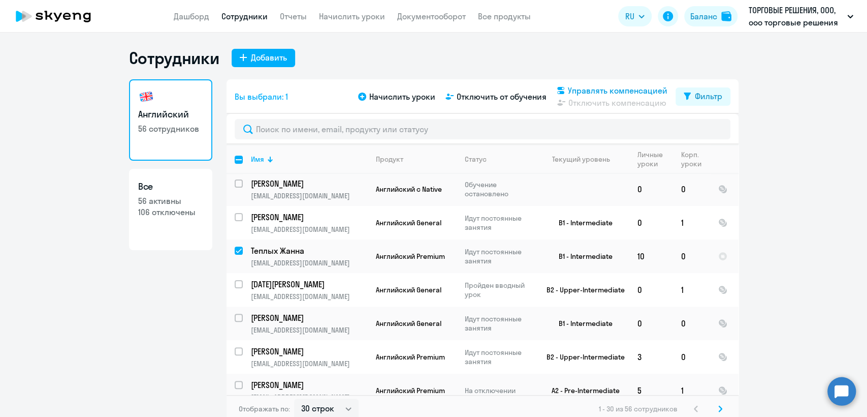
click at [588, 90] on span "Управлять компенсацией" at bounding box center [618, 90] width 100 height 12
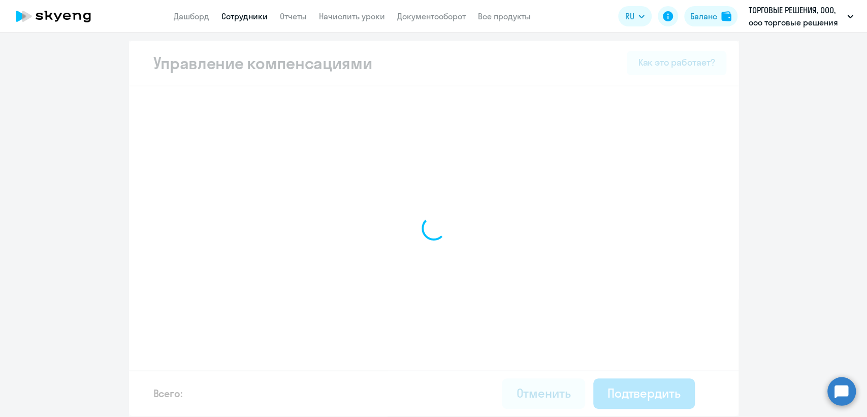
select select "MONTHLY"
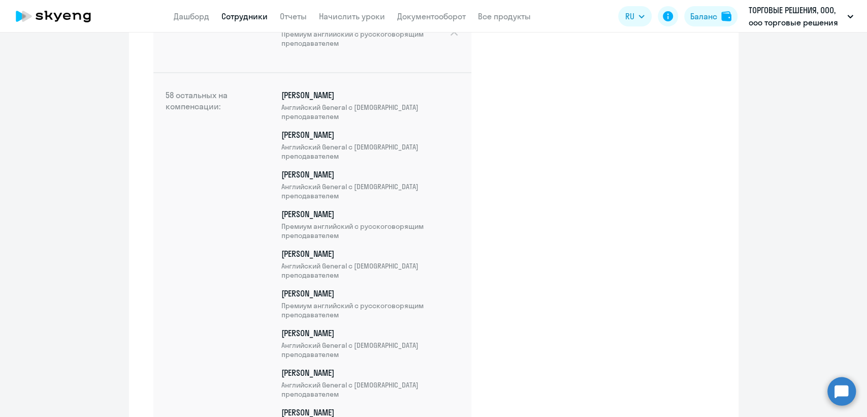
scroll to position [226, 0]
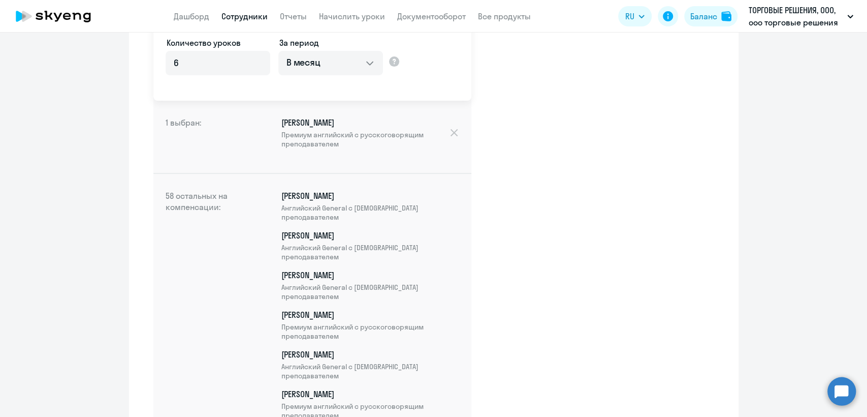
click at [245, 13] on link "Сотрудники" at bounding box center [245, 16] width 46 height 10
select select "30"
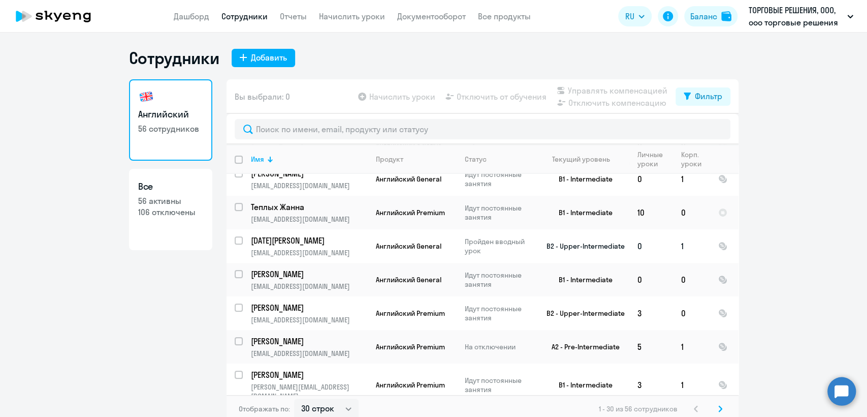
scroll to position [226, 0]
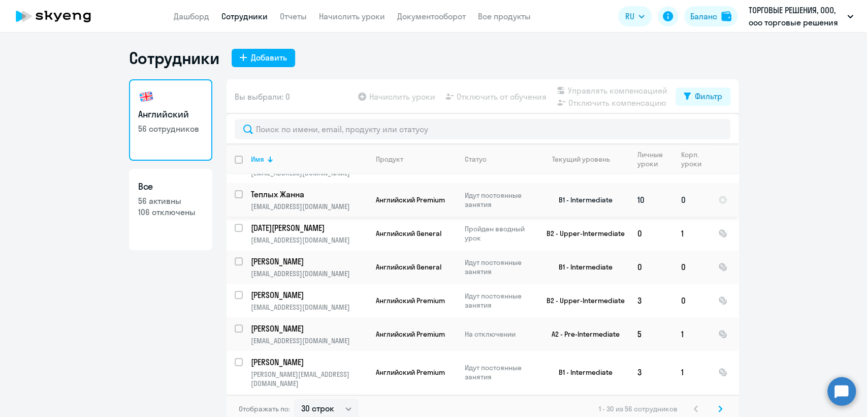
click at [235, 196] on input "select row 3785489" at bounding box center [245, 200] width 20 height 20
checkbox input "true"
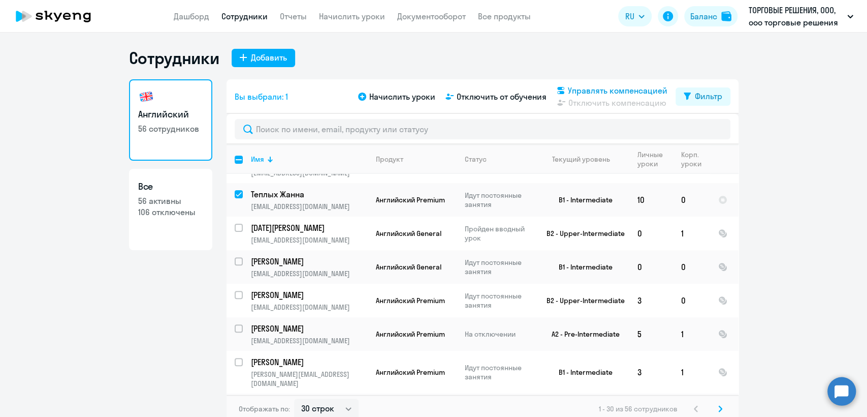
click at [609, 90] on span "Управлять компенсацией" at bounding box center [618, 90] width 100 height 12
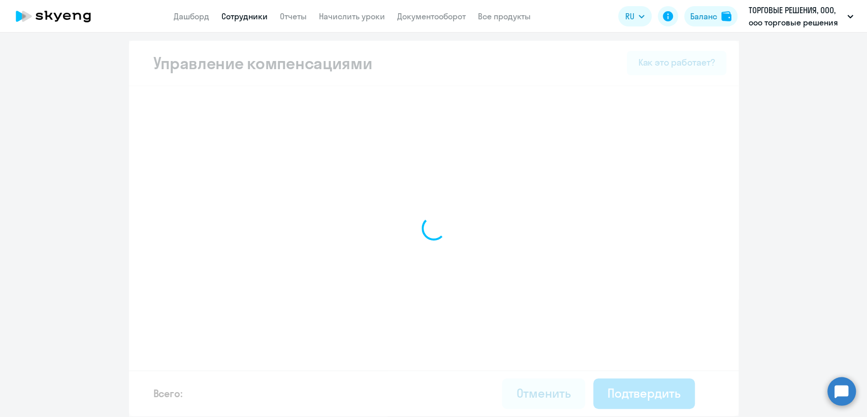
select select "MONTHLY"
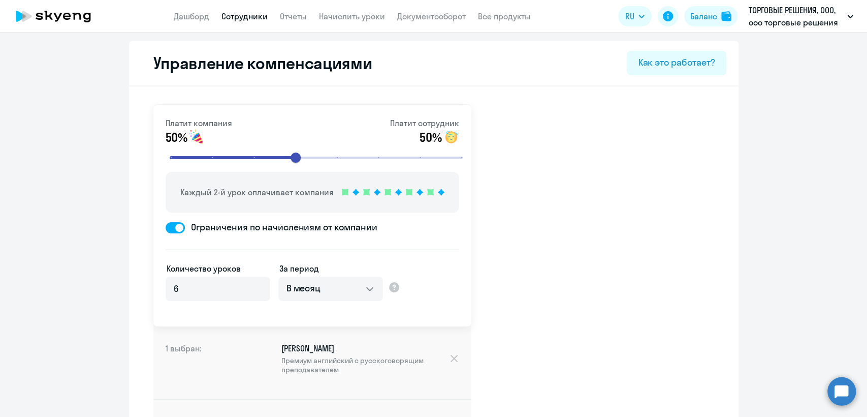
click at [237, 21] on link "Сотрудники" at bounding box center [245, 16] width 46 height 10
select select "30"
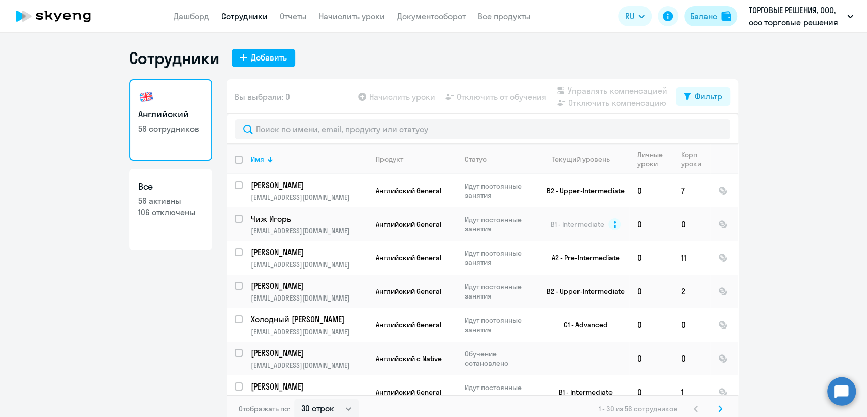
click at [701, 20] on div "Баланс" at bounding box center [704, 16] width 27 height 12
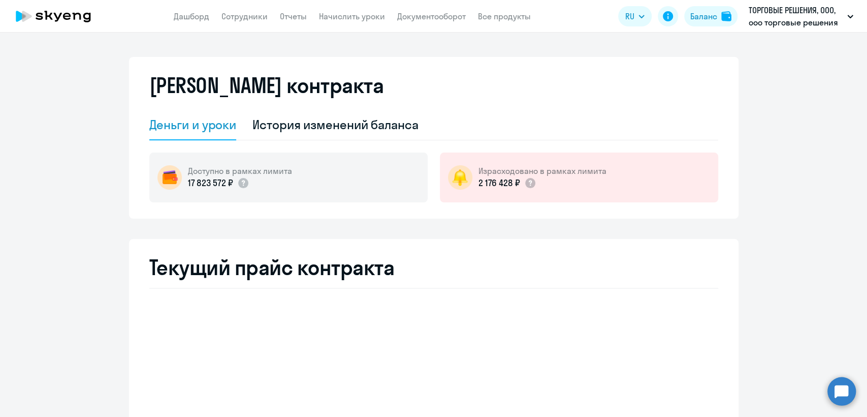
select select "english_adult_not_native_speaker"
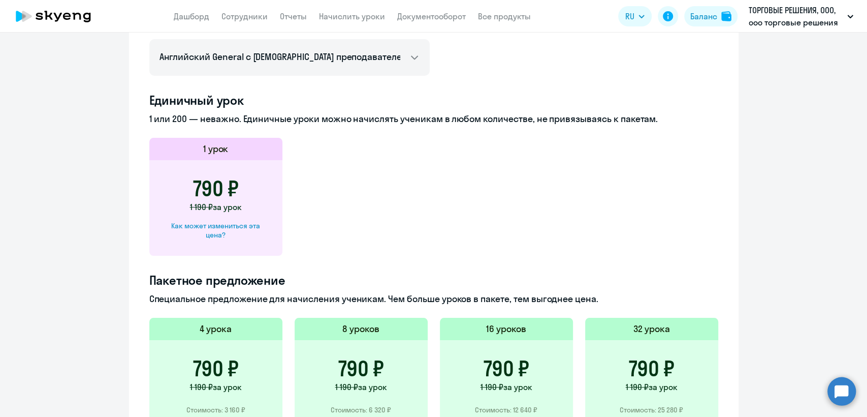
scroll to position [226, 0]
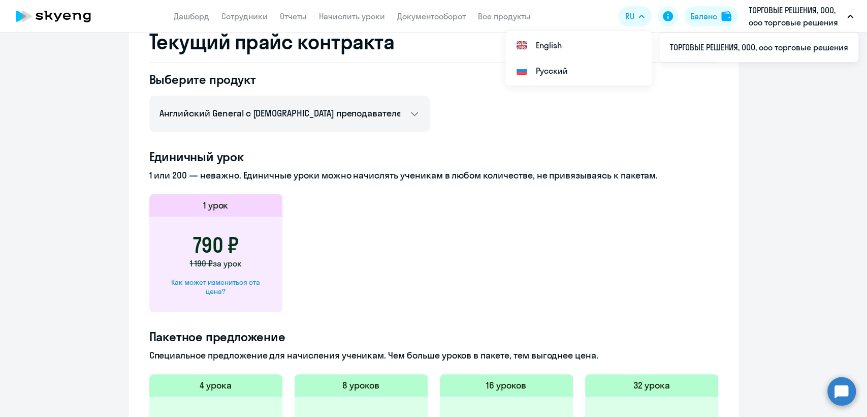
click at [691, 27] on app-header-actions "RU English Русский Баланс ТОРГОВЫЕ РЕШЕНИЯ, ООО, ооо торговые решения ТОРГОВЫЕ …" at bounding box center [738, 16] width 240 height 24
click at [698, 20] on div "Баланс" at bounding box center [704, 16] width 27 height 12
click at [415, 24] on app-header "Дашборд Сотрудники Отчеты Начислить уроки Документооборот Все продукты Дашборд …" at bounding box center [433, 16] width 867 height 33
click at [423, 18] on link "Документооборот" at bounding box center [431, 16] width 69 height 10
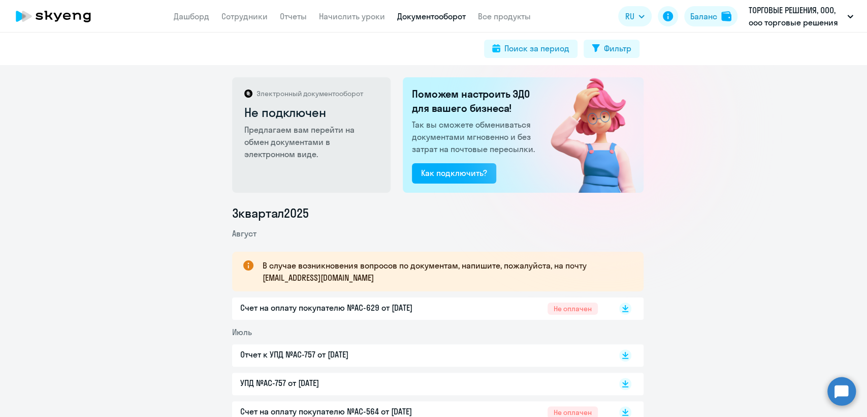
click at [846, 387] on circle at bounding box center [842, 391] width 28 height 28
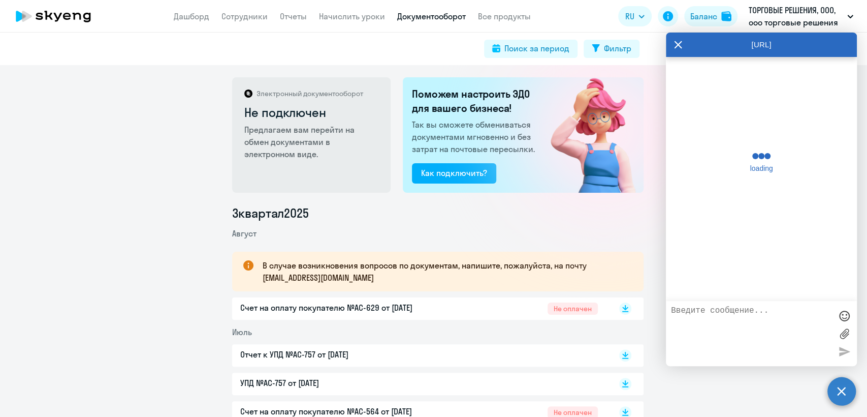
scroll to position [7977, 0]
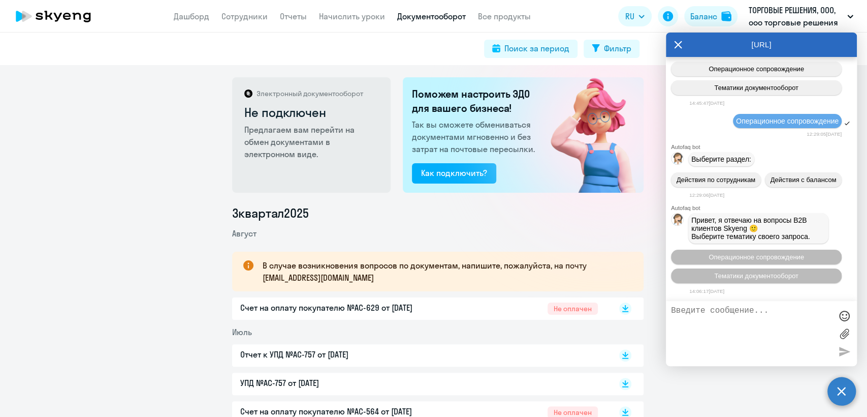
click at [697, 310] on textarea at bounding box center [751, 333] width 161 height 55
click at [252, 21] on link "Сотрудники" at bounding box center [245, 16] width 46 height 10
select select "30"
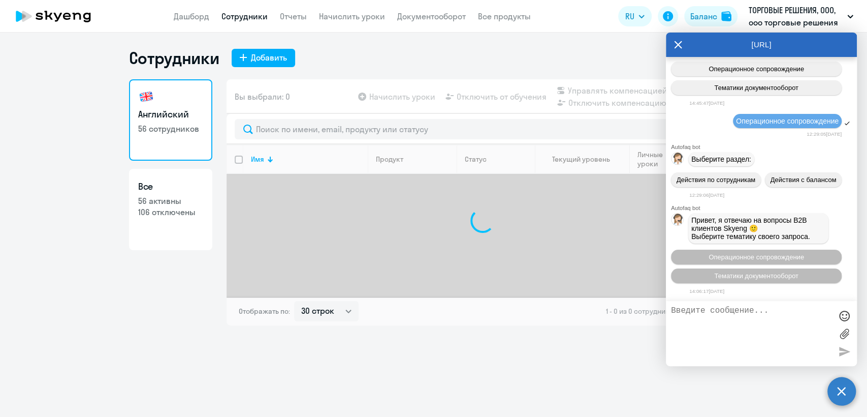
click at [252, 21] on link "Сотрудники" at bounding box center [245, 16] width 46 height 10
click at [838, 384] on circle at bounding box center [842, 391] width 28 height 28
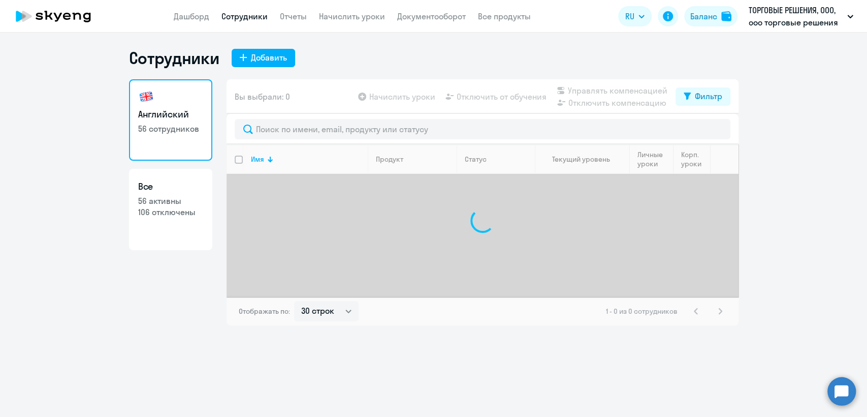
click at [857, 390] on div "Сотрудники Добавить Английский 56 сотрудников Все 56 активны 106 отключены Вы в…" at bounding box center [433, 225] width 867 height 384
click at [829, 395] on circle at bounding box center [842, 391] width 28 height 28
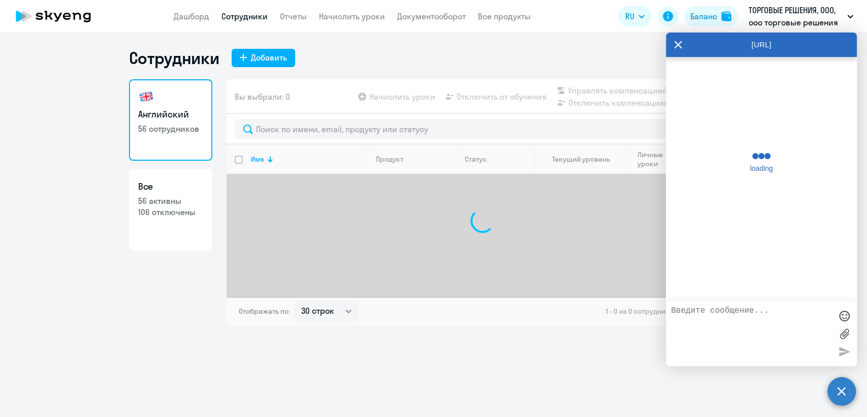
scroll to position [7977, 0]
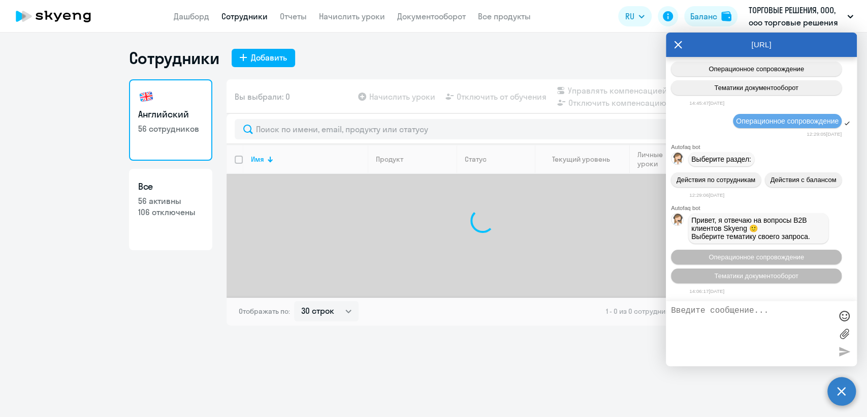
click at [847, 391] on circle at bounding box center [842, 391] width 28 height 28
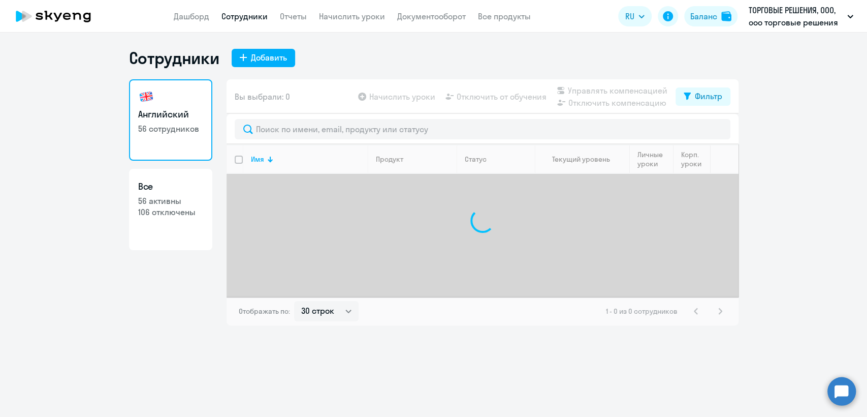
click at [254, 9] on app-header "Дашборд Сотрудники Отчеты Начислить уроки Документооборот Все продукты Дашборд …" at bounding box center [433, 16] width 867 height 33
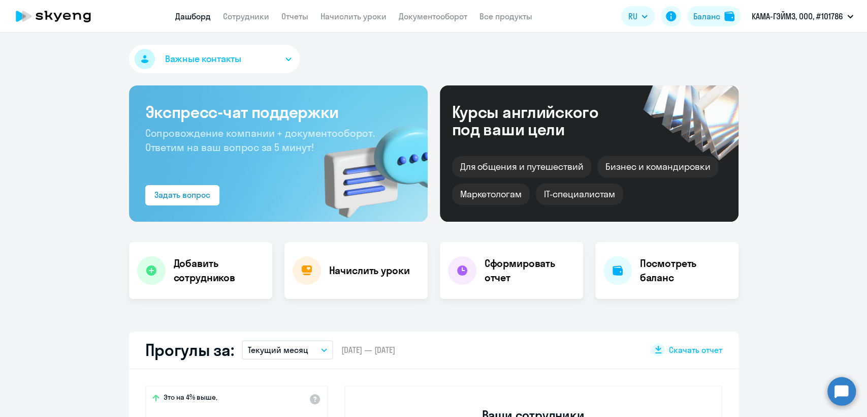
select select "30"
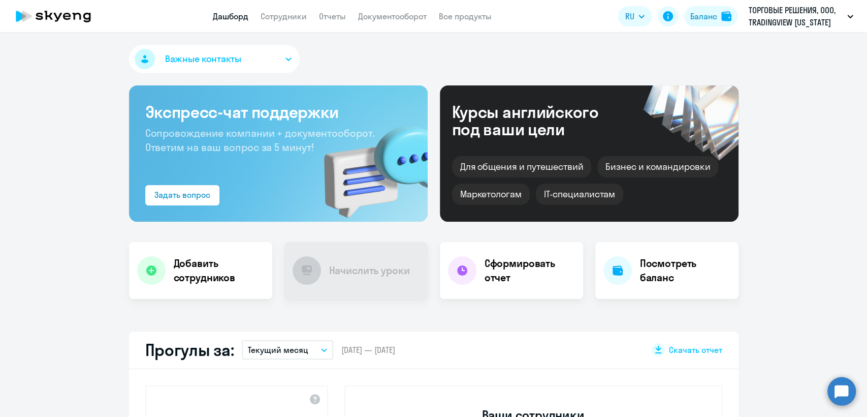
click at [282, 21] on app-menu-item-link "Сотрудники" at bounding box center [284, 16] width 46 height 13
click at [282, 19] on link "Сотрудники" at bounding box center [284, 16] width 46 height 10
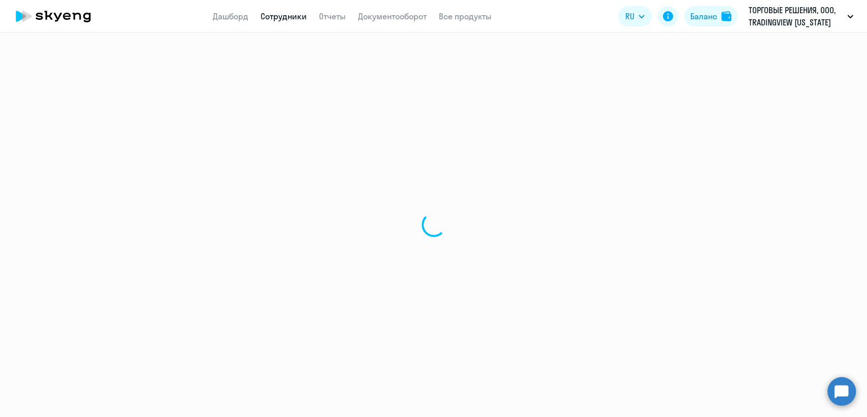
select select "30"
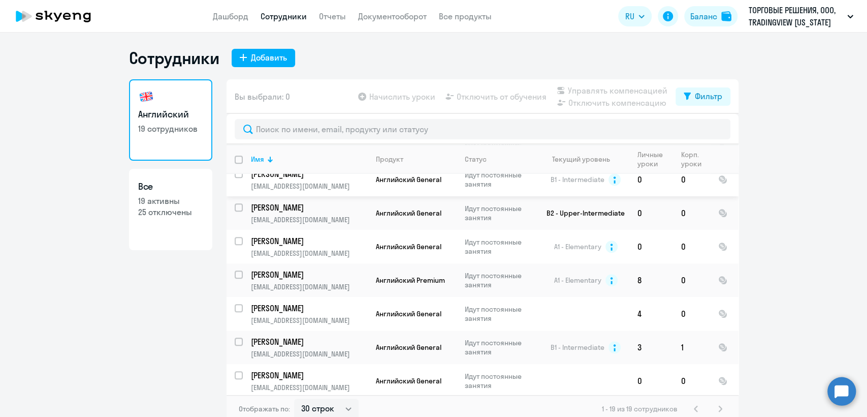
scroll to position [439, 0]
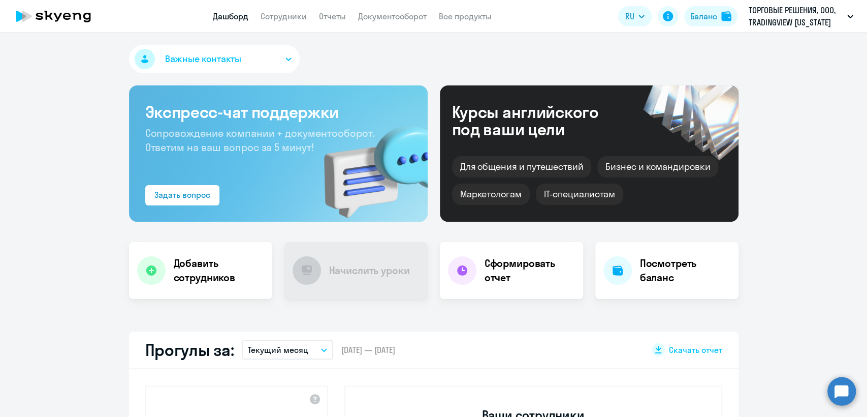
select select "30"
click at [280, 18] on link "Сотрудники" at bounding box center [284, 16] width 46 height 10
select select "30"
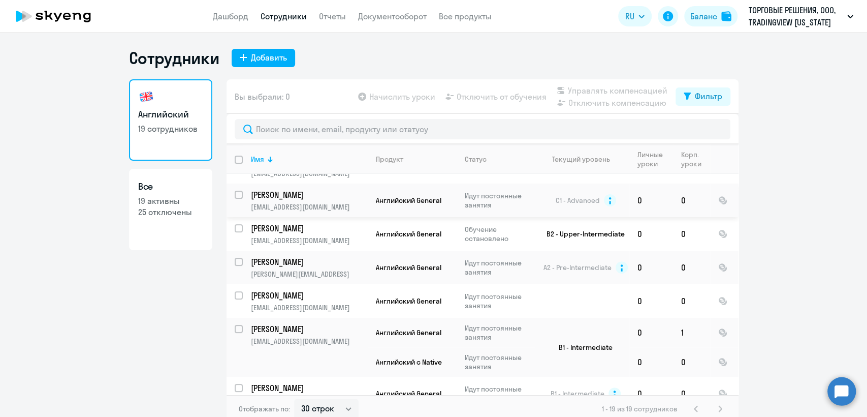
scroll to position [439, 0]
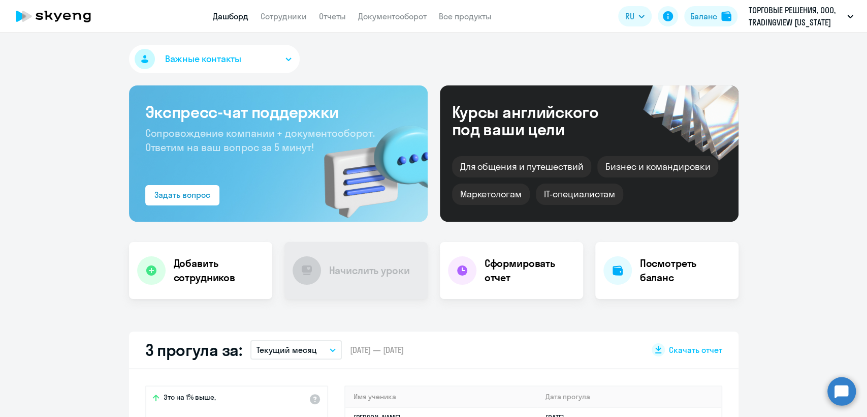
select select "30"
click at [314, 15] on nav "Дашборд Сотрудники Отчеты Документооборот Все продукты" at bounding box center [352, 16] width 279 height 13
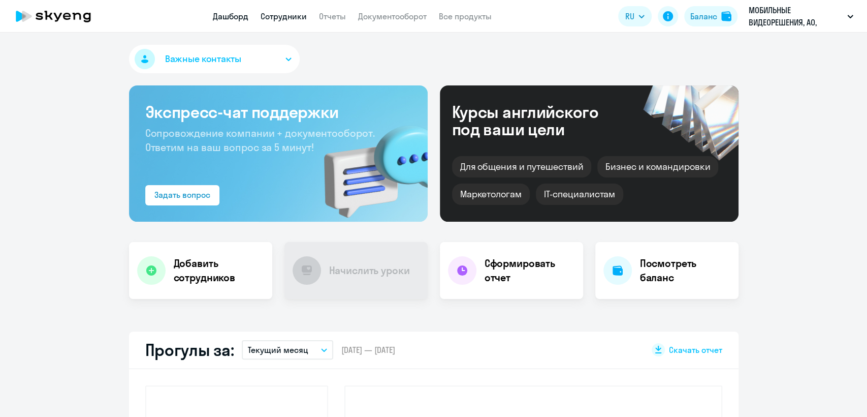
click at [283, 18] on link "Сотрудники" at bounding box center [284, 16] width 46 height 10
select select "30"
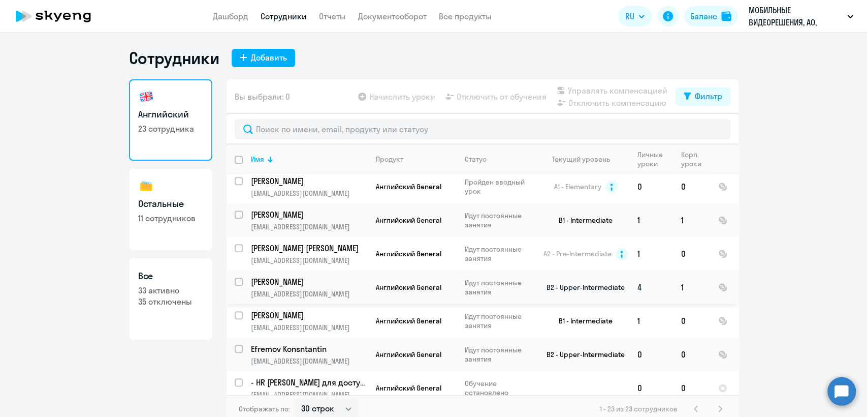
scroll to position [628, 0]
